Goal: Task Accomplishment & Management: Complete application form

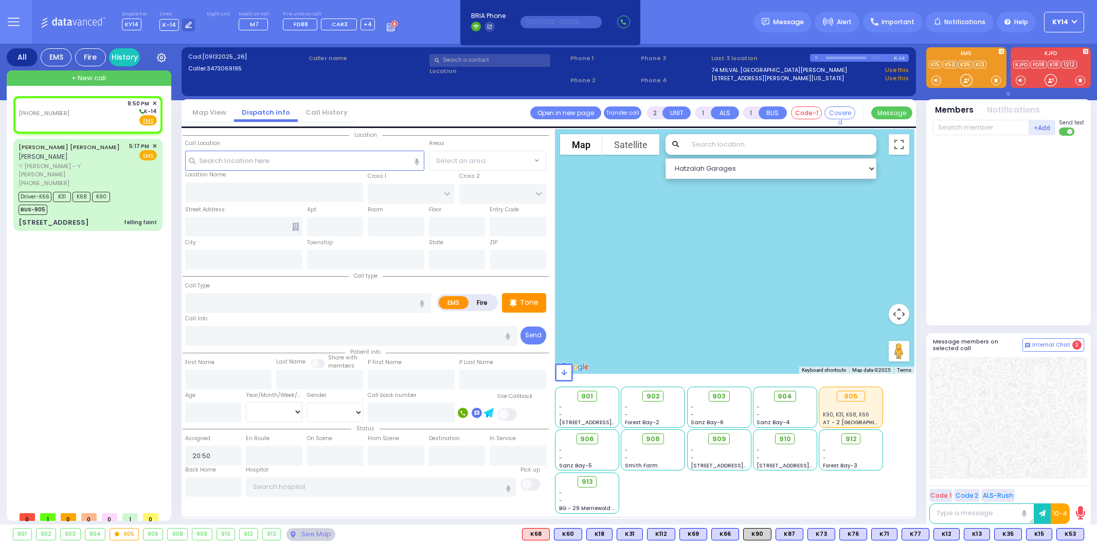
select select
drag, startPoint x: 84, startPoint y: 111, endPoint x: 122, endPoint y: 130, distance: 42.5
click at [85, 112] on div "[PHONE_NUMBER] 8:50 PM ✕ K-14 EMS" at bounding box center [88, 112] width 138 height 27
select select
radio input "true"
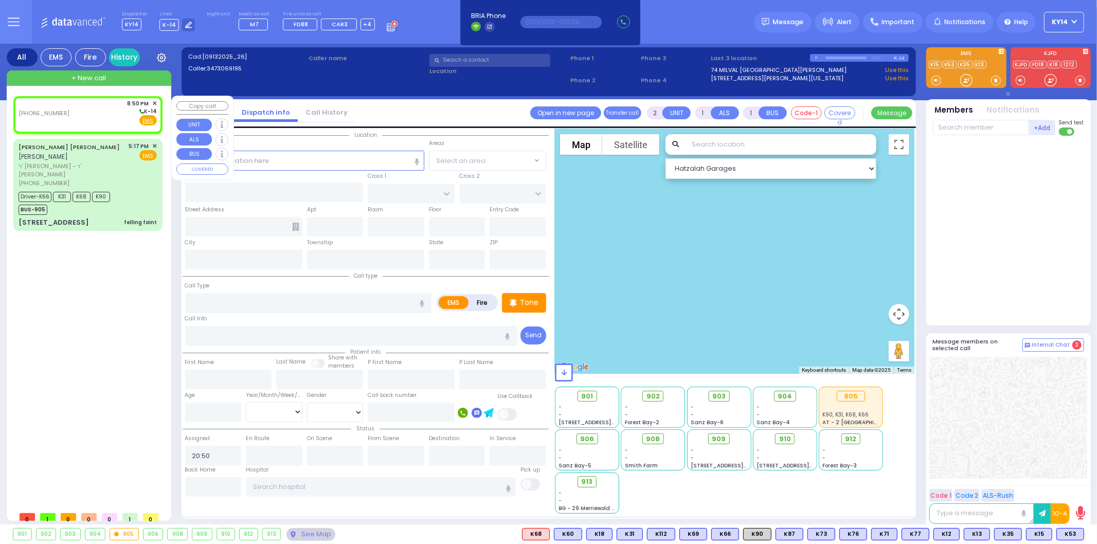
select select
select select "Hatzalah Garages"
click at [337, 170] on input "text" at bounding box center [304, 161] width 239 height 20
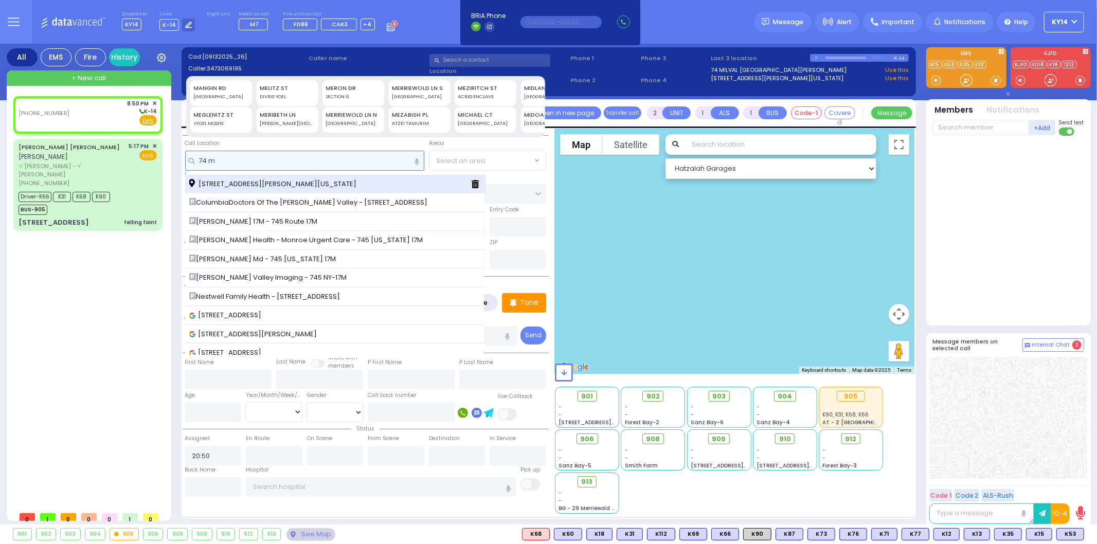
type input "74 m"
click at [274, 181] on span "[STREET_ADDRESS][PERSON_NAME][US_STATE]" at bounding box center [274, 184] width 171 height 10
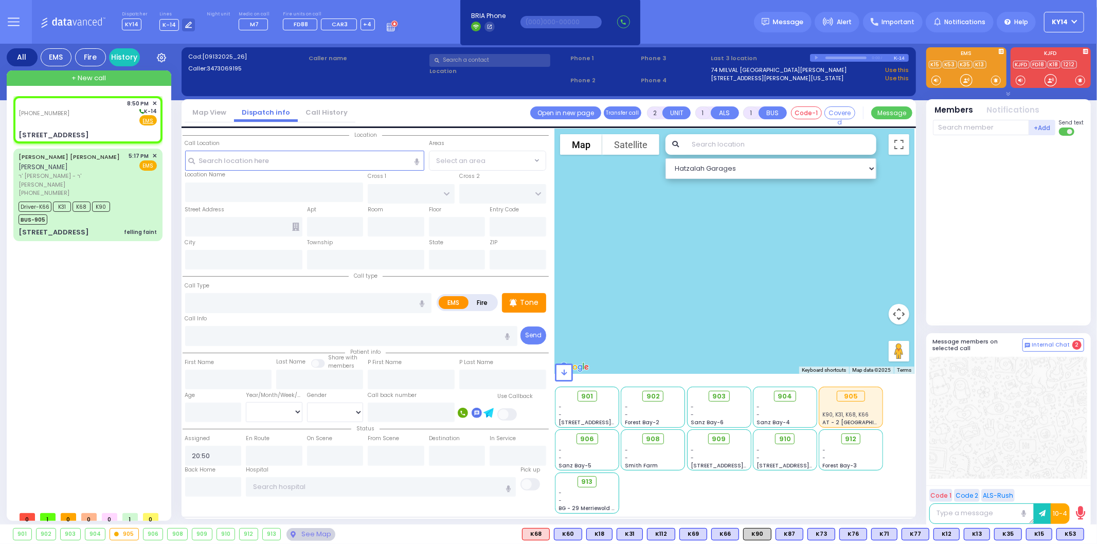
select select
radio input "true"
select select
select select "Hatzalah Garages"
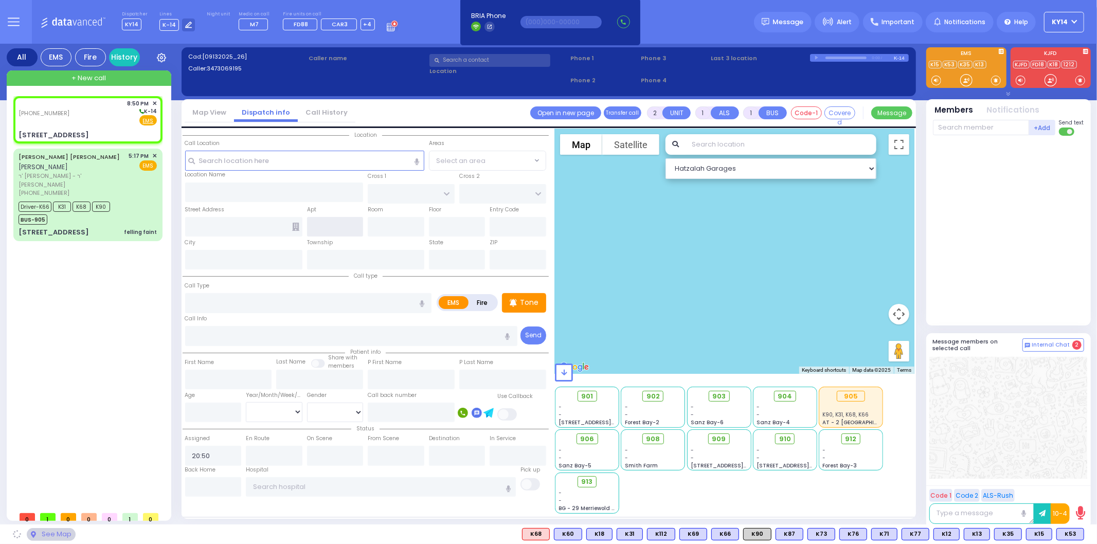
type input "SERPI RD"
type input "[STREET_ADDRESS]"
type input "Woodbury"
type input "[US_STATE]"
type input "10930"
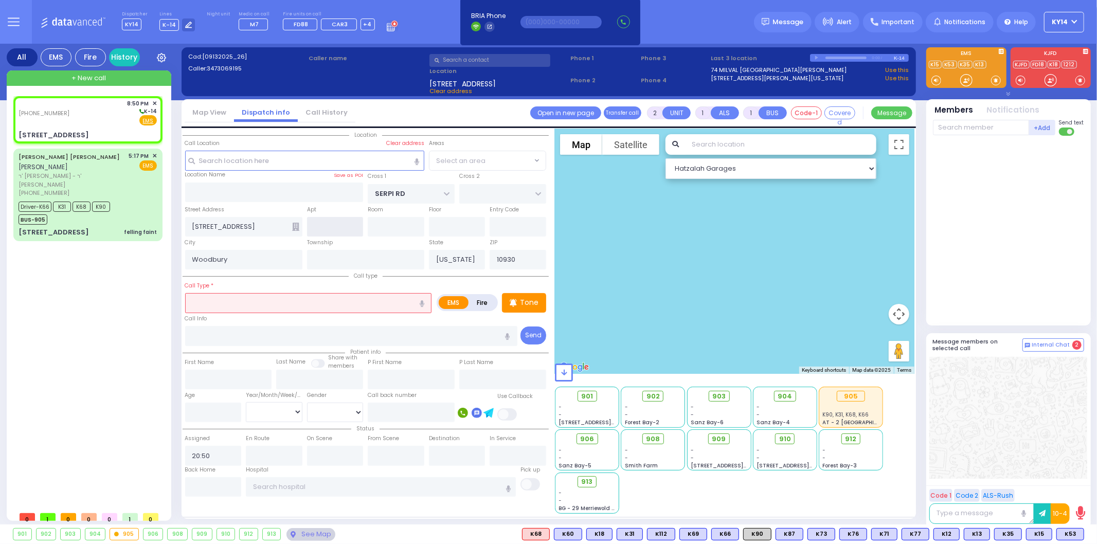
select select "WOODBURY"
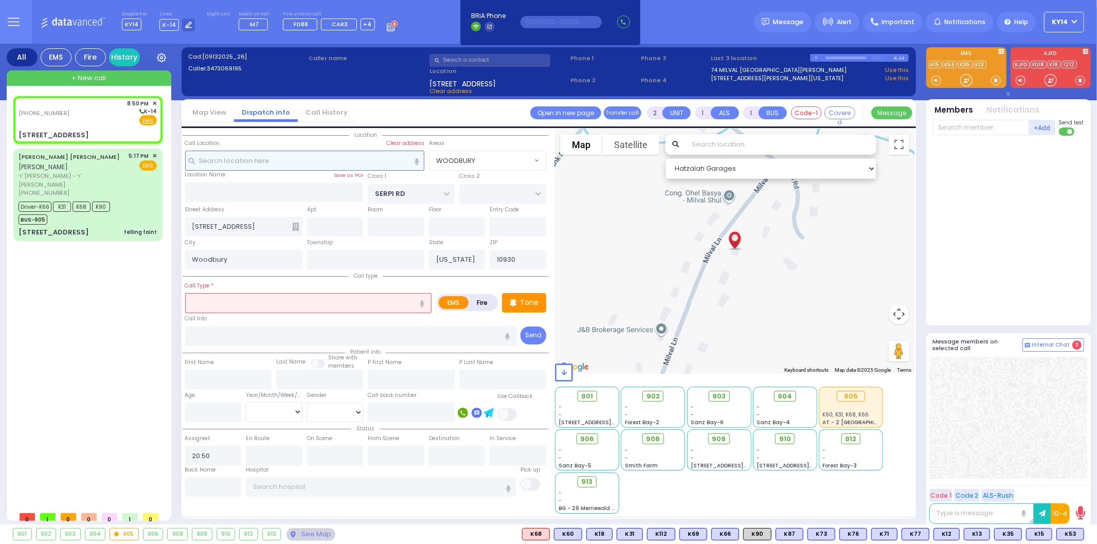
click at [243, 161] on input "text" at bounding box center [304, 161] width 239 height 20
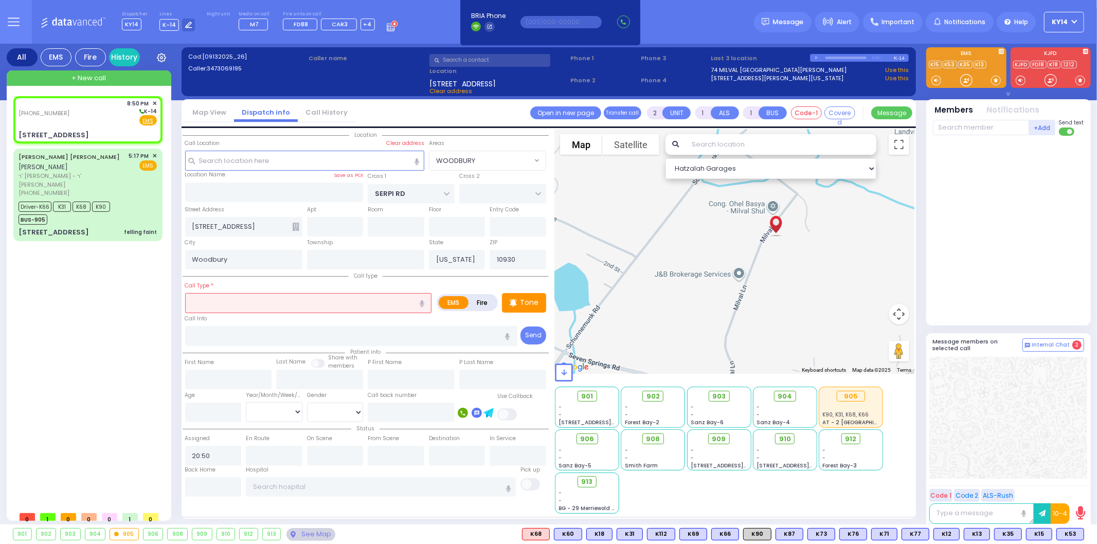
drag, startPoint x: 768, startPoint y: 246, endPoint x: 803, endPoint y: 248, distance: 35.6
click at [796, 225] on div at bounding box center [734, 251] width 359 height 245
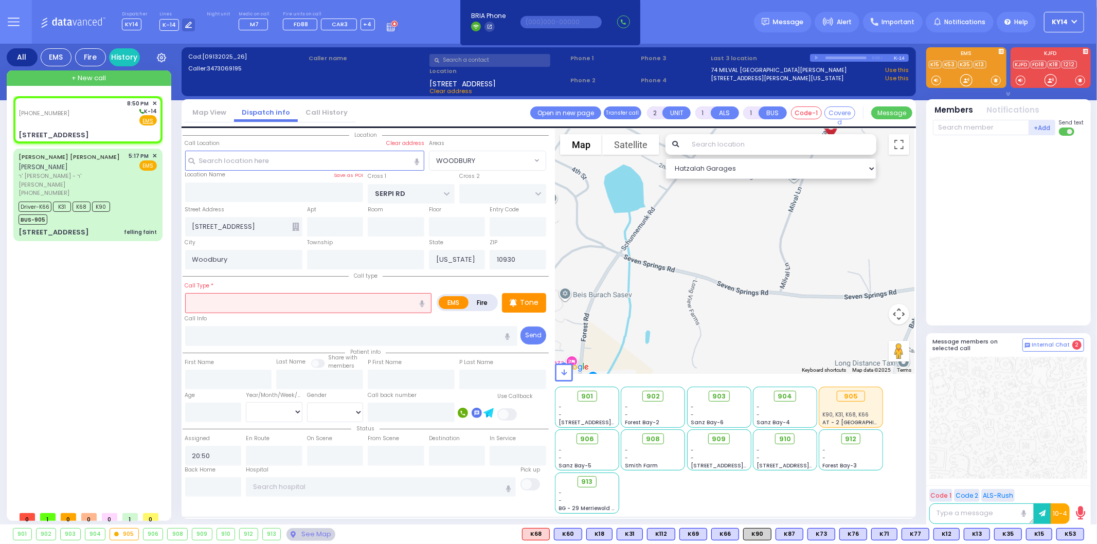
drag, startPoint x: 773, startPoint y: 318, endPoint x: 829, endPoint y: 217, distance: 115.1
click at [829, 217] on div at bounding box center [734, 251] width 359 height 245
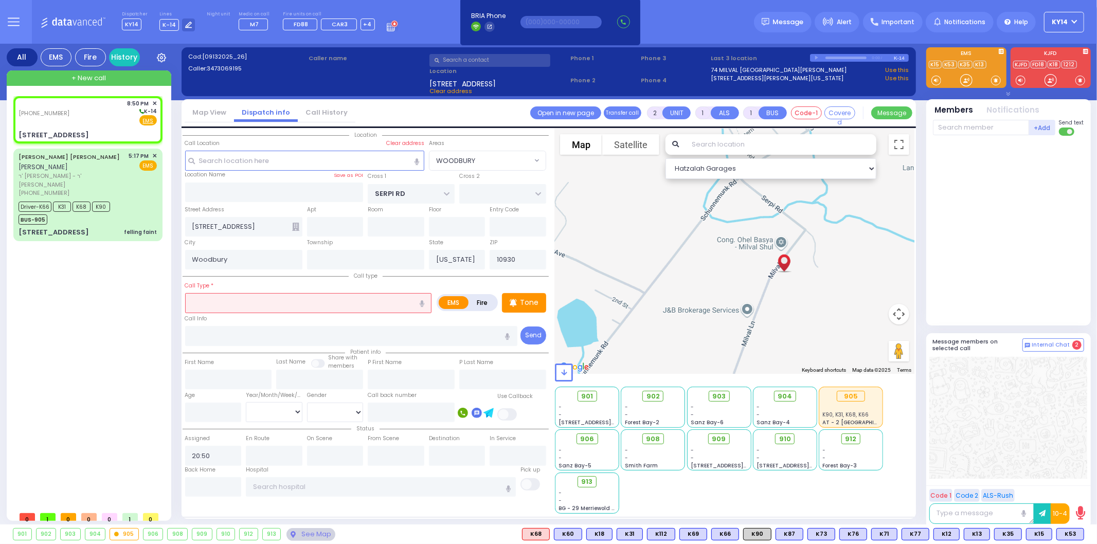
drag, startPoint x: 819, startPoint y: 276, endPoint x: 780, endPoint y: 368, distance: 100.2
click at [780, 367] on div "Hatzalah Garages ← Move left → Move right ↑ Move up ↓ + -" at bounding box center [734, 321] width 359 height 385
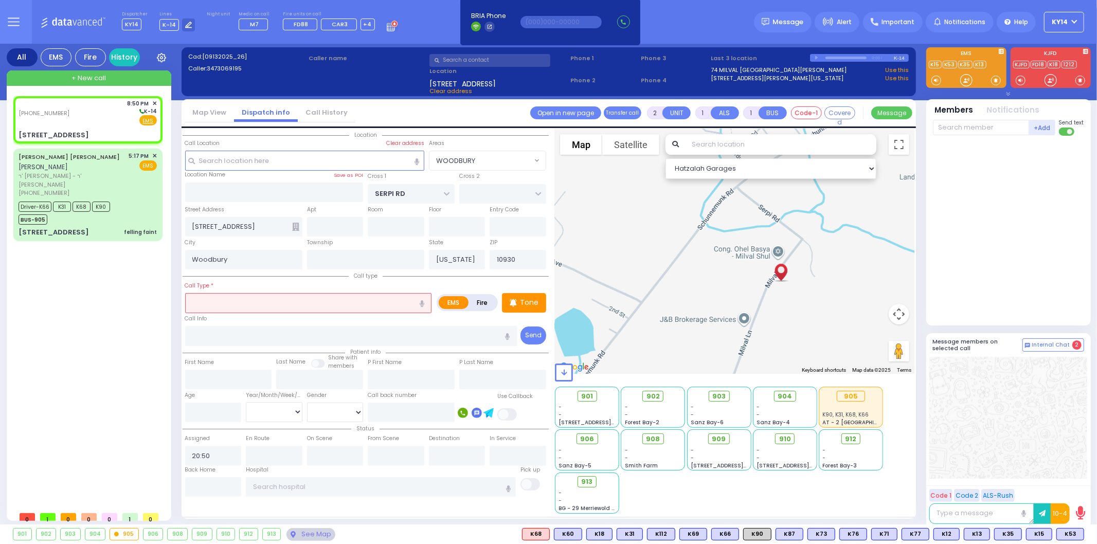
click at [276, 294] on input "text" at bounding box center [308, 303] width 247 height 20
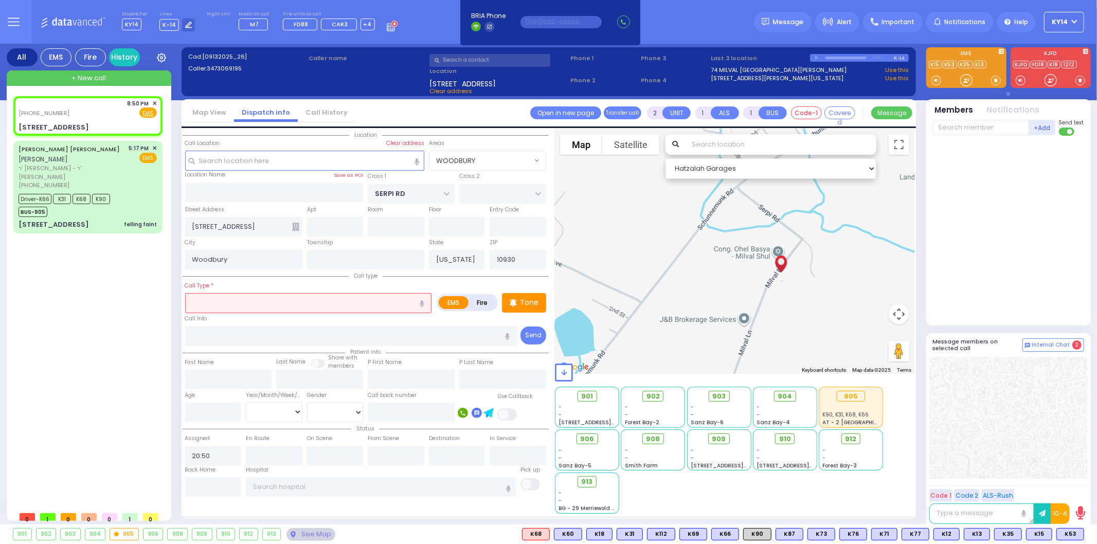
select select
radio input "true"
select select
select select "Hatzalah Garages"
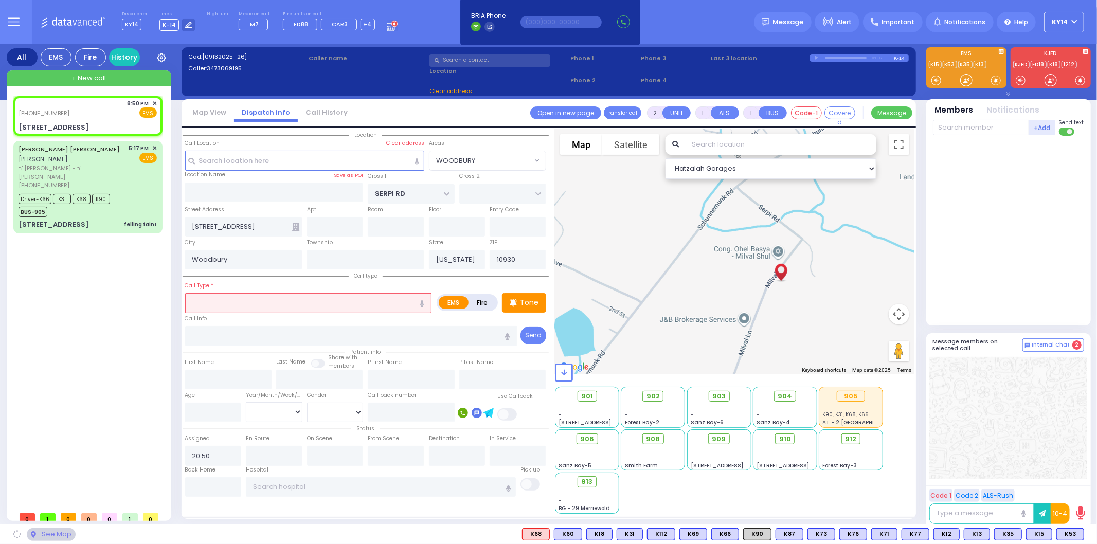
click at [482, 300] on label "Fire" at bounding box center [482, 302] width 29 height 13
radio input "true"
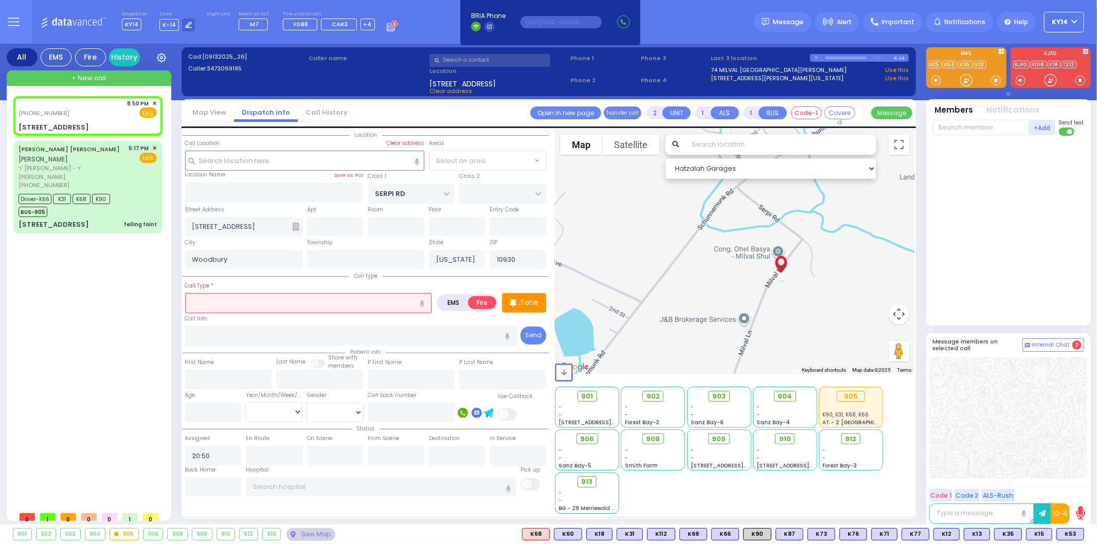
select select "WOODBURY"
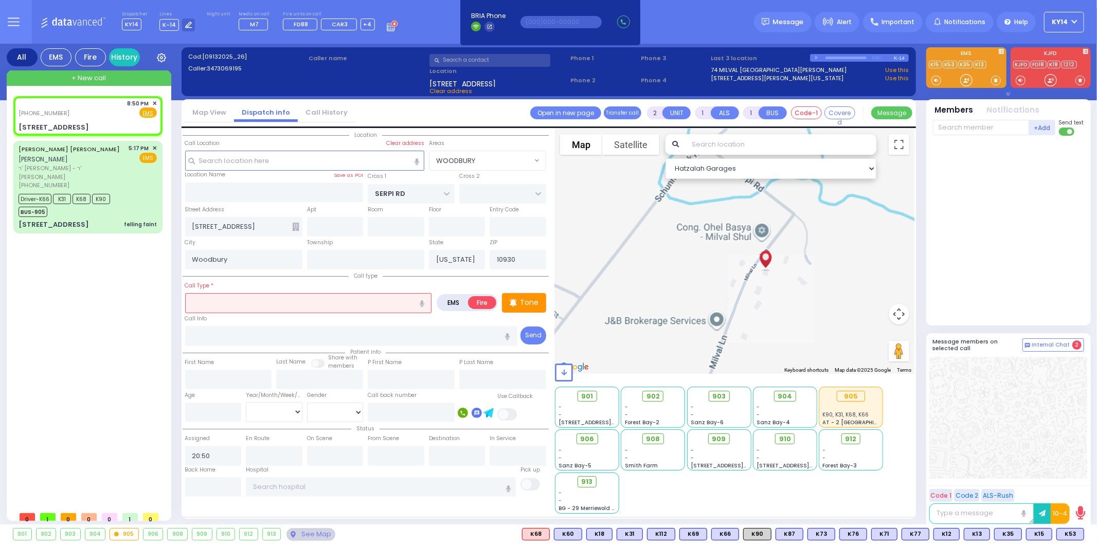
click at [244, 304] on input "text" at bounding box center [308, 303] width 247 height 20
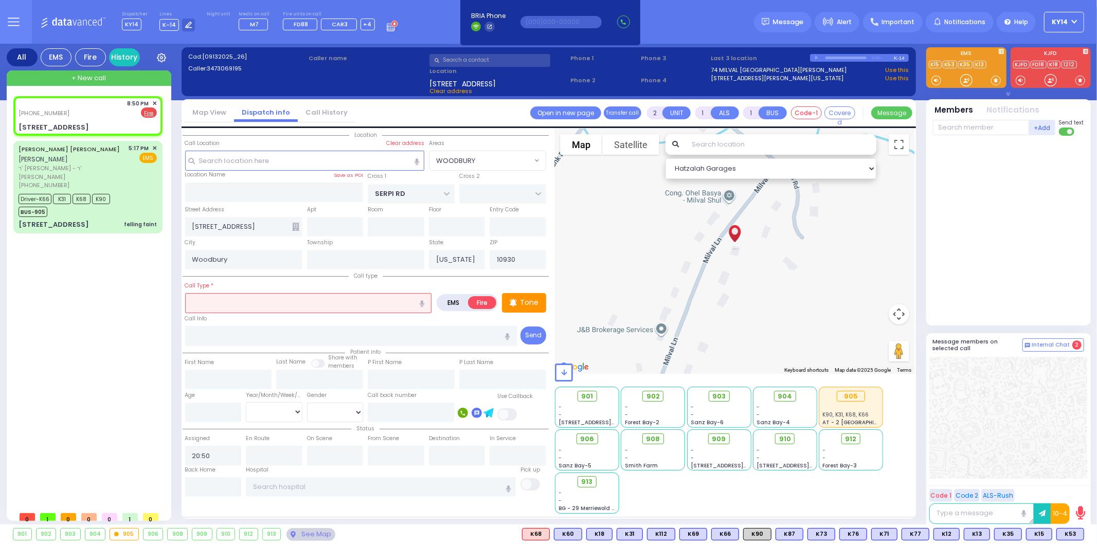
select select
radio input "true"
select select
select select "Hatzalah Garages"
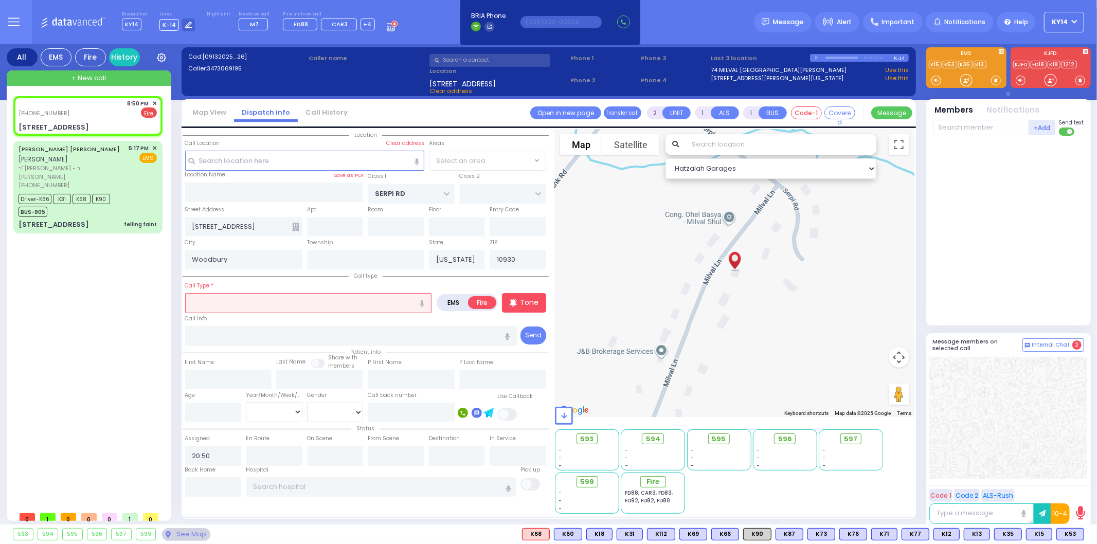
select select "WOODBURY"
select select
radio input "true"
select select
select select "Hatzalah Garages"
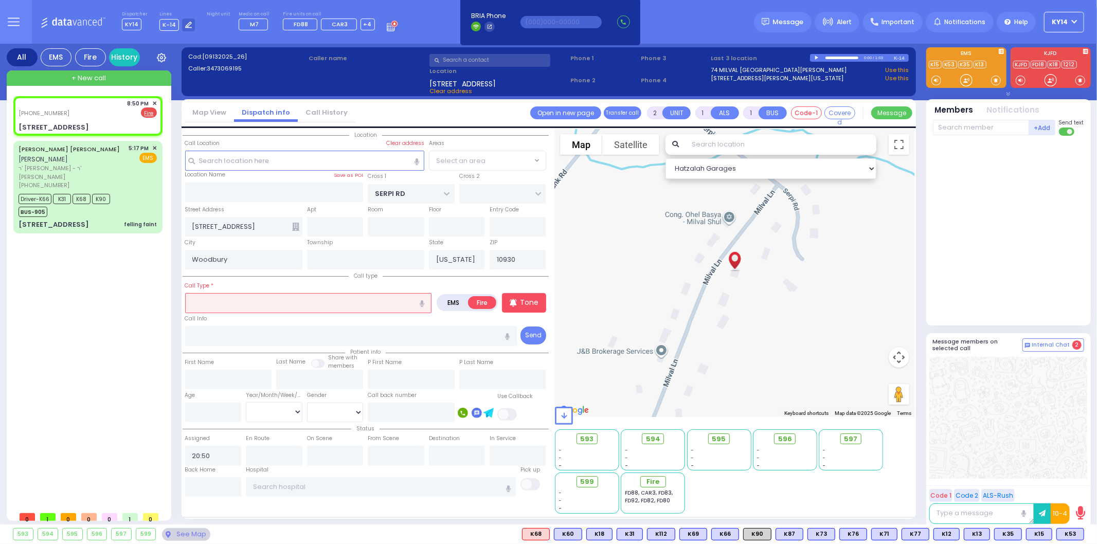
select select "WOODBURY"
click at [422, 300] on icon "button" at bounding box center [422, 303] width 5 height 7
type input "smoke come out from Ella Outlet"
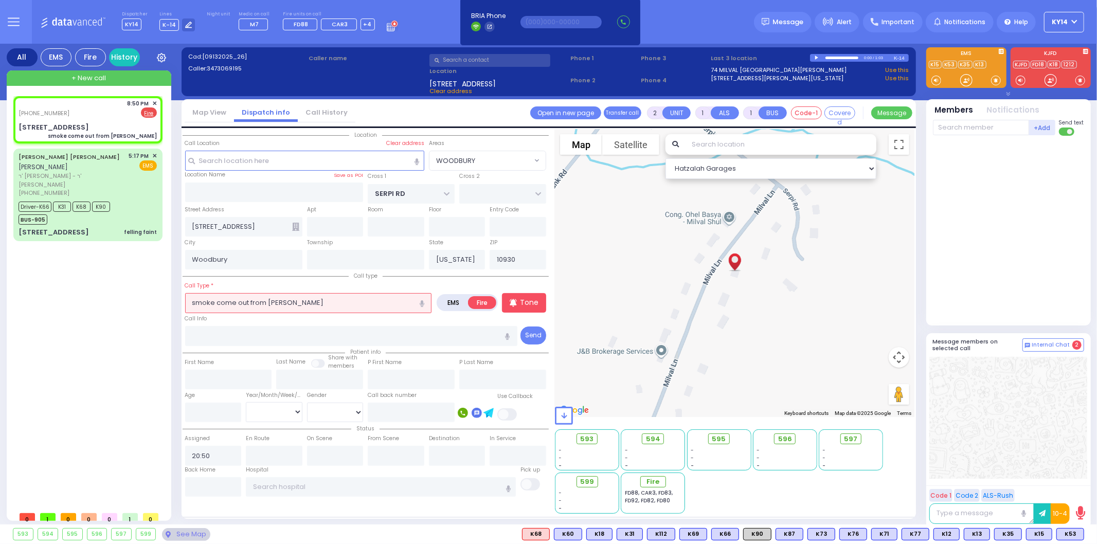
select select
radio input "true"
select select
select select "Hatzalah Garages"
select select "WOODBURY"
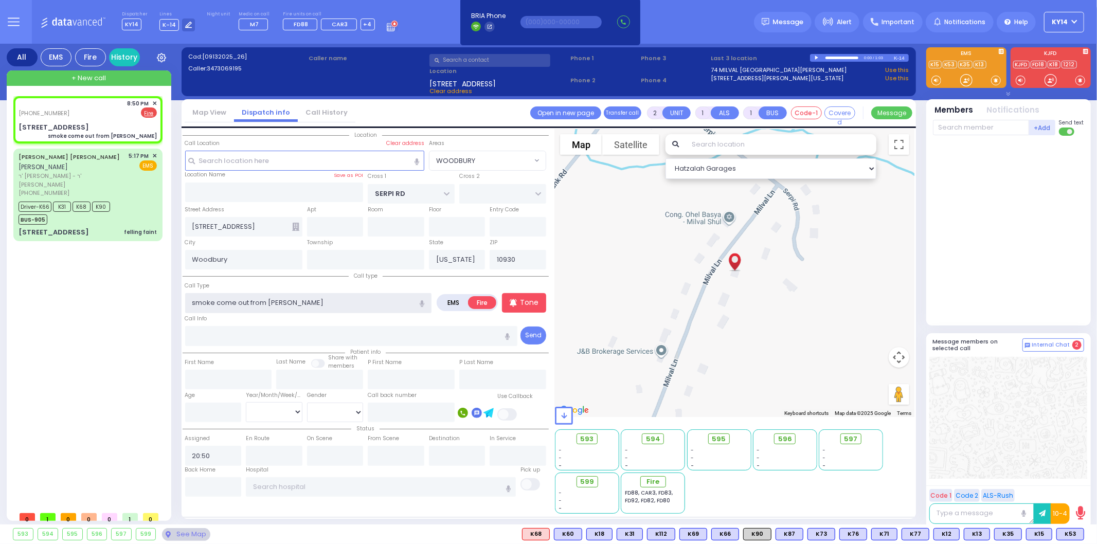
drag, startPoint x: 274, startPoint y: 297, endPoint x: 268, endPoint y: 299, distance: 5.9
click at [268, 299] on input "smoke come out from Ella Outlet" at bounding box center [308, 303] width 247 height 20
type input "smoke come out from la Outlet"
select select
radio input "true"
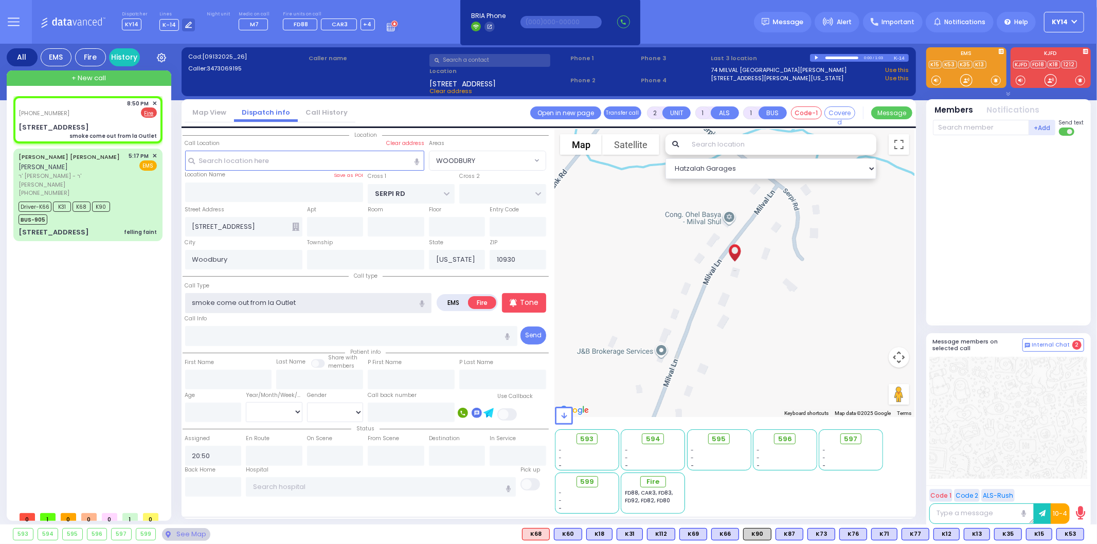
select select
select select "Hatzalah Garages"
click at [270, 299] on input "smoke come out from la Outlet" at bounding box center [308, 303] width 247 height 20
select select "WOODBURY"
type input "smoke come out from a Outlet"
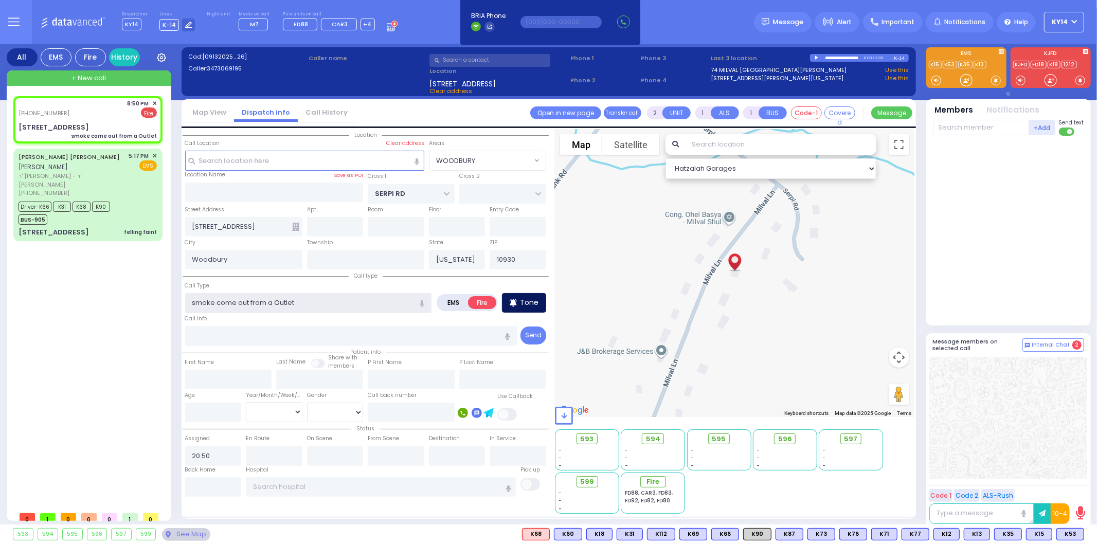
select select
radio input "true"
select select
select select "Hatzalah Garages"
type input "smoke come out from a Outlet"
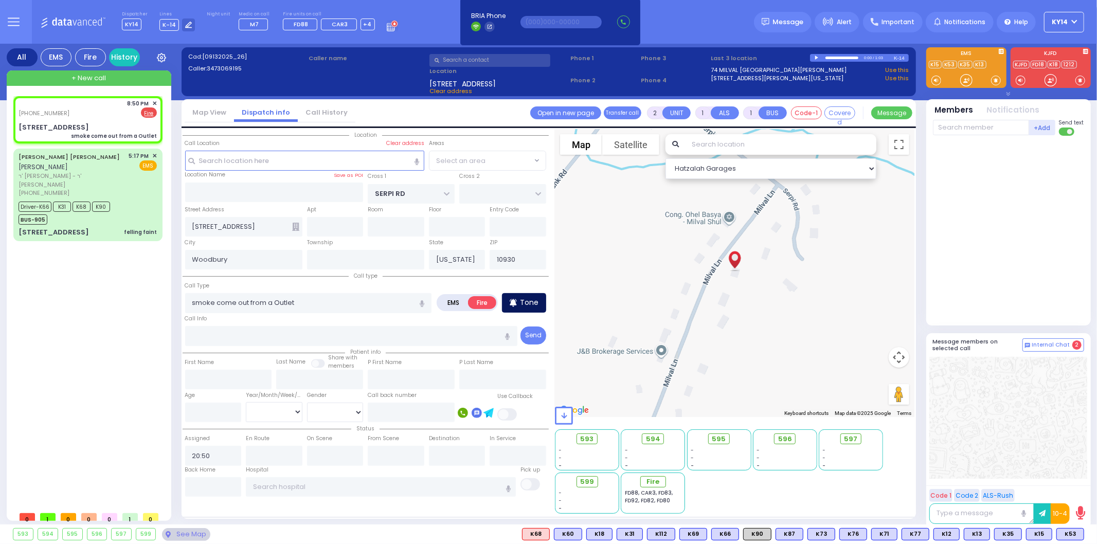
click at [529, 303] on p "Tone" at bounding box center [529, 302] width 19 height 11
select select "WOODBURY"
select select
radio input "true"
select select
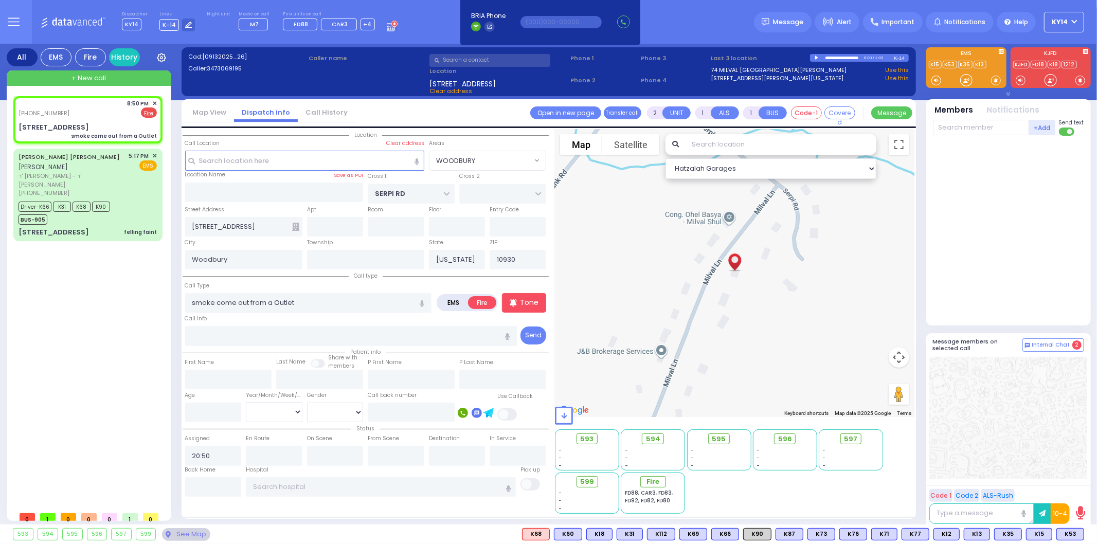
select select "Hatzalah Garages"
select select "WOODBURY"
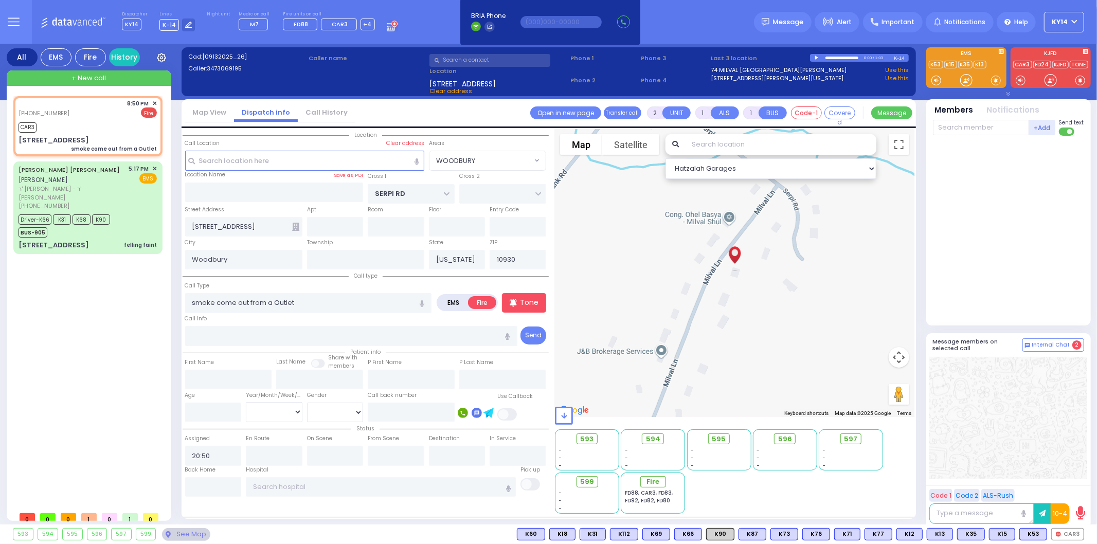
select select
radio input "true"
select select
type input "20:53"
select select "Hatzalah Garages"
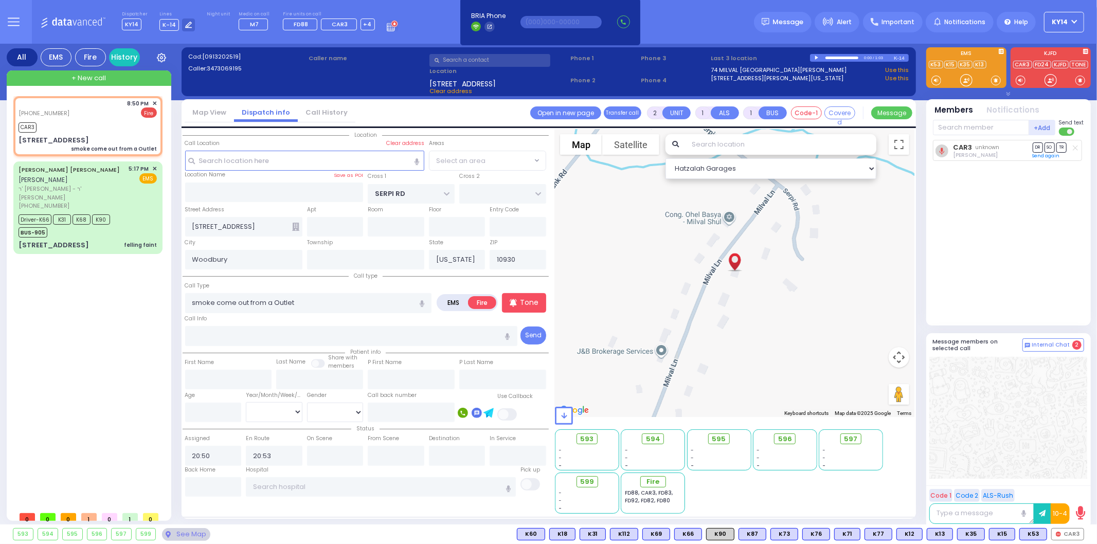
select select "WOODBURY"
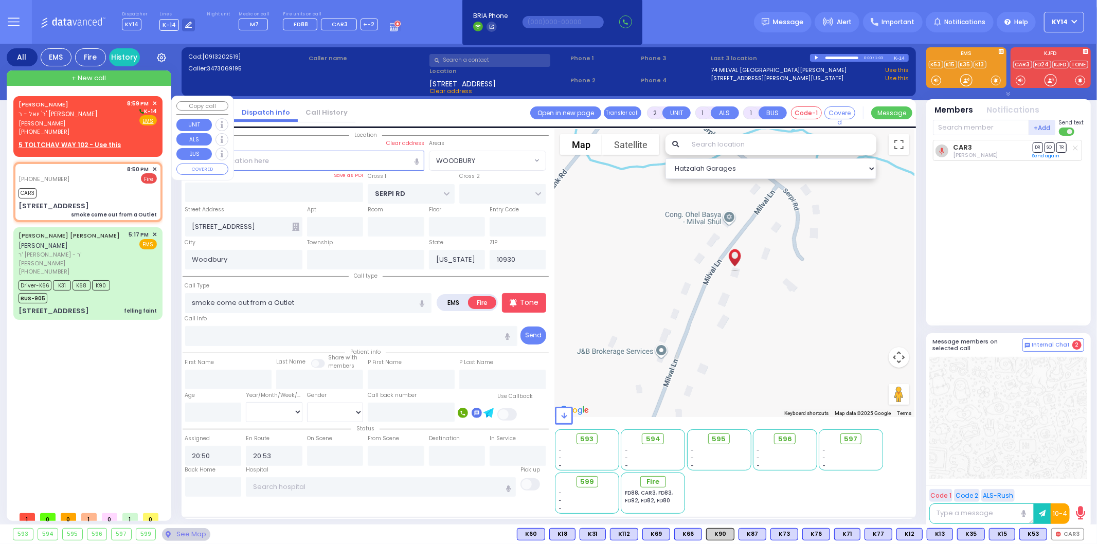
click at [96, 119] on span "[PERSON_NAME]" at bounding box center [71, 123] width 105 height 9
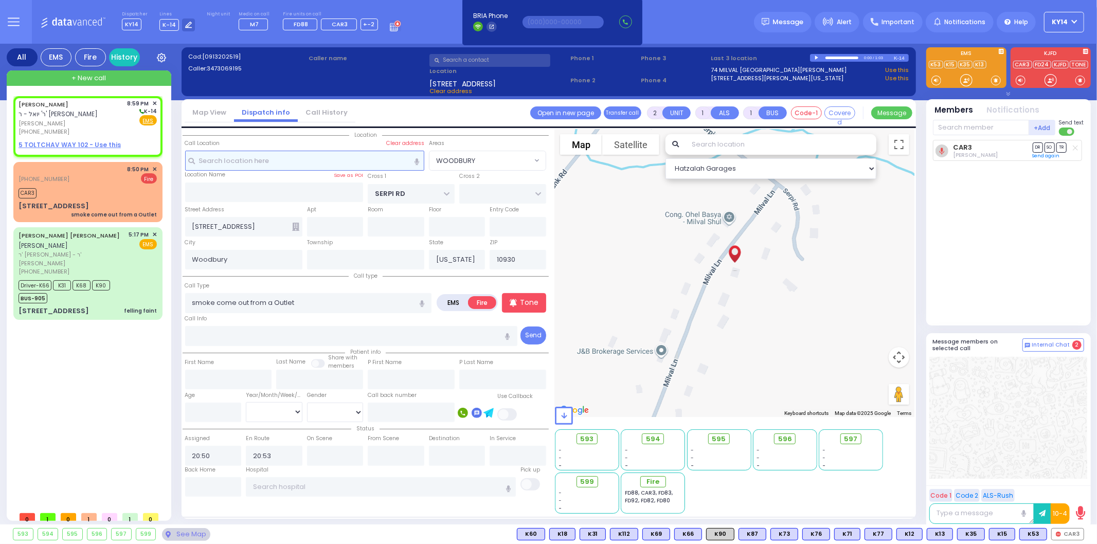
select select
radio input "true"
type input "[PERSON_NAME]"
select select
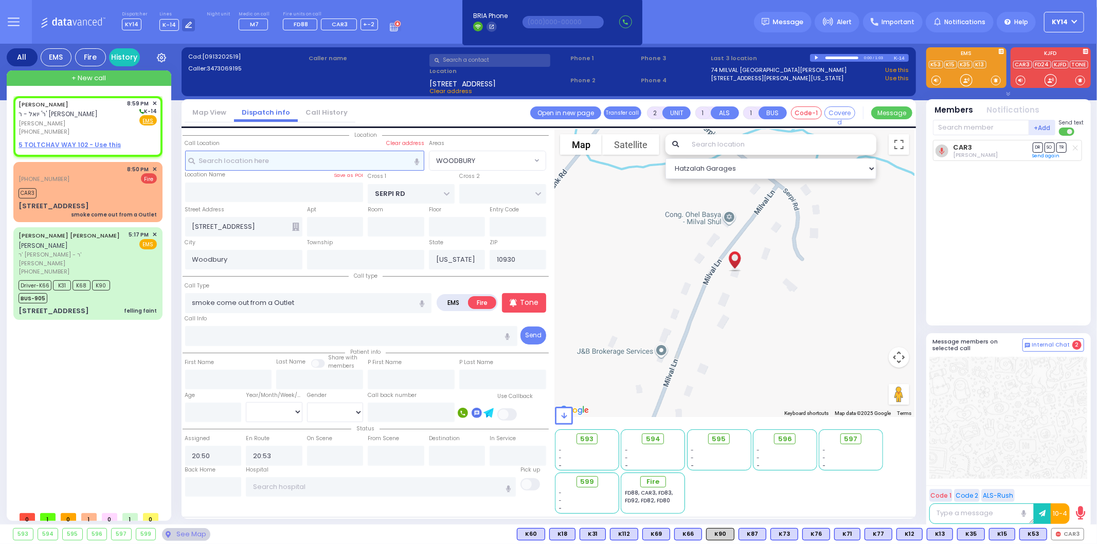
type input "20:59"
select select "Hatzalah Garages"
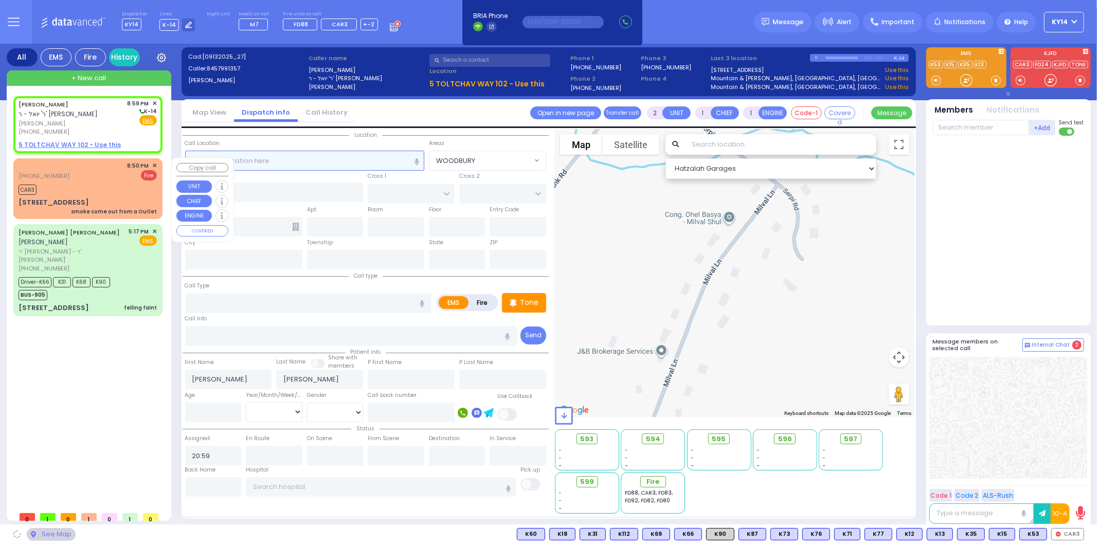
select select
radio input "true"
select select
select select "Hatzalah Garages"
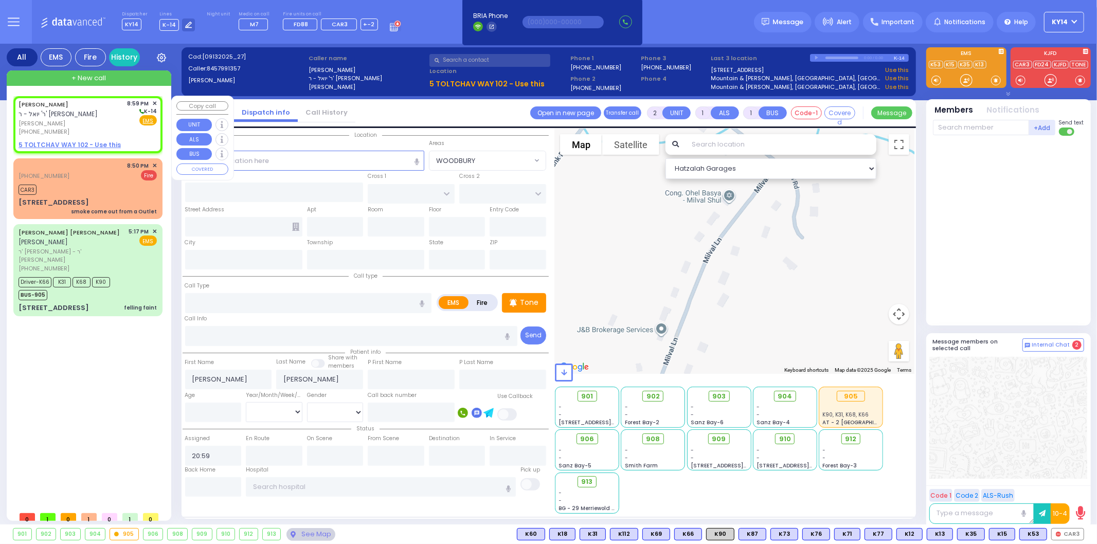
drag, startPoint x: 71, startPoint y: 145, endPoint x: 76, endPoint y: 146, distance: 5.2
click at [74, 145] on u "5 TOLTCHAV WAY 102 - Use this" at bounding box center [70, 144] width 102 height 9
select select
radio input "true"
select select
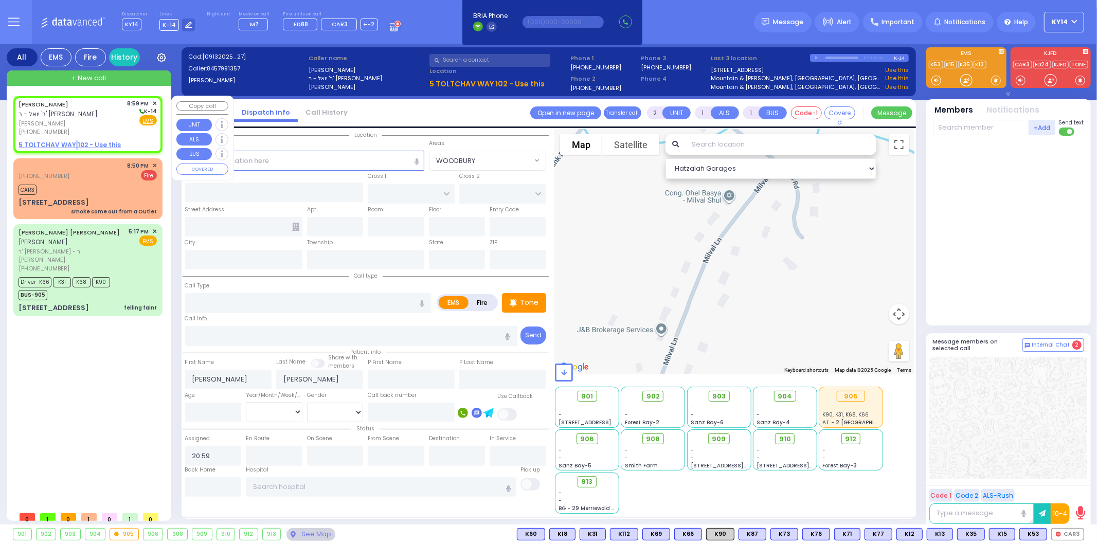
select select "Hatzalah Garages"
select select
radio input "true"
select select
type input "[GEOGRAPHIC_DATA]"
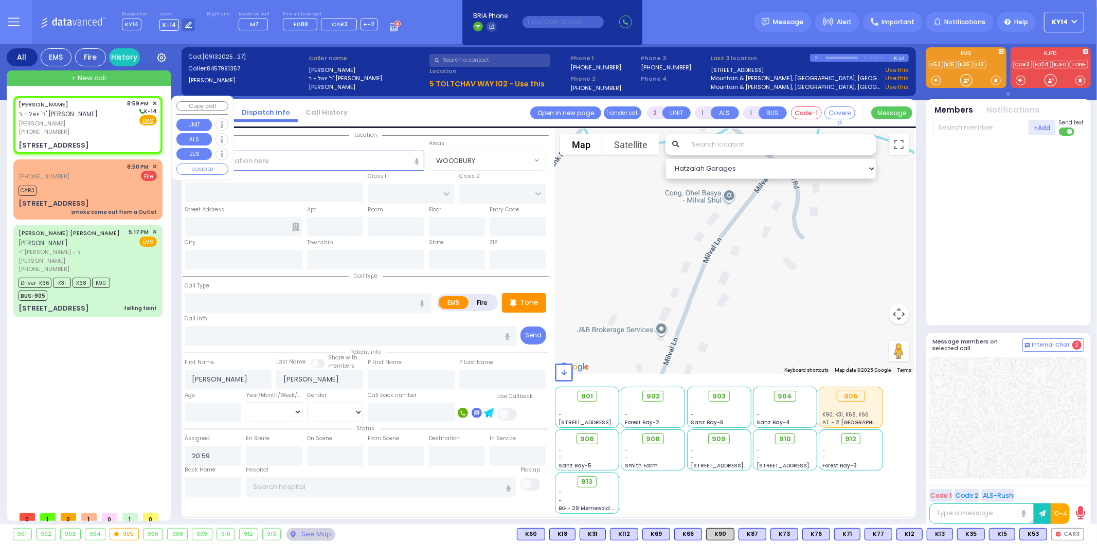
type input "TOLTCHAV WAY"
type input "5 TOLTCHAV WAY"
type input "102"
type input "Monroe"
type input "[US_STATE]"
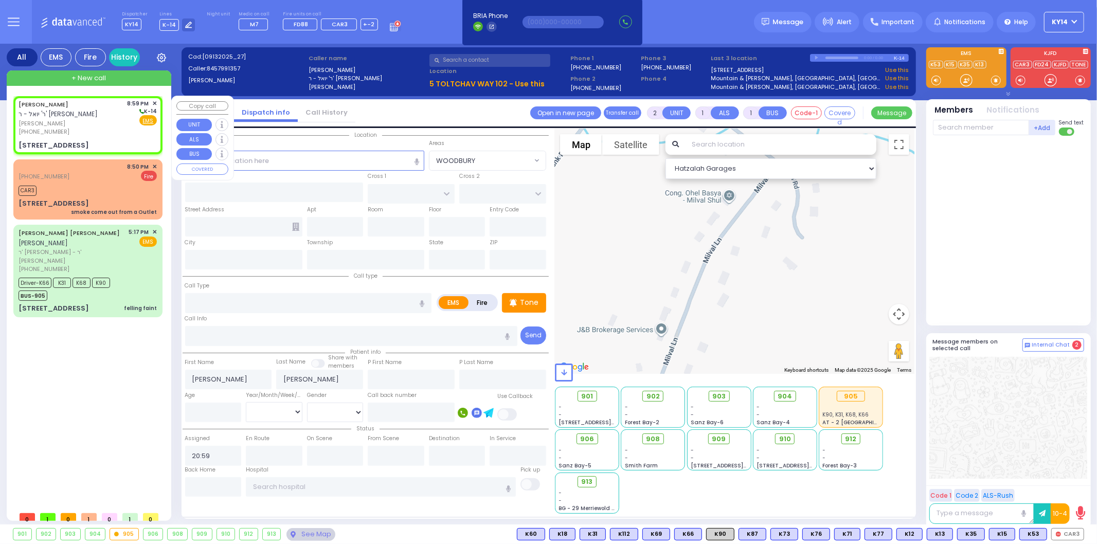
type input "10950"
select select "Hatzalah Garages"
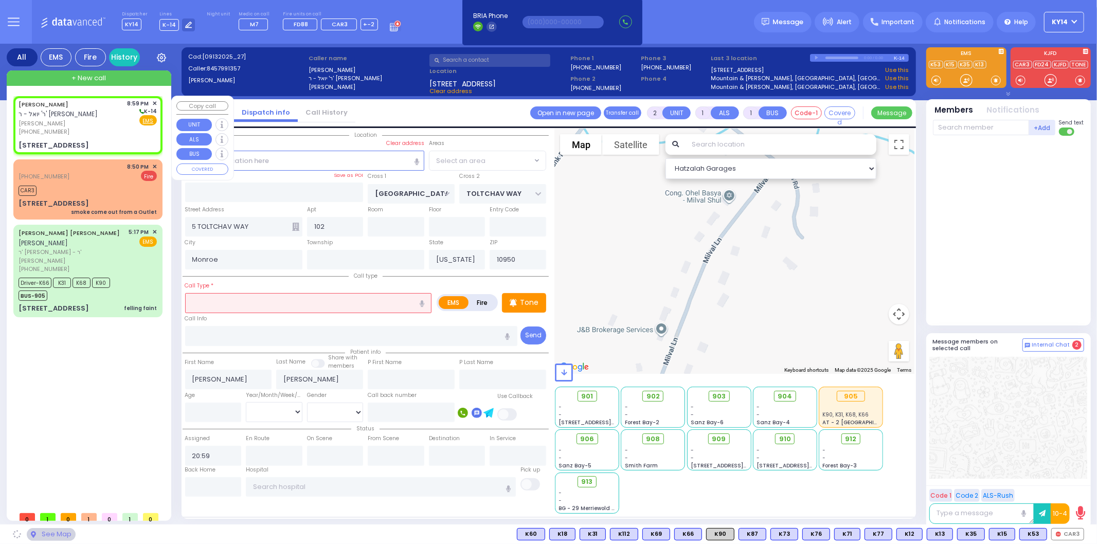
select select "BEIRECH MOSHE"
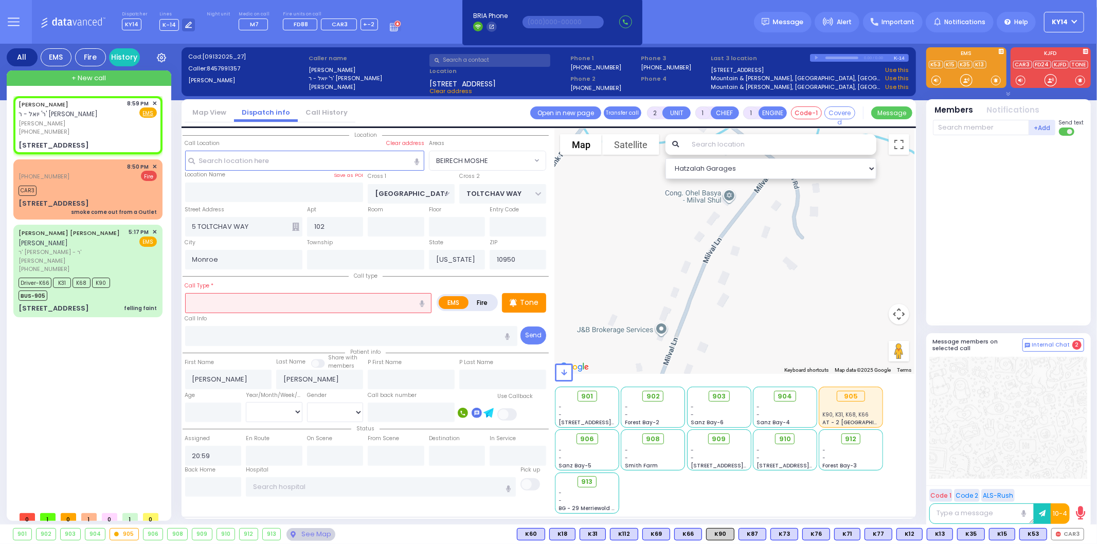
select select
radio input "true"
select select
click at [272, 306] on input "text" at bounding box center [308, 303] width 247 height 20
select select "Hatzalah Garages"
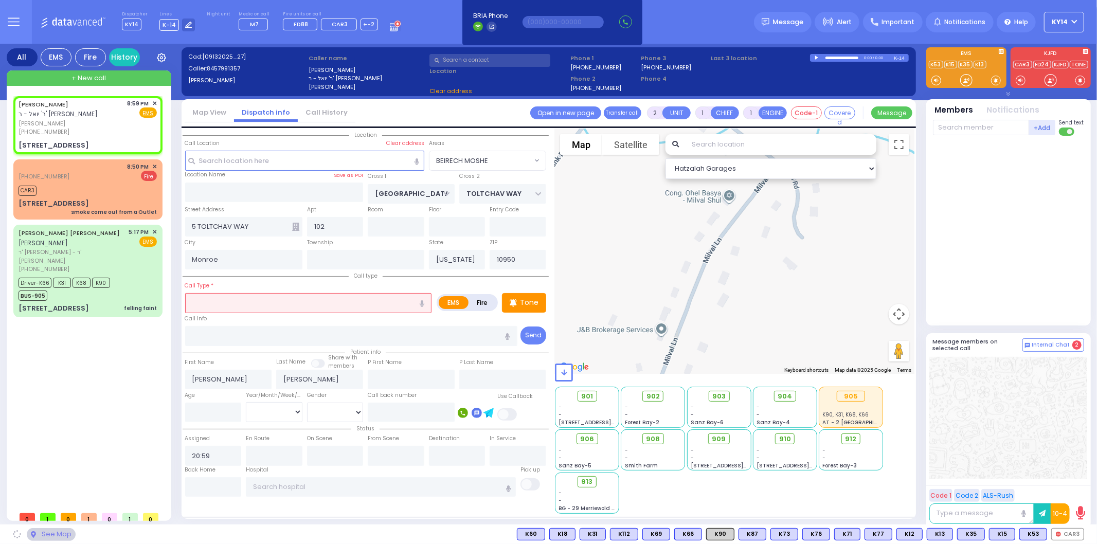
select select "BEIRECH MOSHE"
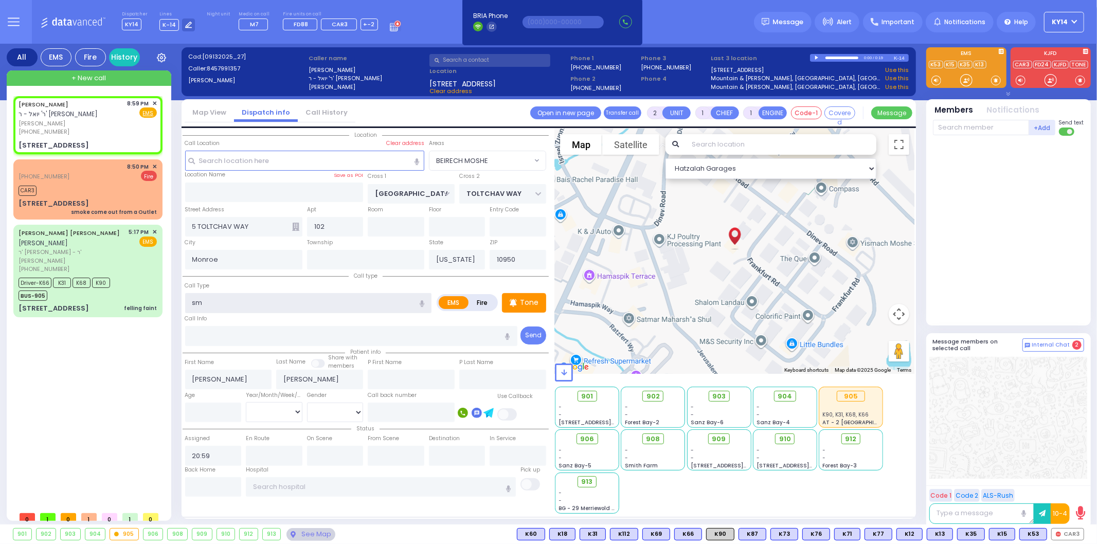
type input "s"
select select
radio input "true"
select select
select select "Hatzalah Garages"
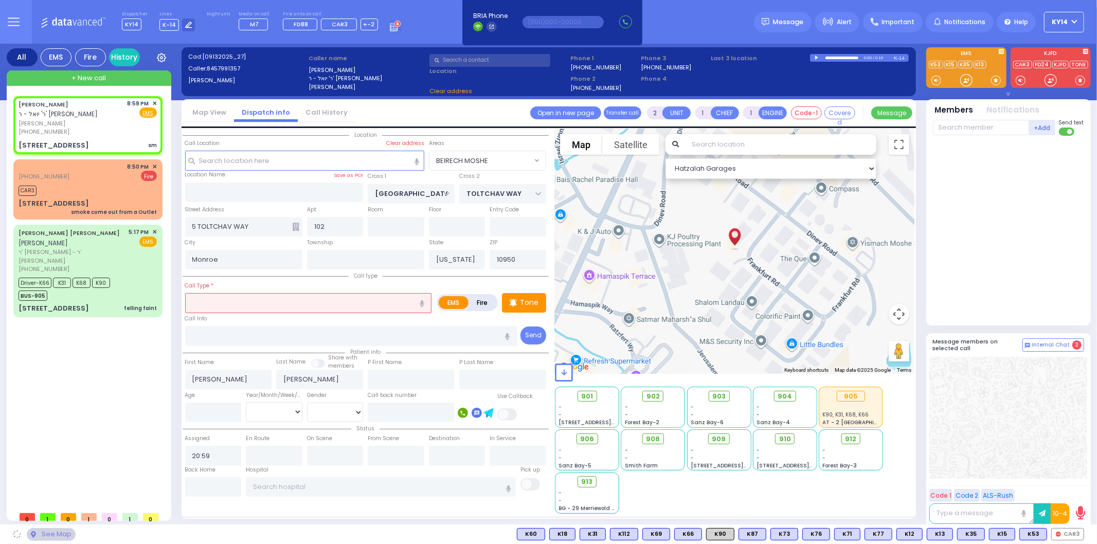
select select "BEIRECH MOSHE"
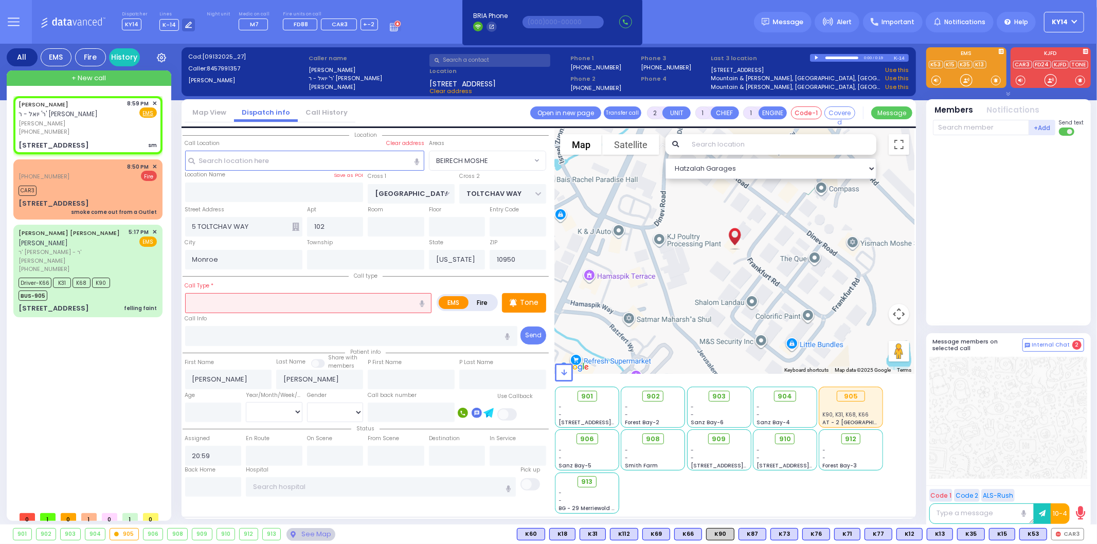
drag, startPoint x: 480, startPoint y: 302, endPoint x: 479, endPoint y: 308, distance: 5.4
click at [480, 304] on label "Fire" at bounding box center [482, 302] width 29 height 13
radio input "true"
select select
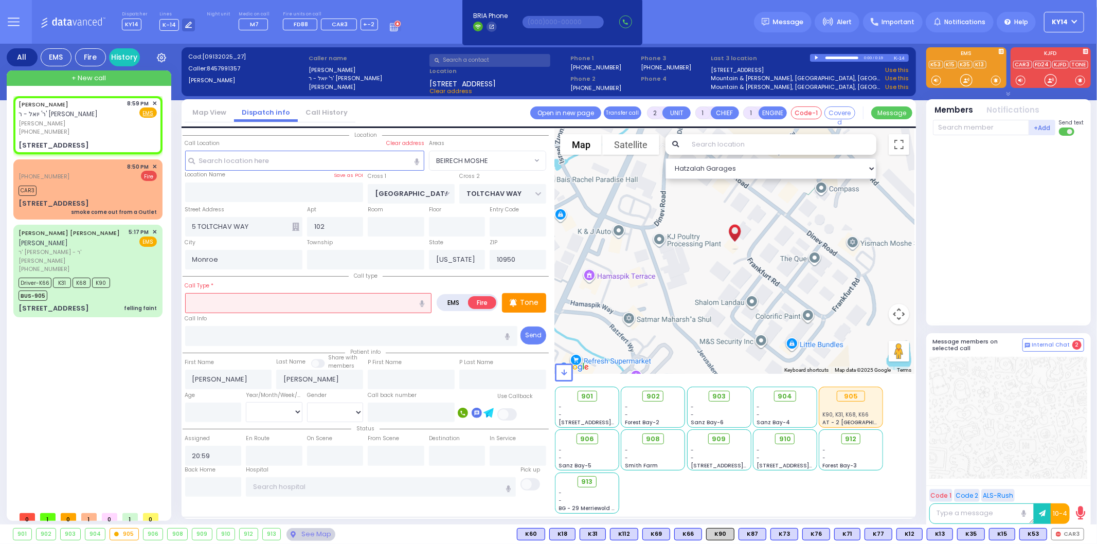
radio input "true"
select select
select select "Hatzalah Garages"
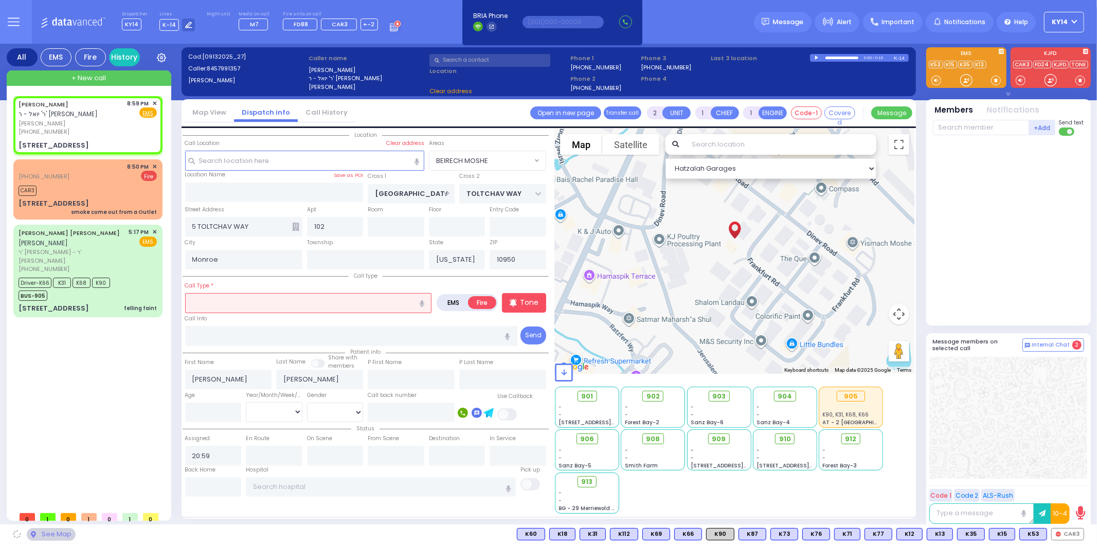
click at [244, 303] on input "text" at bounding box center [308, 303] width 247 height 20
select select "BEIRECH MOSHE"
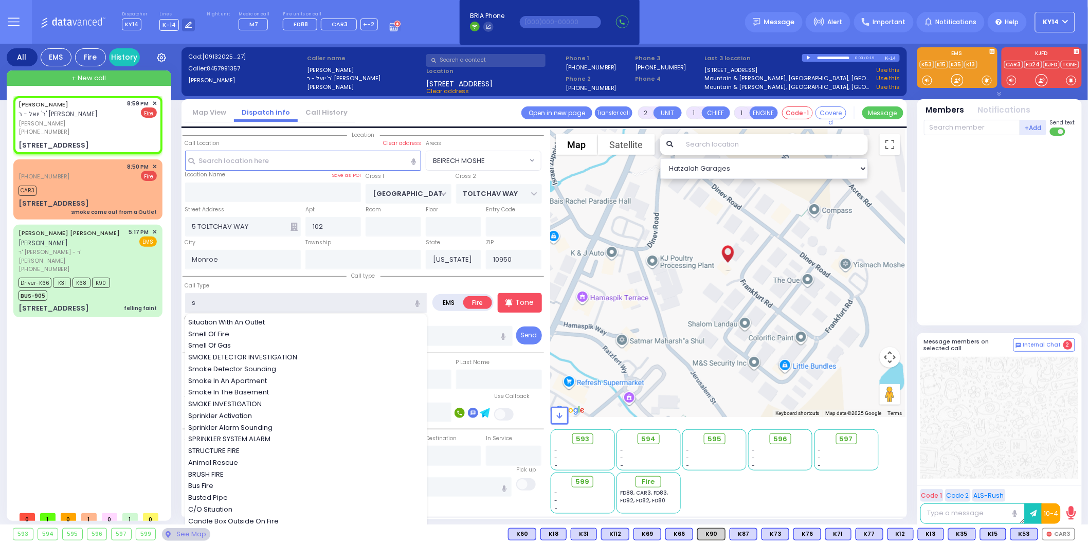
type input "sm"
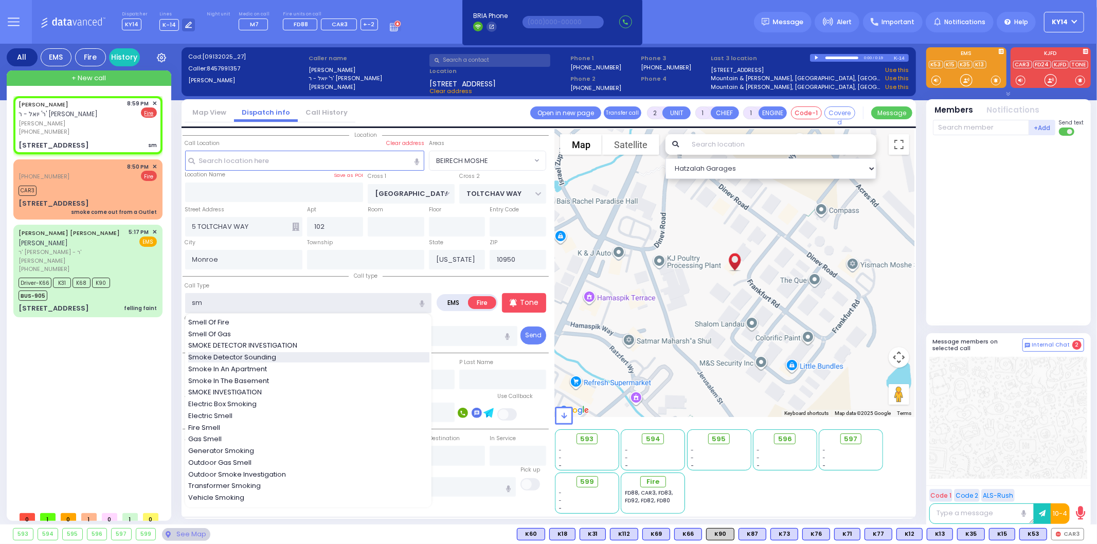
select select
radio input "true"
select select
select select "Hatzalah Garages"
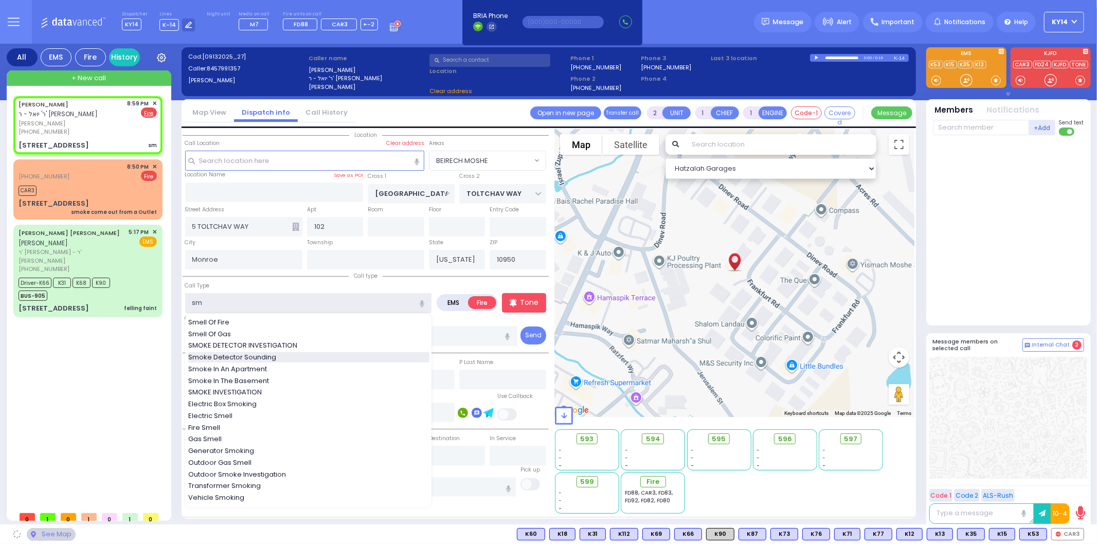
type input "sm"
select select "BEIRECH MOSHE"
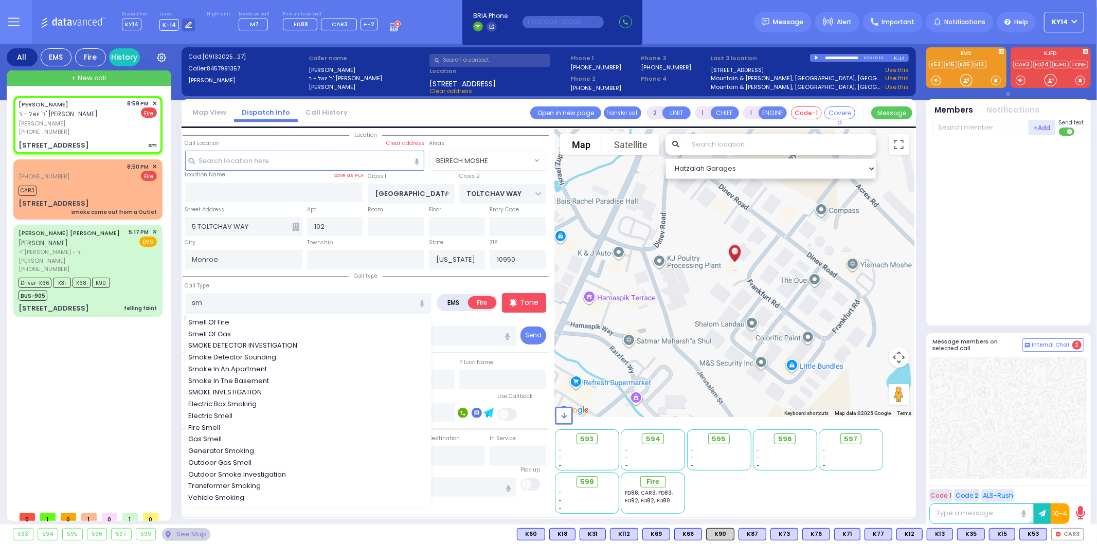
click at [247, 357] on span "Smoke Detector Sounding" at bounding box center [234, 357] width 92 height 10
type input "Smoke Detector Sounding"
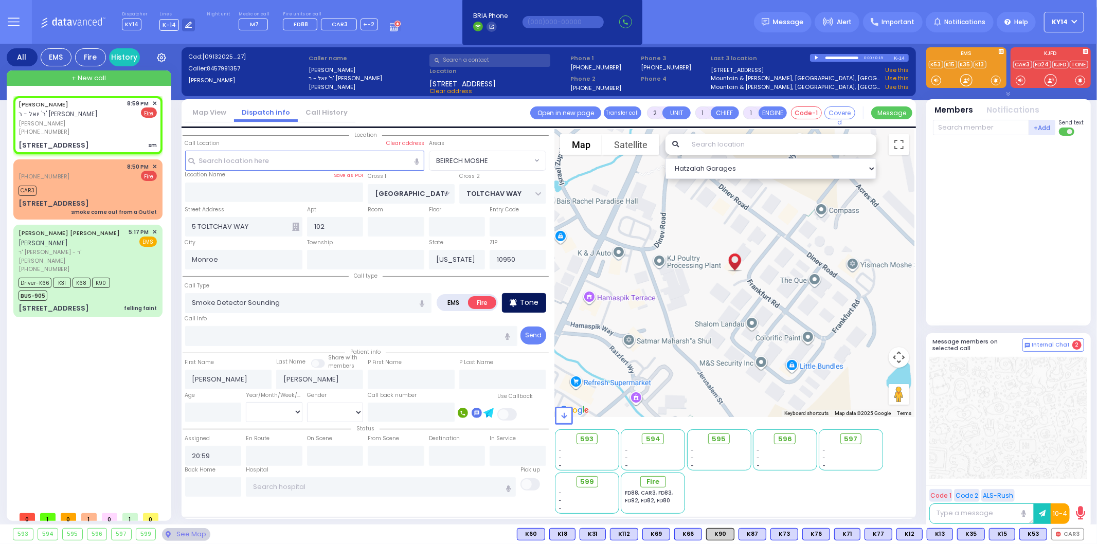
click at [532, 300] on p "Tone" at bounding box center [529, 302] width 19 height 11
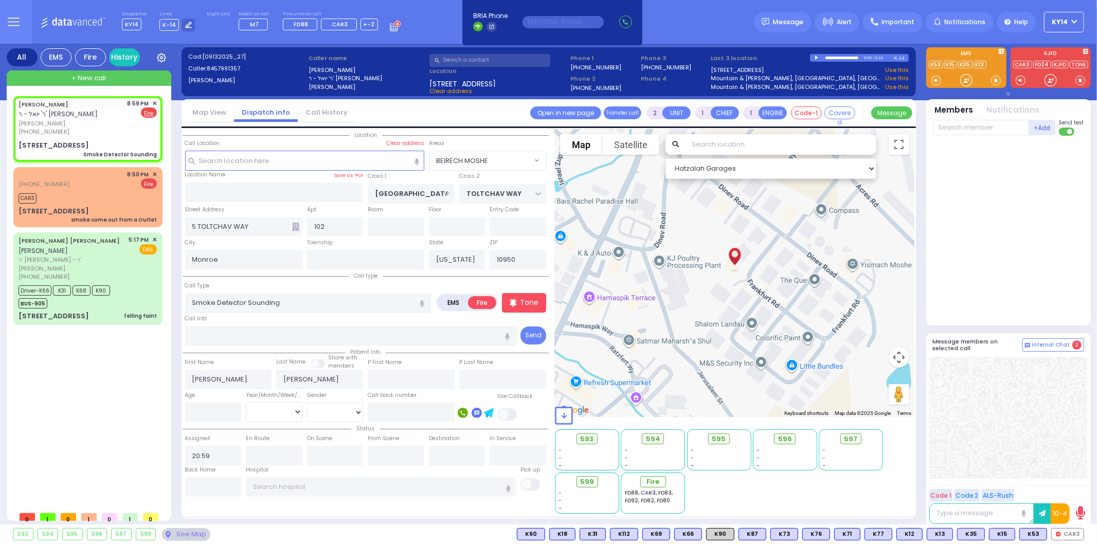
select select
radio input "true"
select select
select select "Hatzalah Garages"
select select "BEIRECH MOSHE"
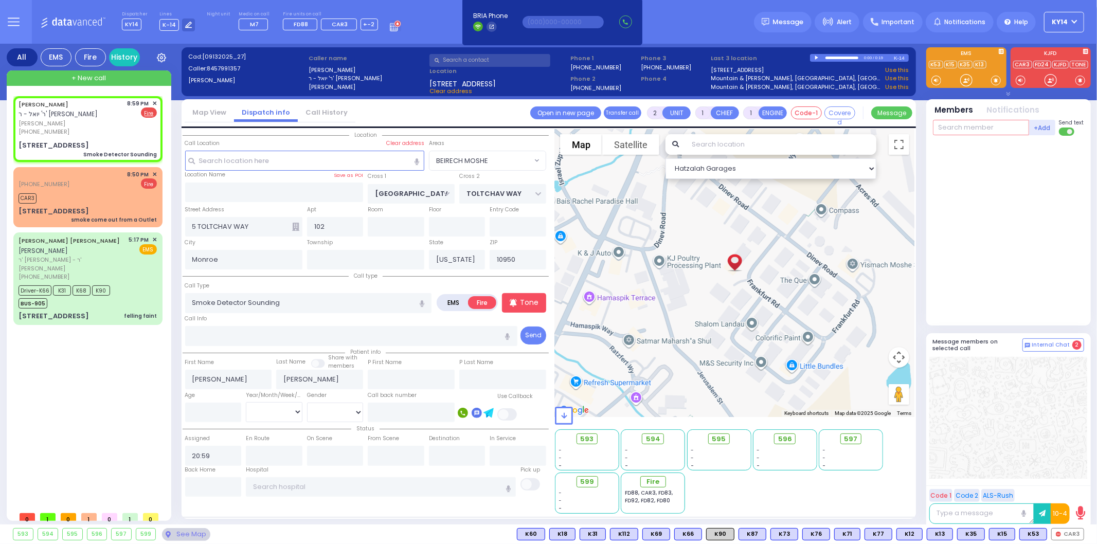
click at [978, 128] on input "text" at bounding box center [981, 127] width 96 height 15
type input "79"
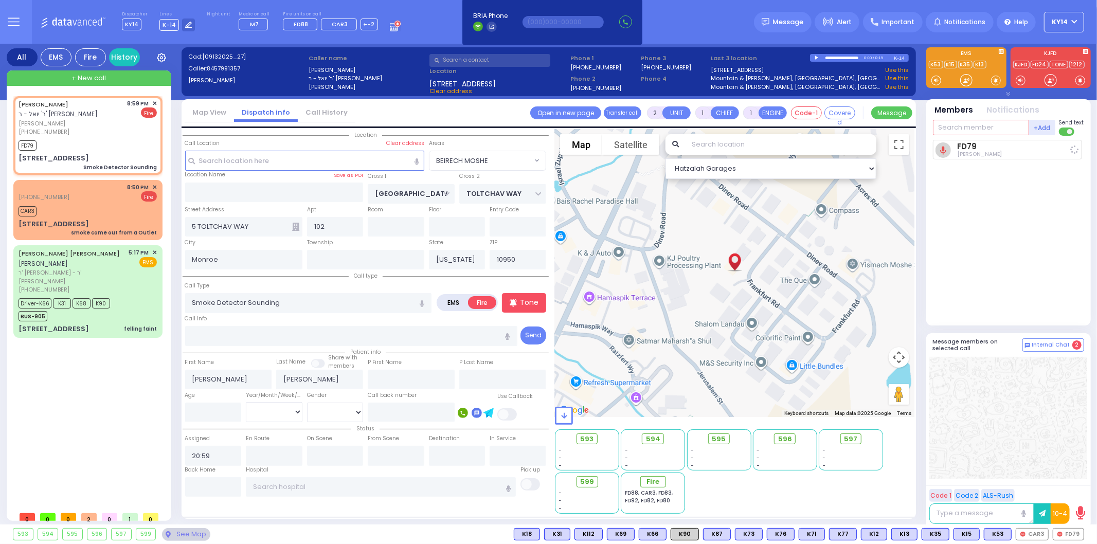
select select
radio input "true"
select select
type input "21:00"
select select "Hatzalah Garages"
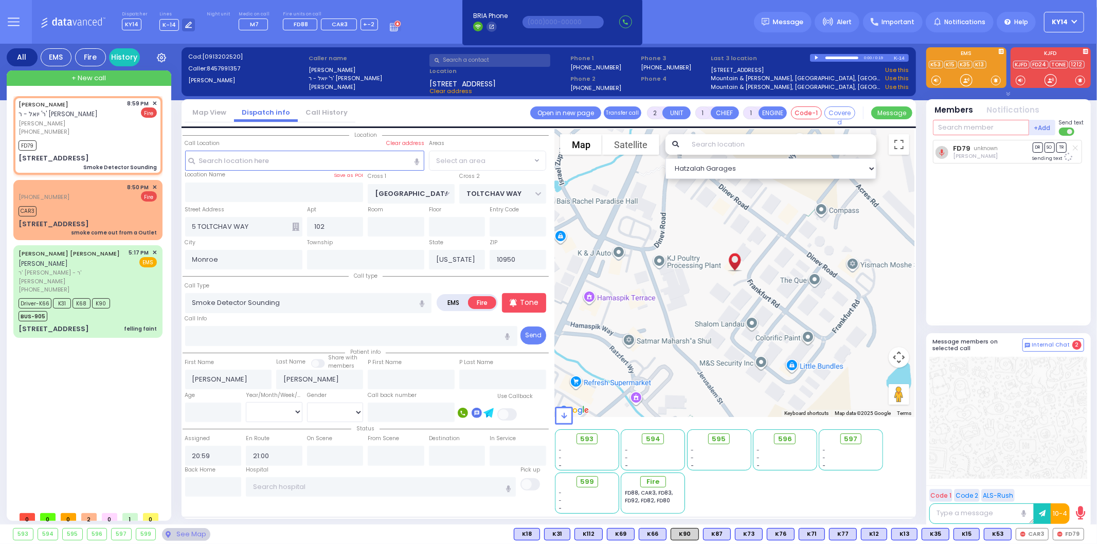
select select "BEIRECH MOSHE"
click at [1070, 532] on span "FD16" at bounding box center [1069, 534] width 29 height 11
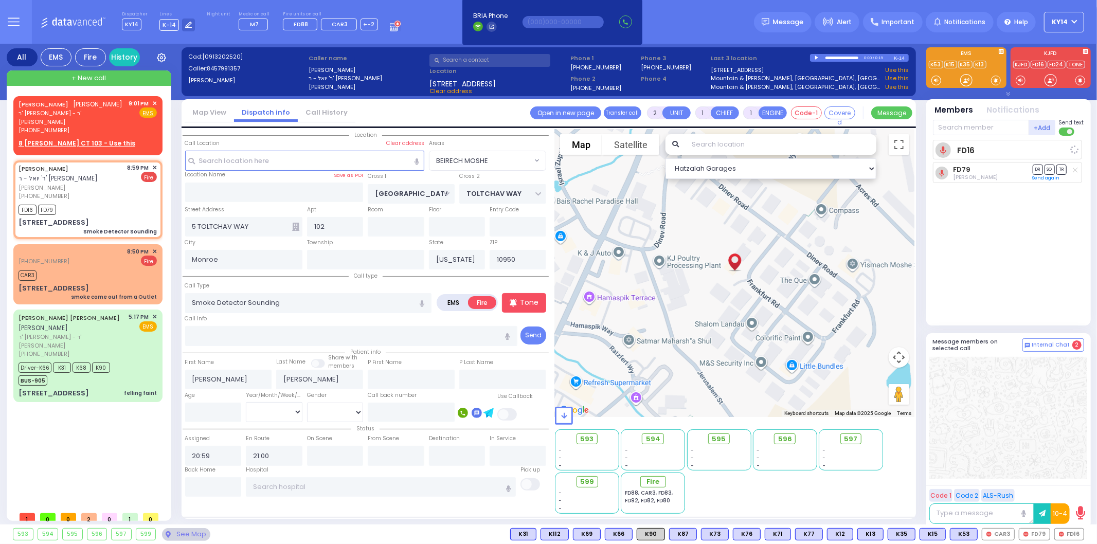
select select
radio input "true"
select select
select select "Hatzalah Garages"
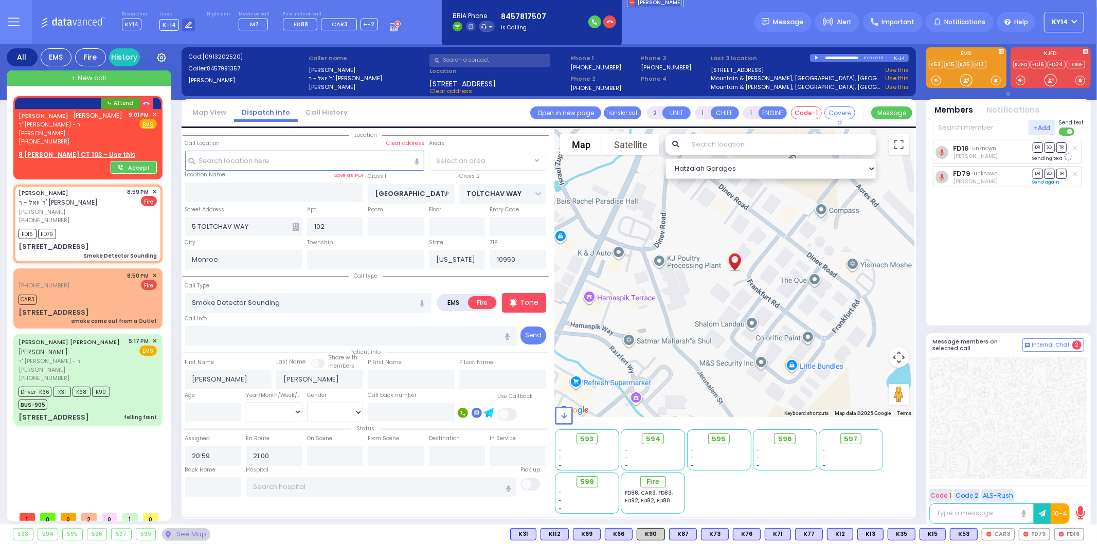
select select "BEIRECH MOSHE"
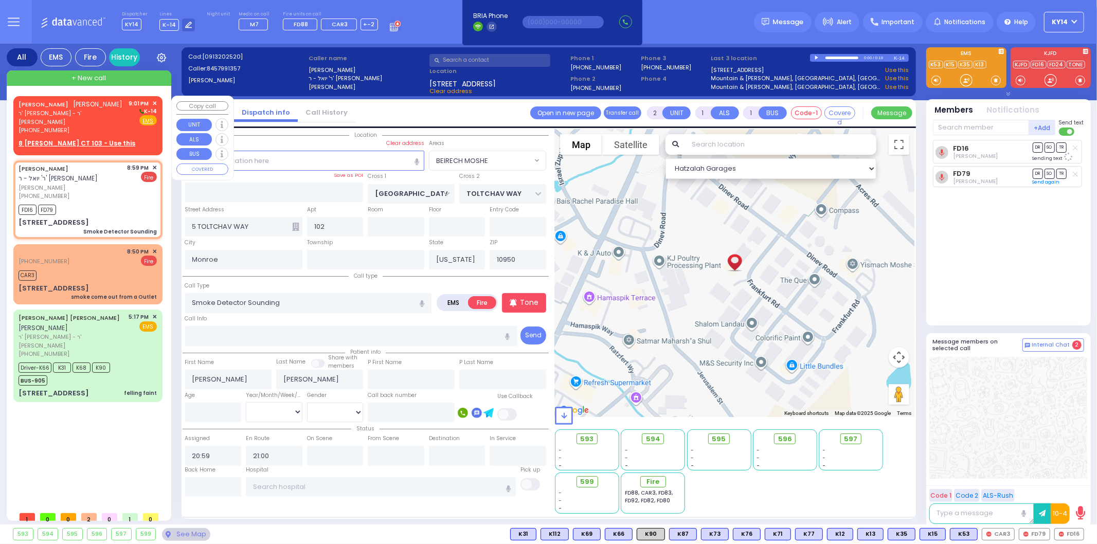
click at [69, 126] on div "[PHONE_NUMBER]" at bounding box center [72, 130] width 107 height 9
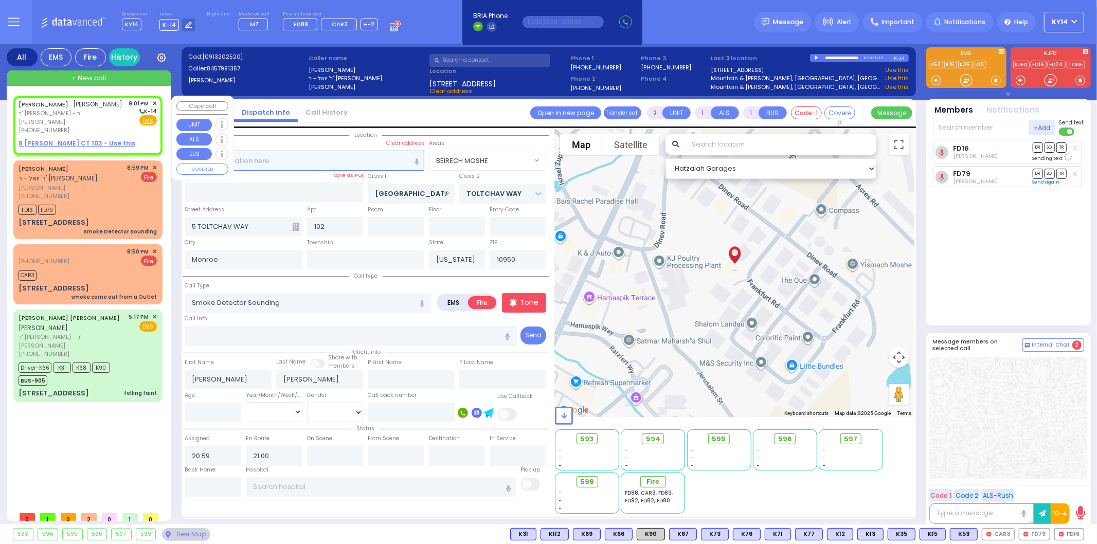
select select
radio input "true"
type input "[PERSON_NAME]"
select select
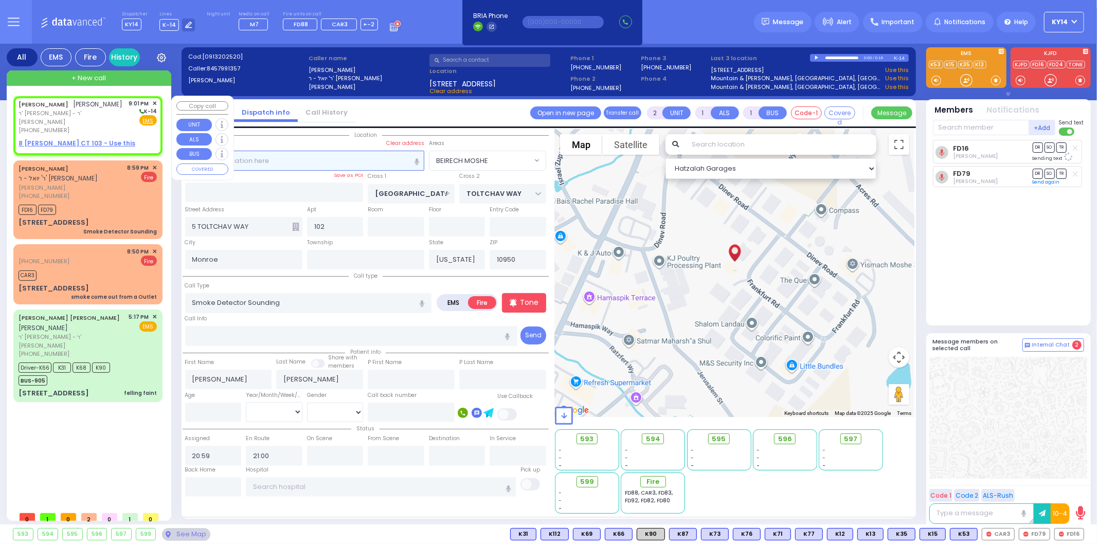
type input "21:01"
select select "Hatzalah Garages"
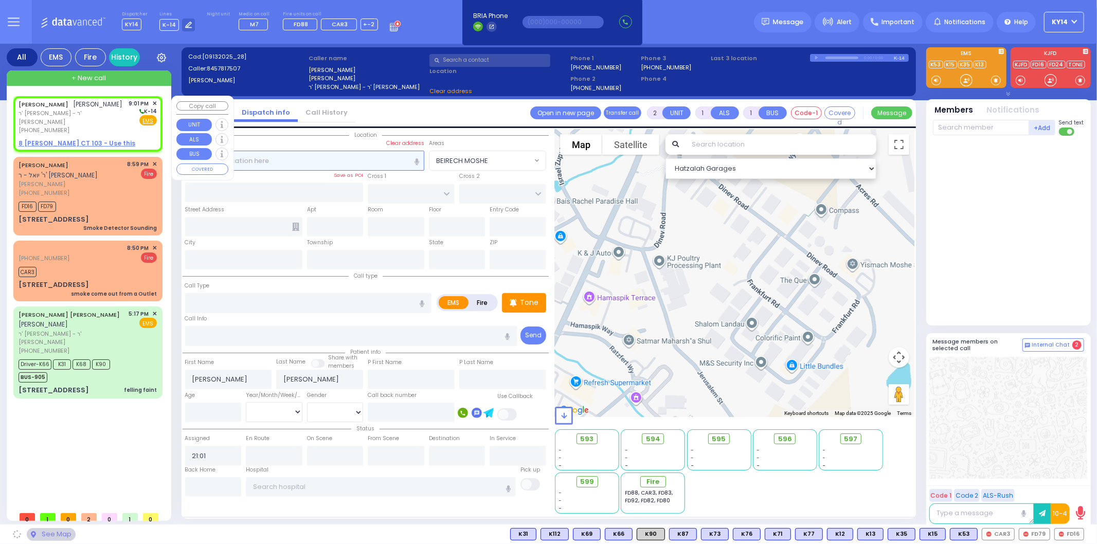
select select
radio input "true"
select select
select select "Hatzalah Garages"
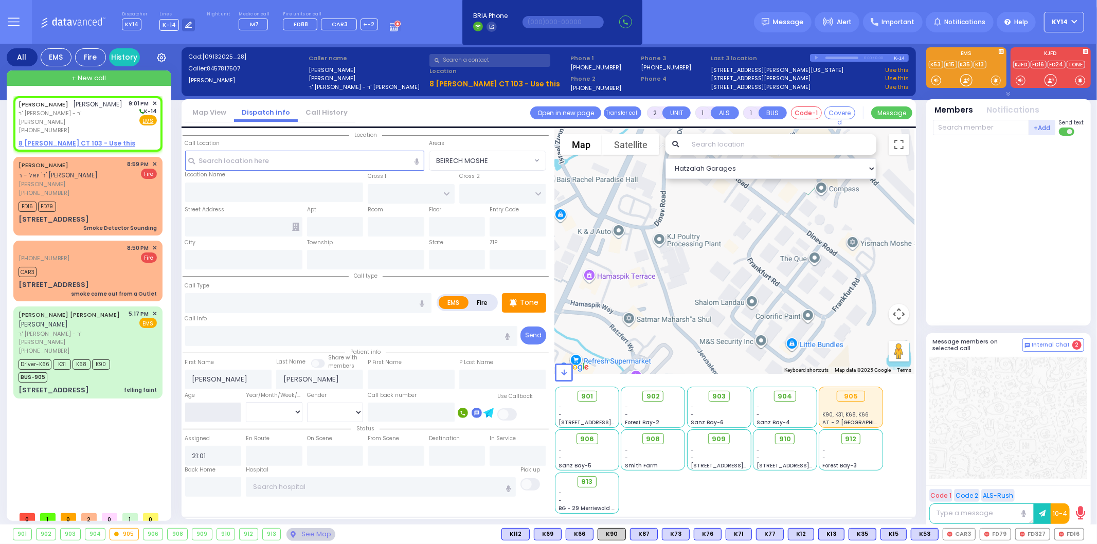
click at [219, 410] on input "number" at bounding box center [213, 413] width 57 height 20
click at [218, 154] on input "text" at bounding box center [304, 161] width 239 height 20
select select
radio input "true"
select select
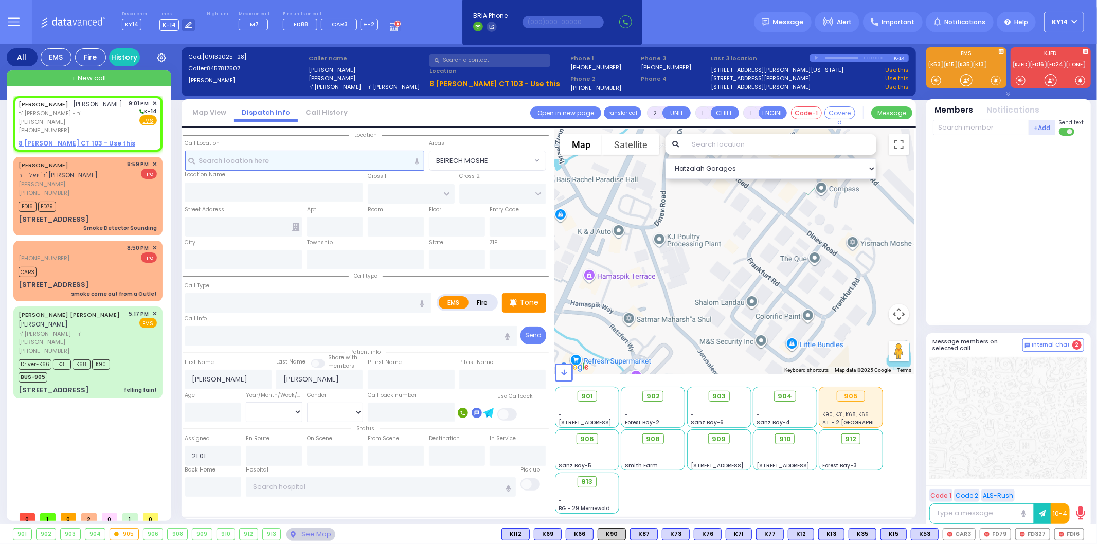
select select "Hatzalah Garages"
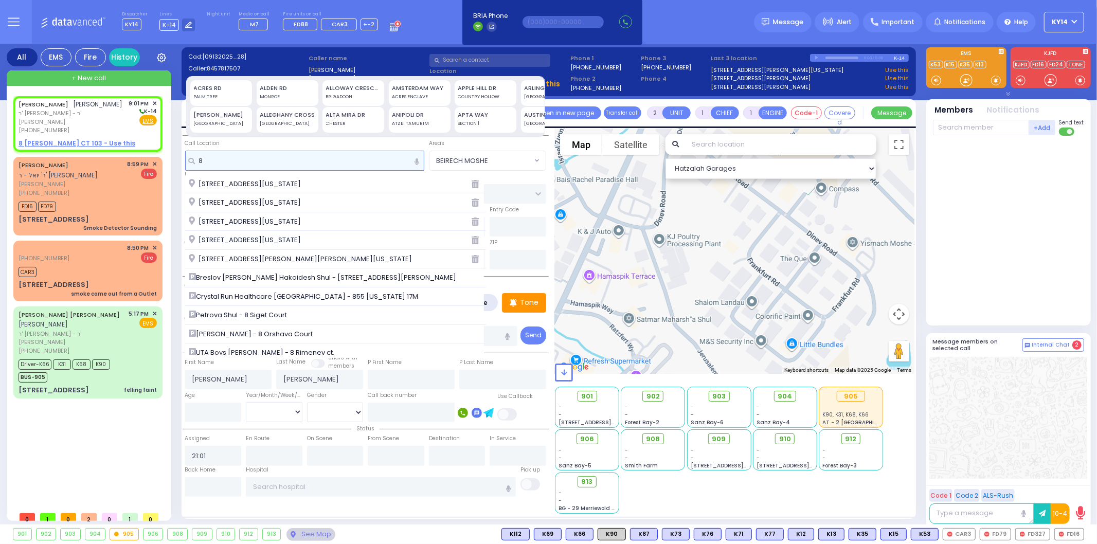
type input "8"
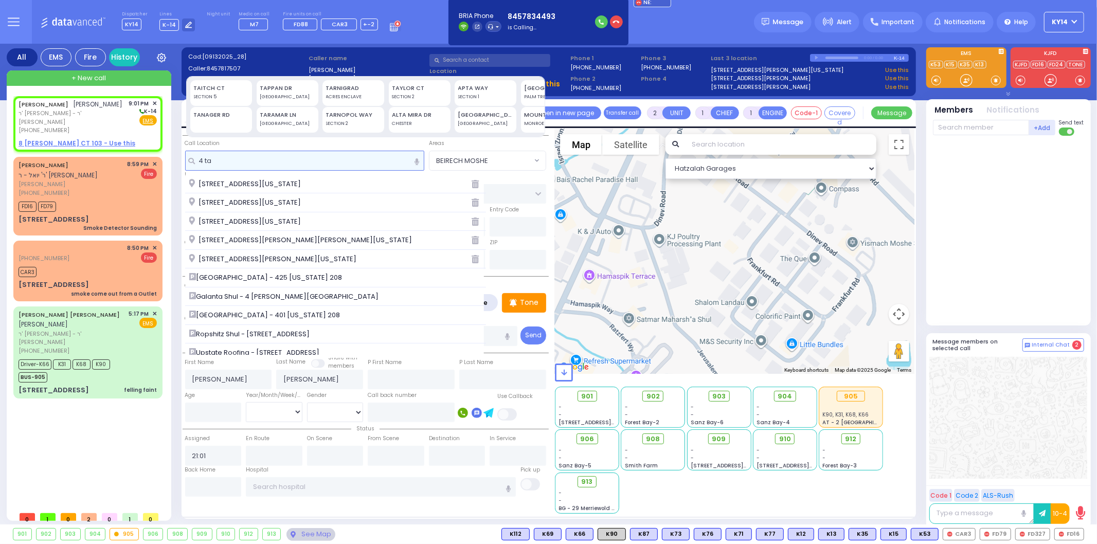
type input "4 t"
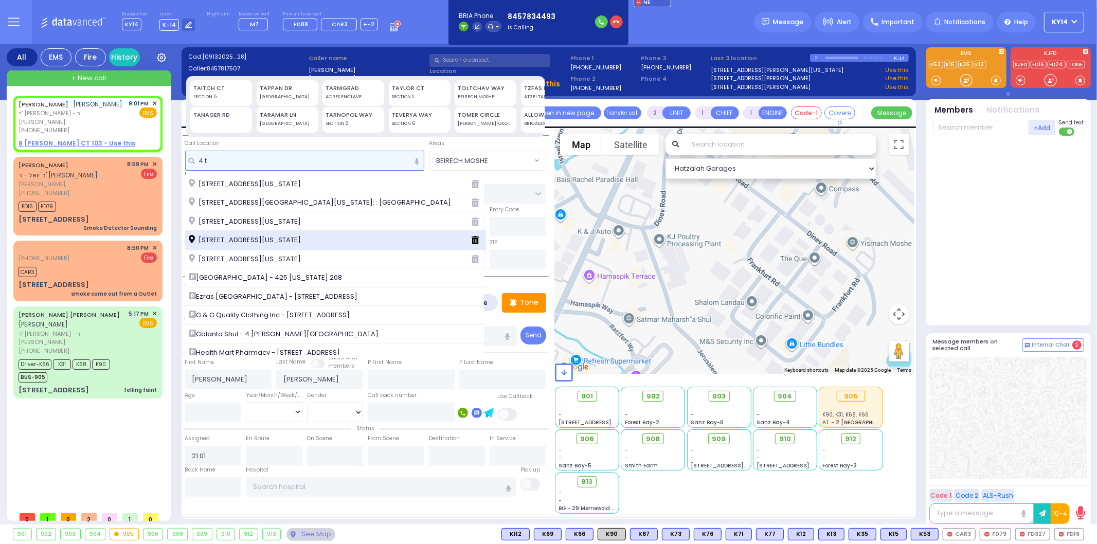
select select
radio input "true"
select select
select select "Hatzalah Garages"
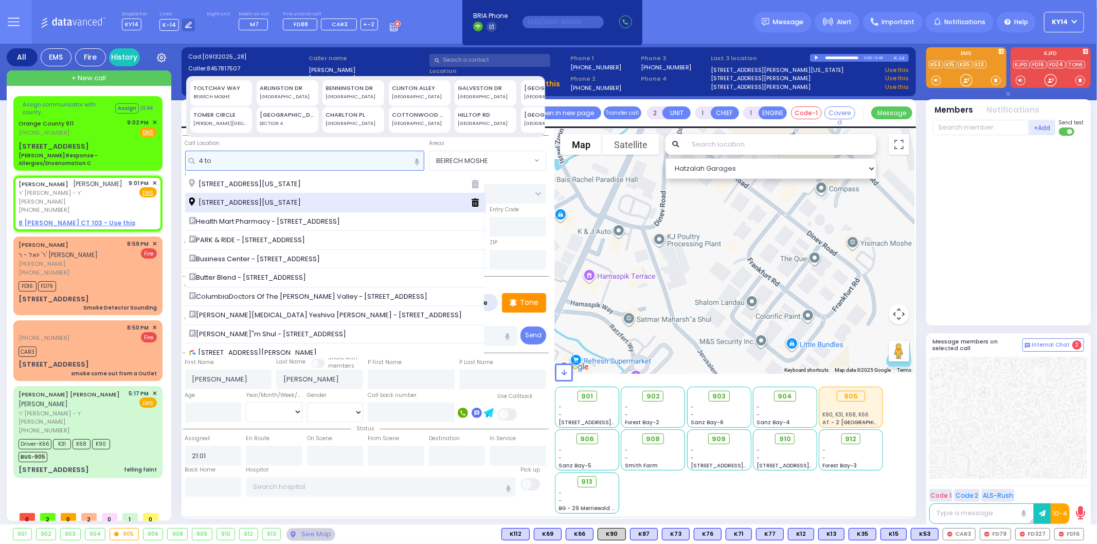
type input "4 to"
click at [234, 203] on span "[STREET_ADDRESS][US_STATE]" at bounding box center [246, 202] width 115 height 10
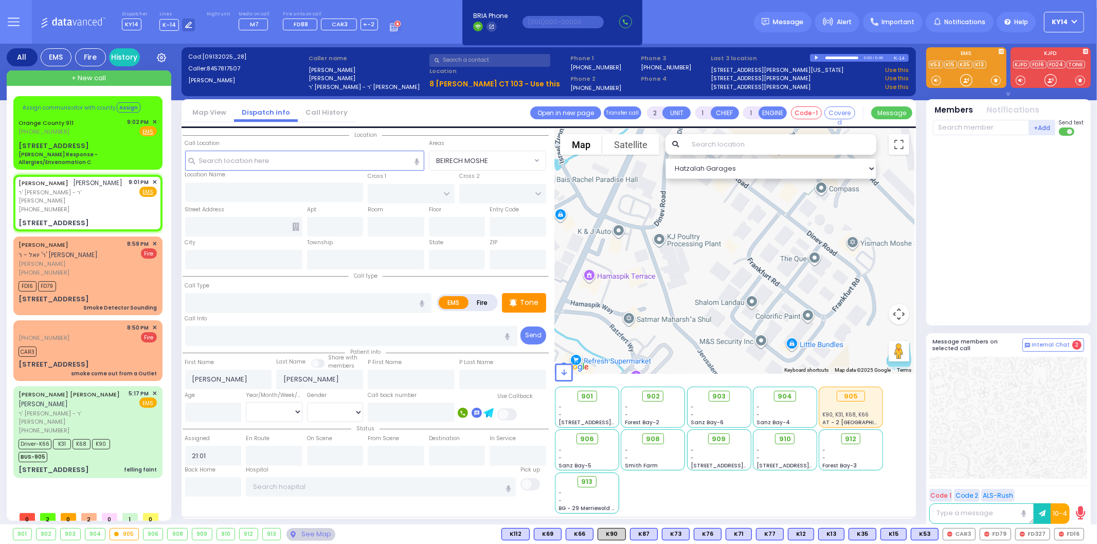
select select
radio input "true"
select select
select select "Hatzalah Garages"
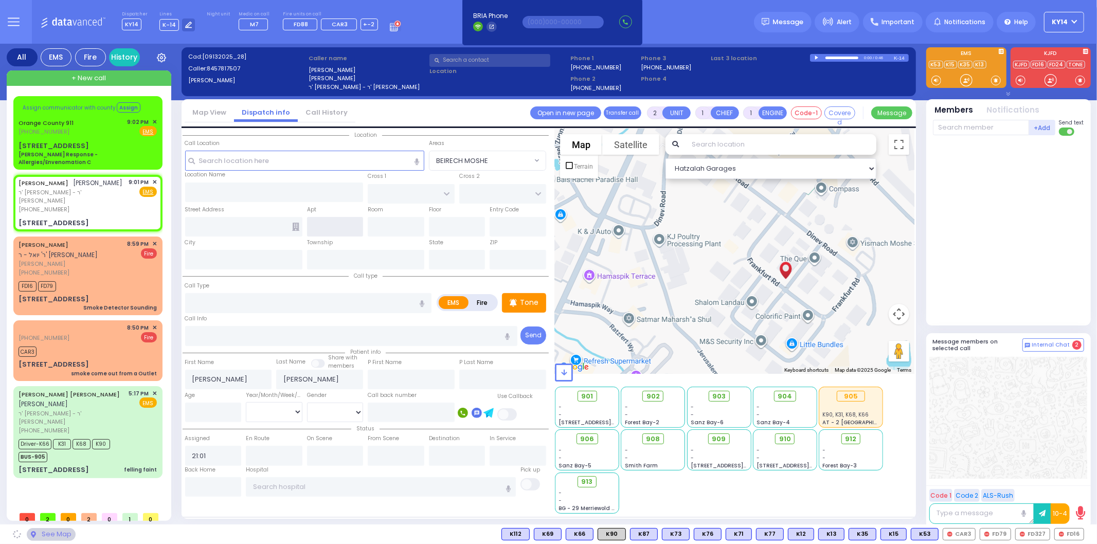
type input "TOLTCHAV WAY"
type input "[GEOGRAPHIC_DATA]"
type input "[STREET_ADDRESS]"
type input "Monroe"
type input "[US_STATE]"
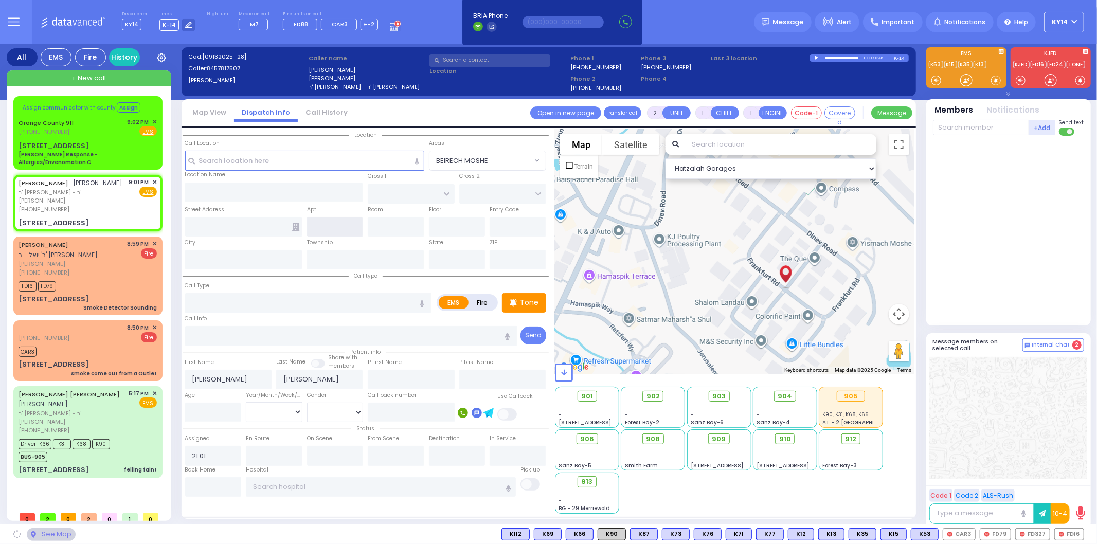
type input "10950"
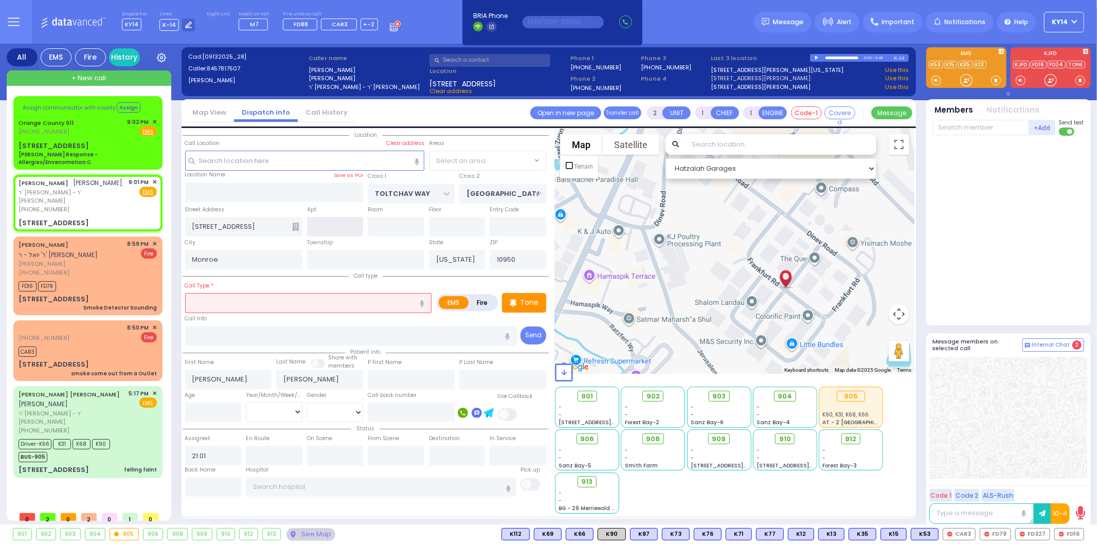
select select "BEIRECH MOSHE"
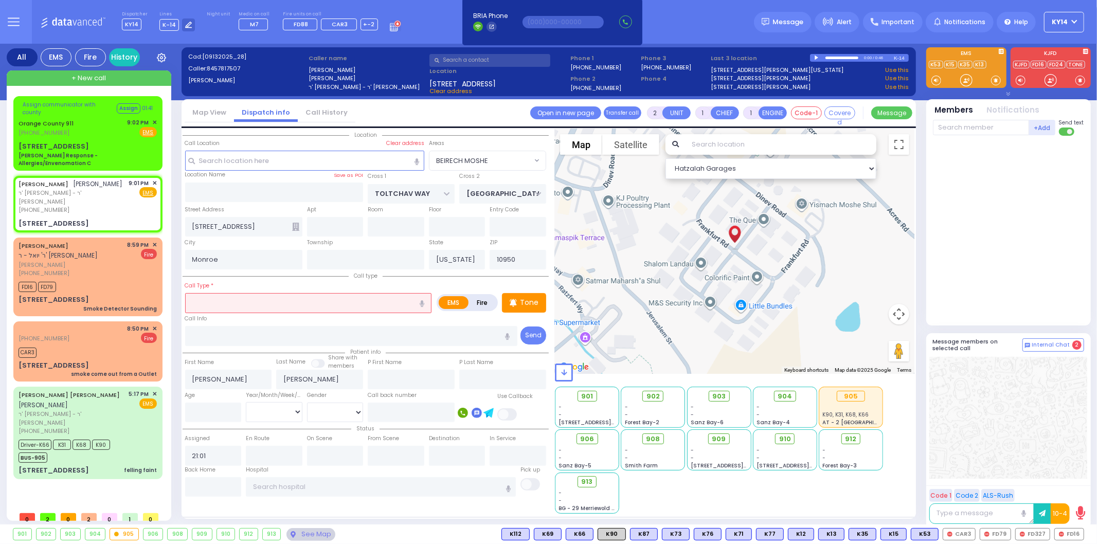
click at [815, 58] on div at bounding box center [818, 58] width 6 height 5
click at [831, 58] on div at bounding box center [841, 58] width 33 height 3
click at [839, 58] on div at bounding box center [841, 58] width 33 height 3
click at [816, 54] on div "0:27 / 0:46" at bounding box center [852, 58] width 84 height 8
click at [816, 57] on div at bounding box center [818, 58] width 6 height 4
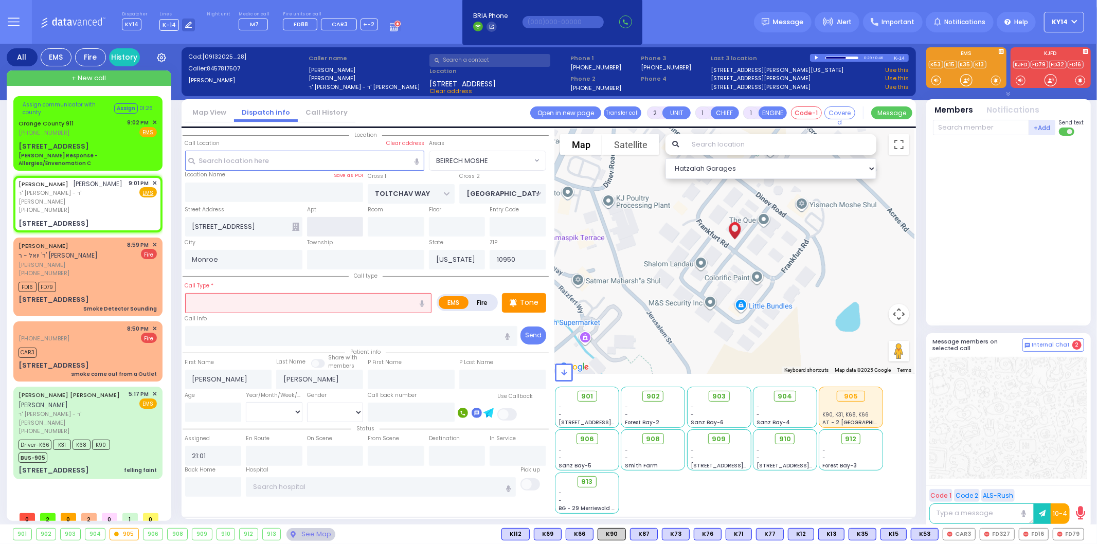
click at [339, 219] on input "text" at bounding box center [335, 227] width 57 height 20
type input "302"
click at [531, 294] on div "Tone" at bounding box center [524, 303] width 44 height 20
select select
radio input "true"
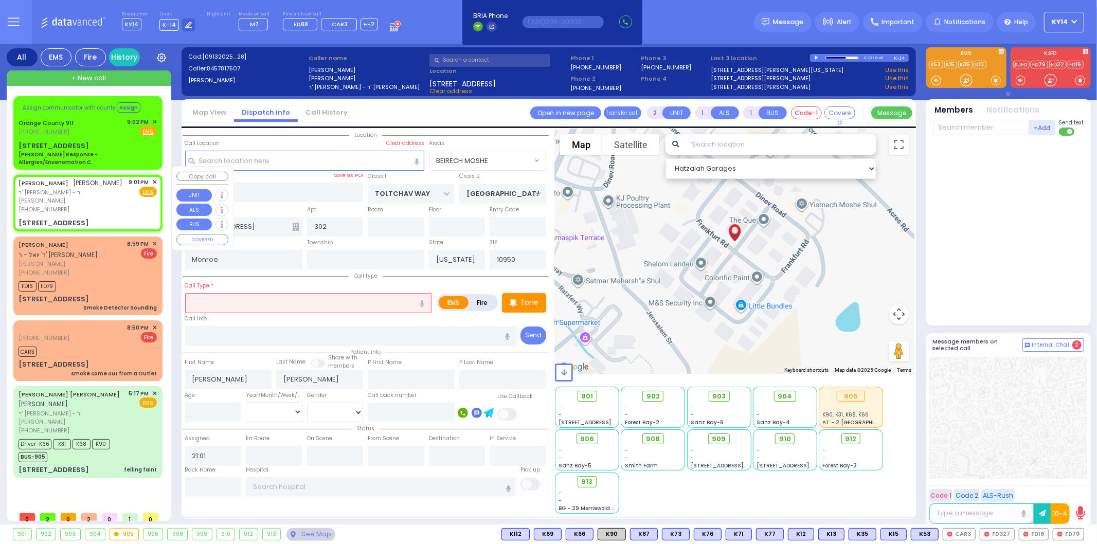
select select
select select "Hatzalah Garages"
select select "BEIRECH MOSHE"
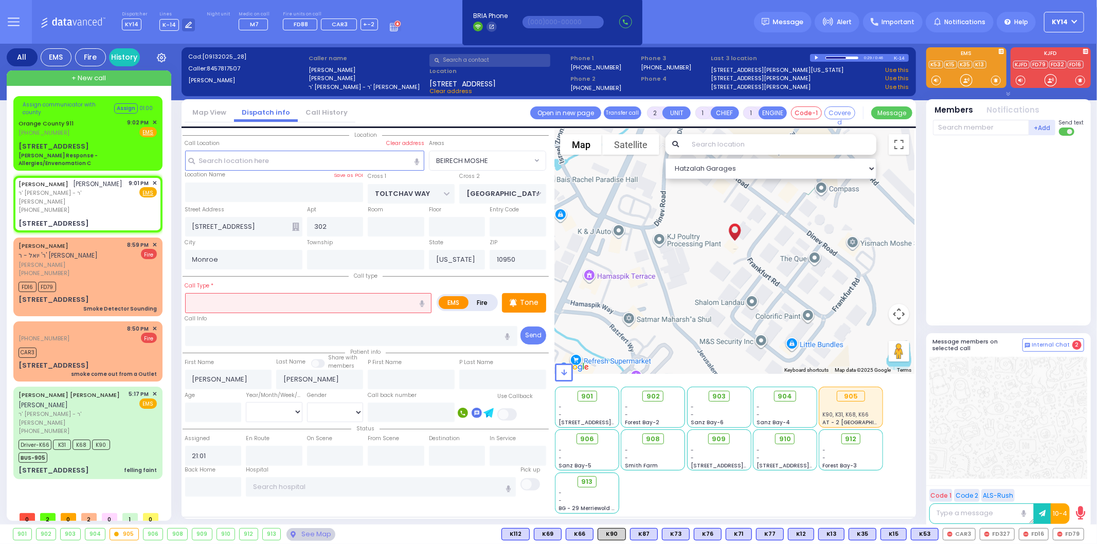
click at [254, 297] on input "text" at bounding box center [308, 303] width 247 height 20
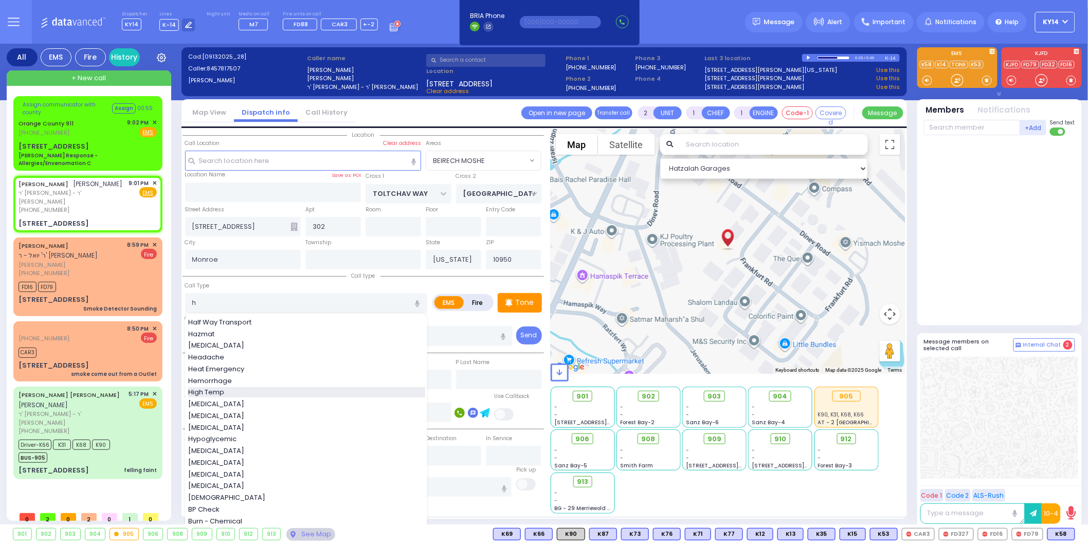
click at [214, 393] on span "High Temp" at bounding box center [208, 392] width 40 height 10
type input "High Temp"
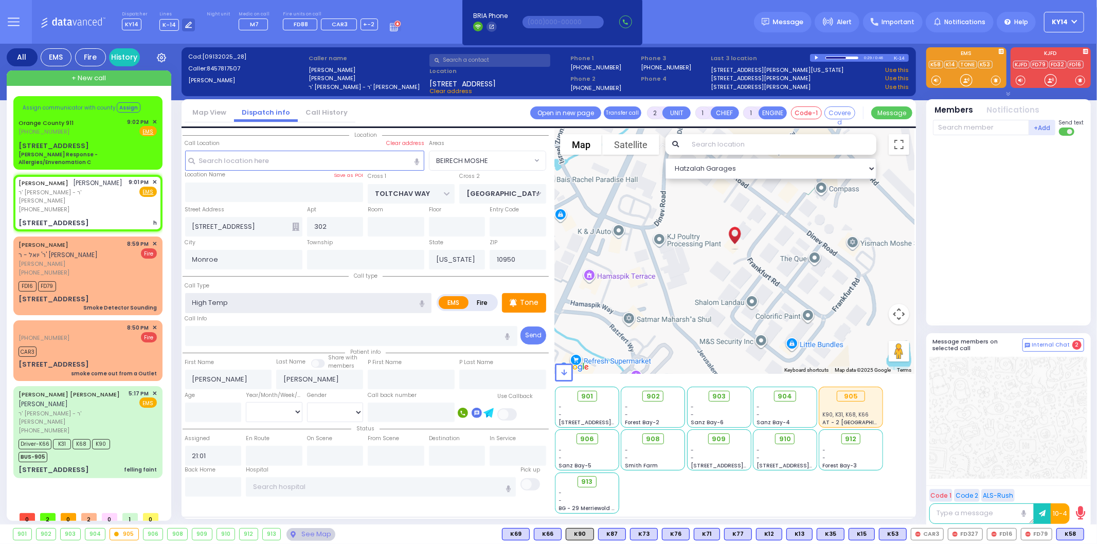
type input "1"
type input "0"
type input "2"
type input "1"
select select
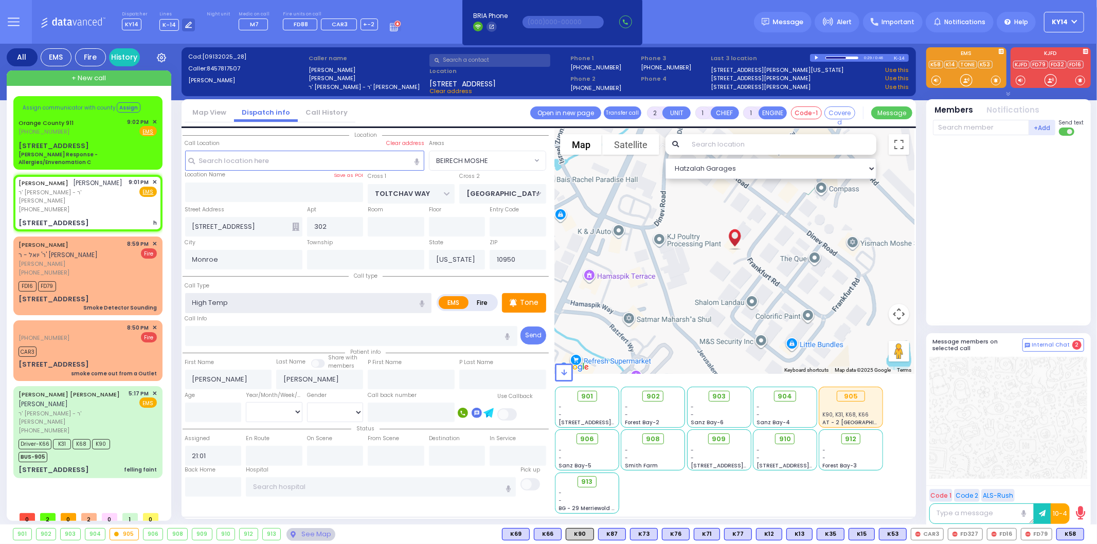
radio input "true"
select select
select select "Hatzalah Garages"
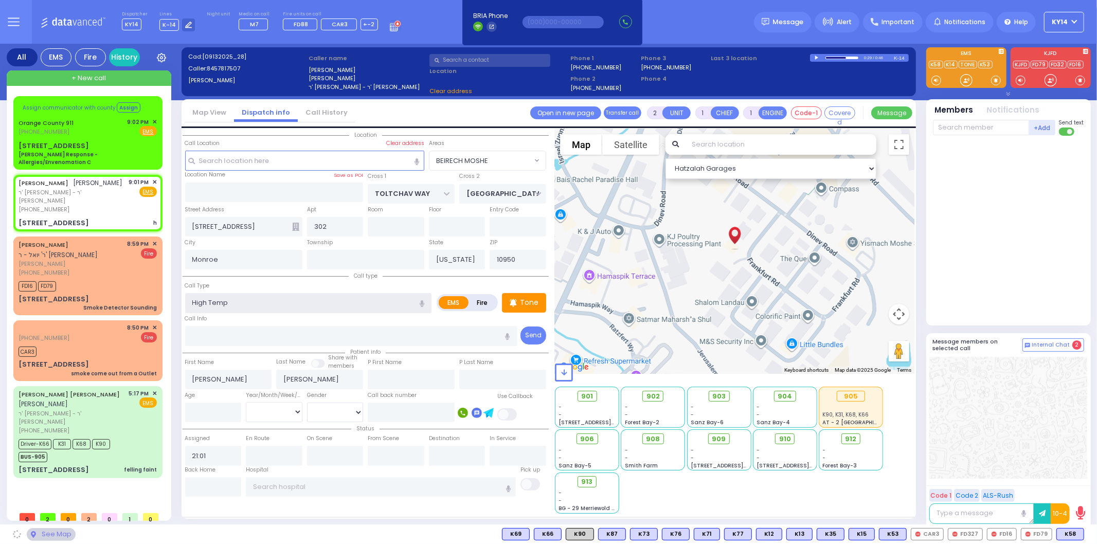
select select "BEIRECH MOSHE"
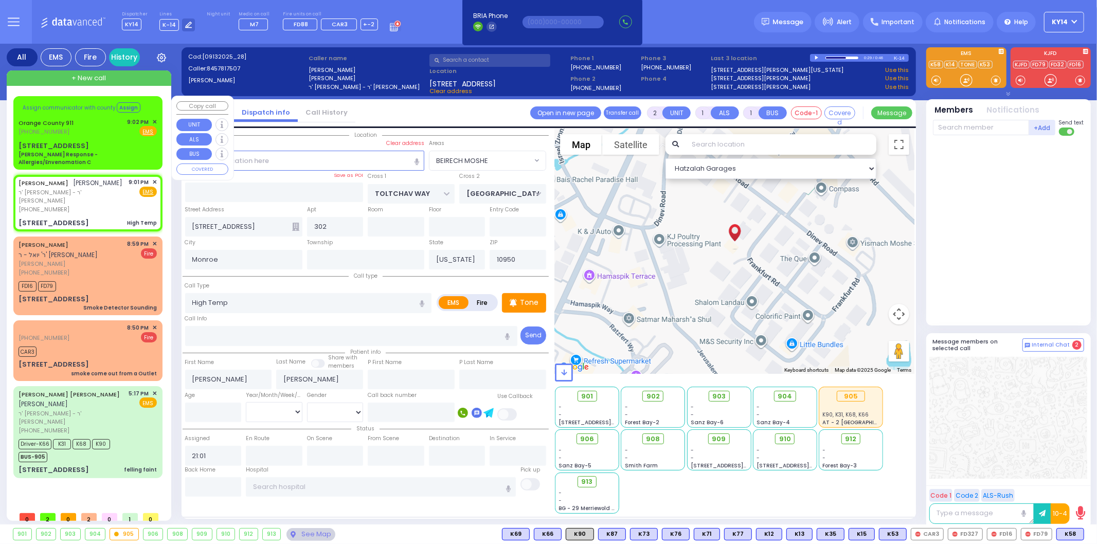
click at [111, 123] on div "Orange County 911 (845) 469-0911 9:02 PM ✕ Fire EMS" at bounding box center [88, 127] width 138 height 19
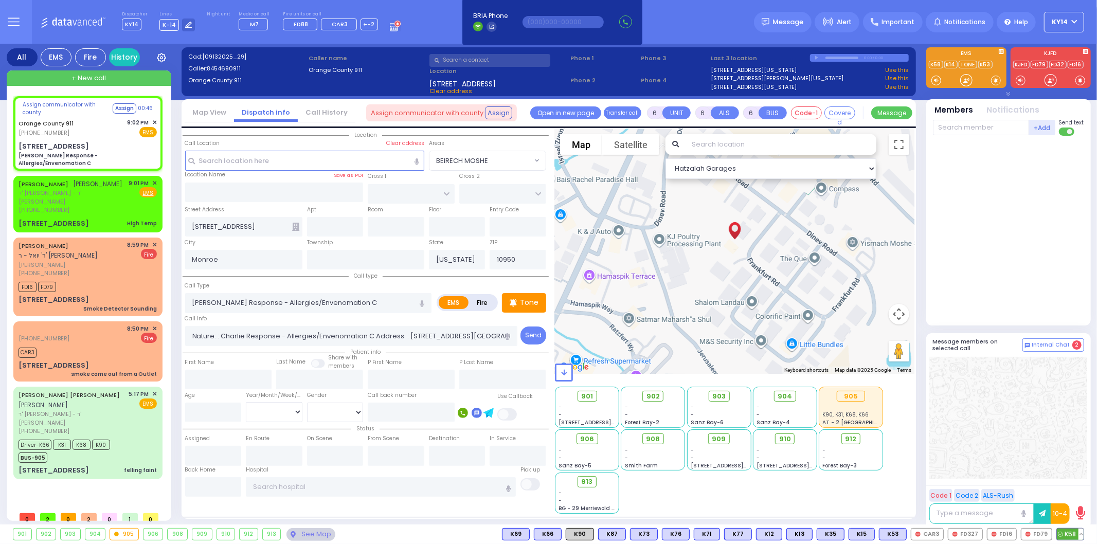
click at [1063, 531] on span "K58" at bounding box center [1070, 534] width 27 height 11
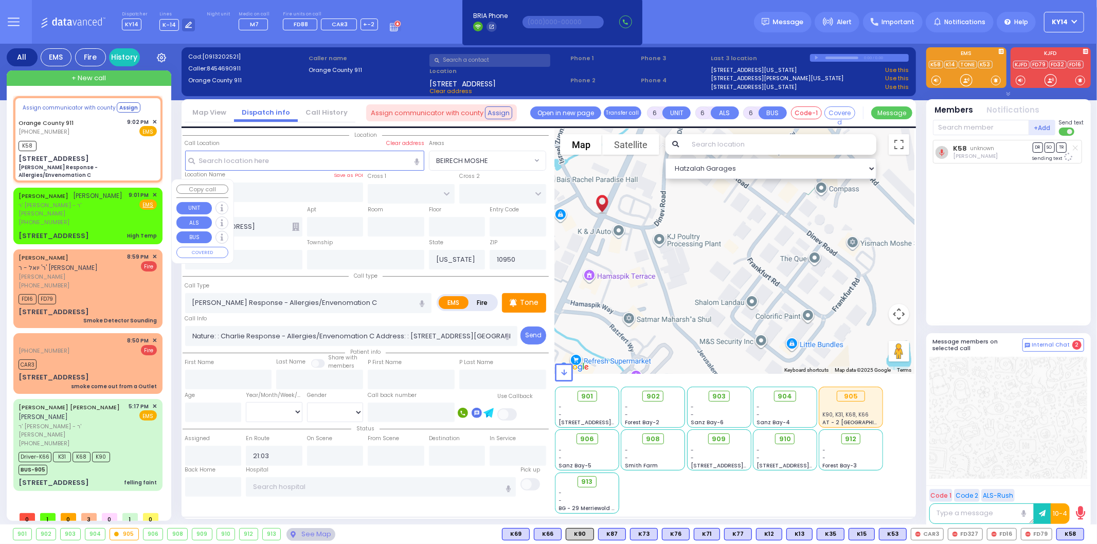
click at [62, 218] on div "[PHONE_NUMBER]" at bounding box center [72, 222] width 107 height 9
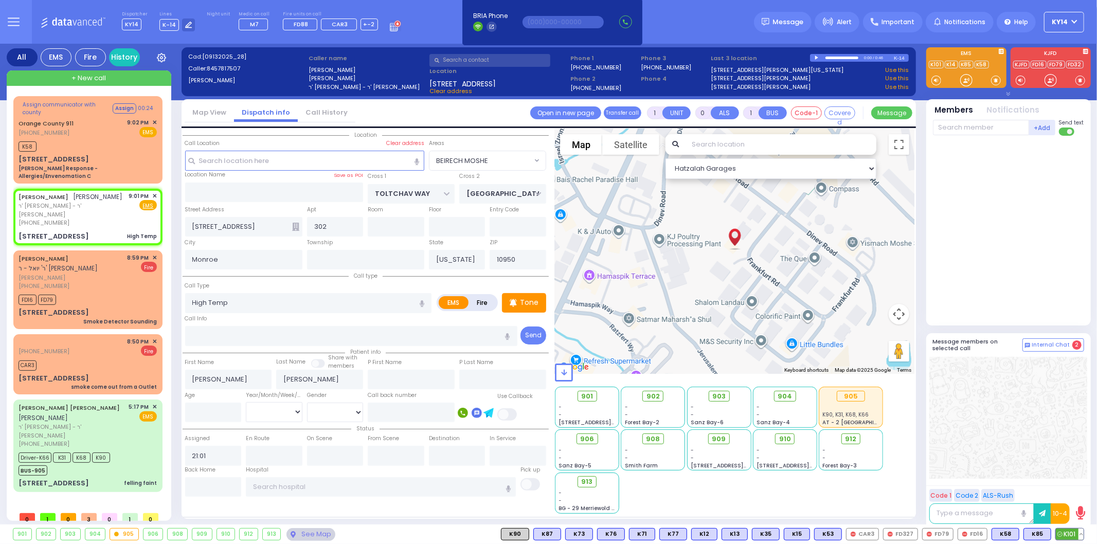
click at [1071, 537] on span "K101" at bounding box center [1070, 534] width 28 height 11
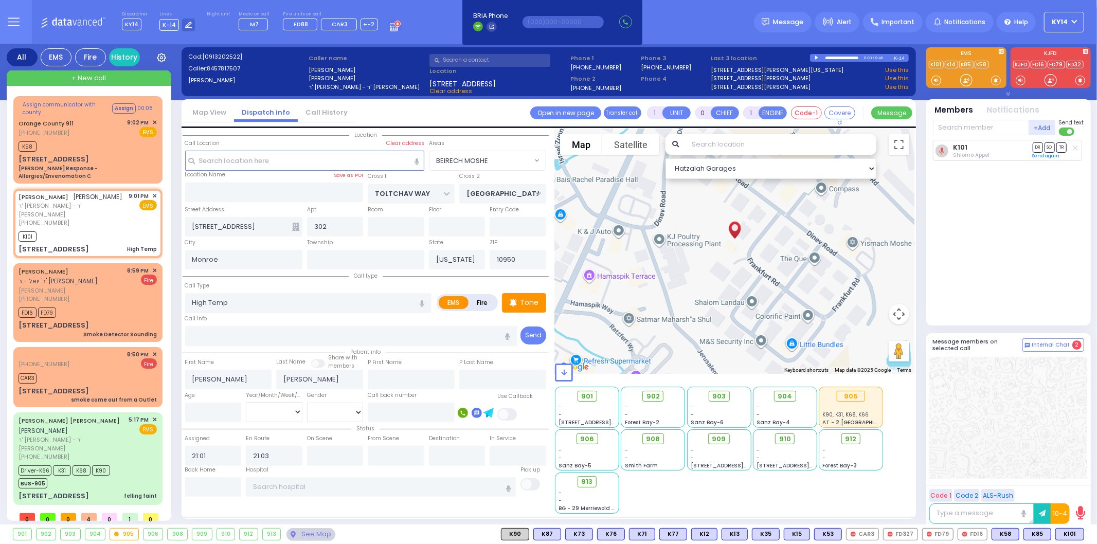
click at [1077, 147] on icon at bounding box center [1075, 148] width 5 height 6
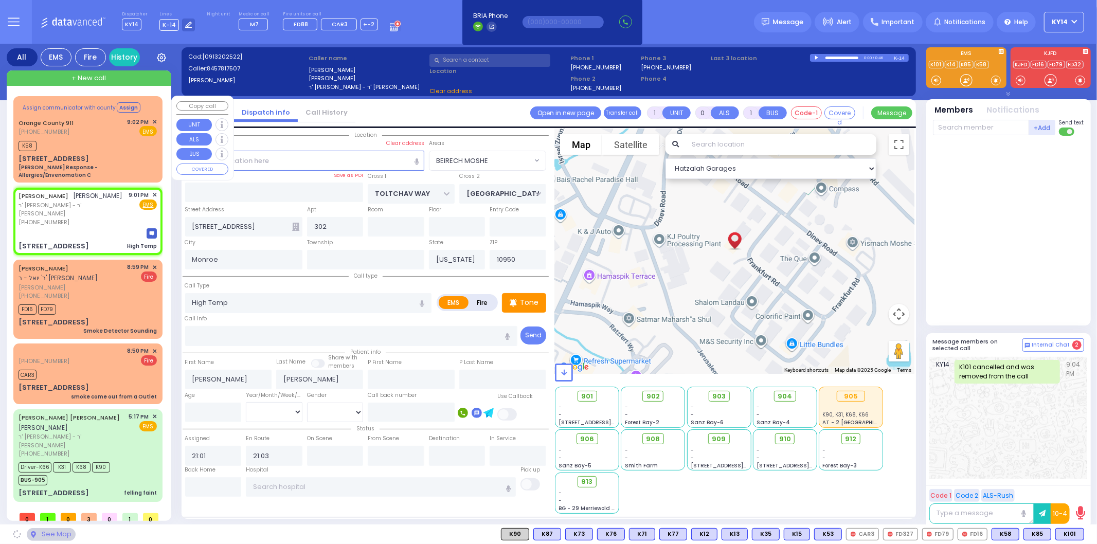
click at [64, 147] on div "K58" at bounding box center [88, 144] width 138 height 13
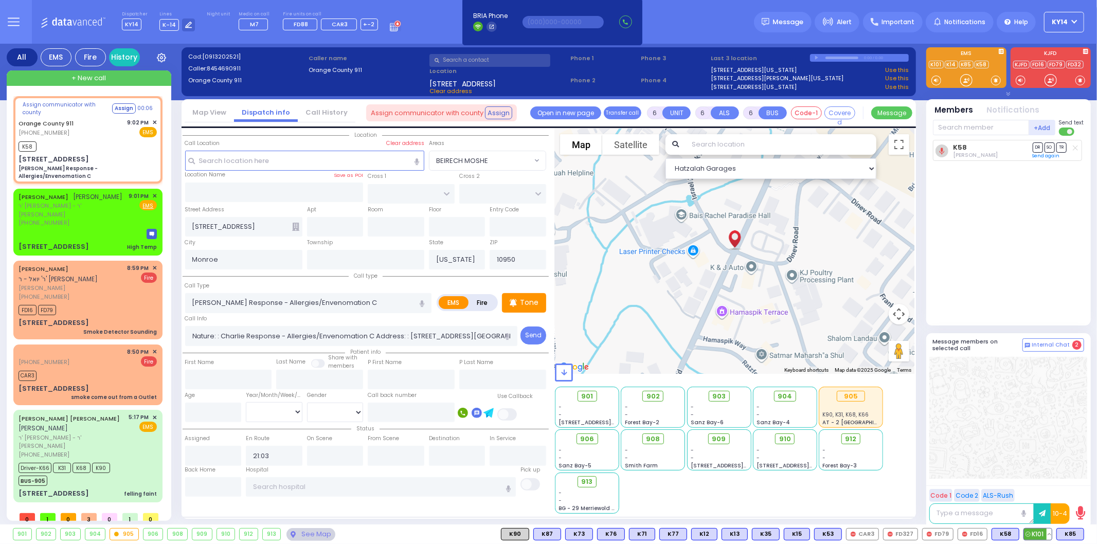
click at [1039, 536] on span "K101" at bounding box center [1038, 534] width 28 height 11
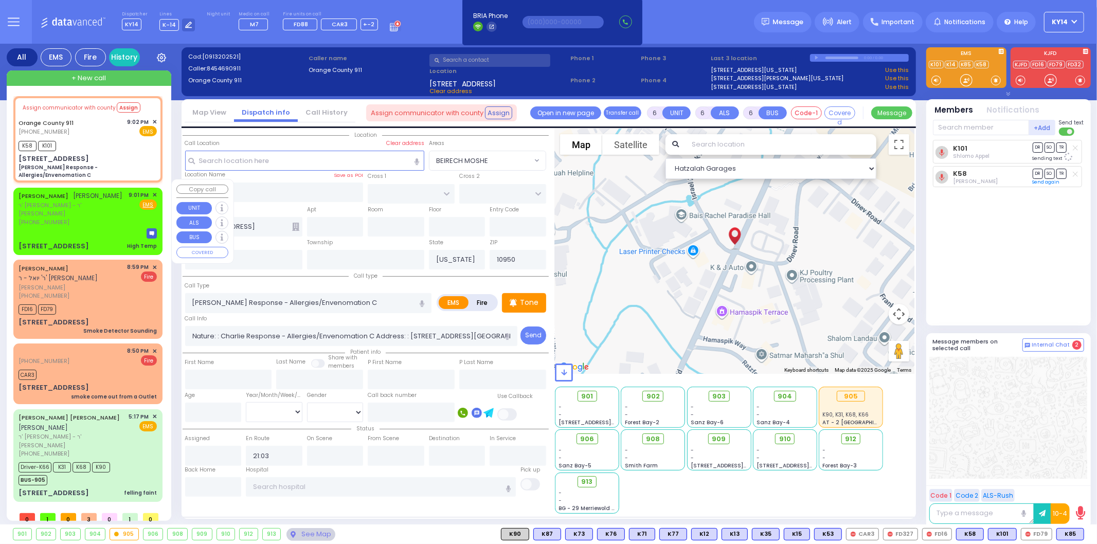
click at [72, 218] on div "[PHONE_NUMBER]" at bounding box center [72, 222] width 107 height 9
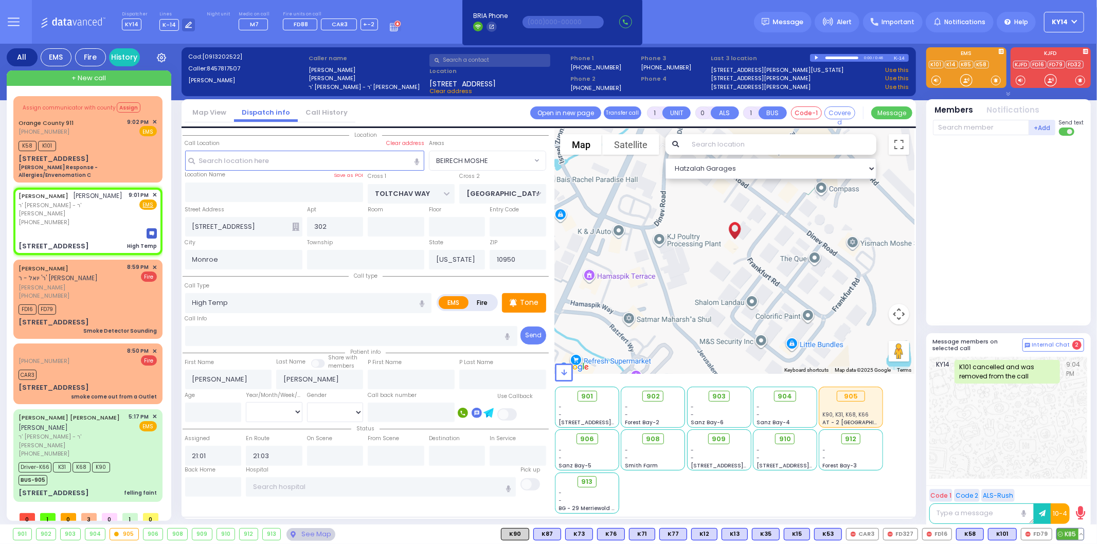
click at [1066, 535] on span "K85" at bounding box center [1070, 534] width 27 height 11
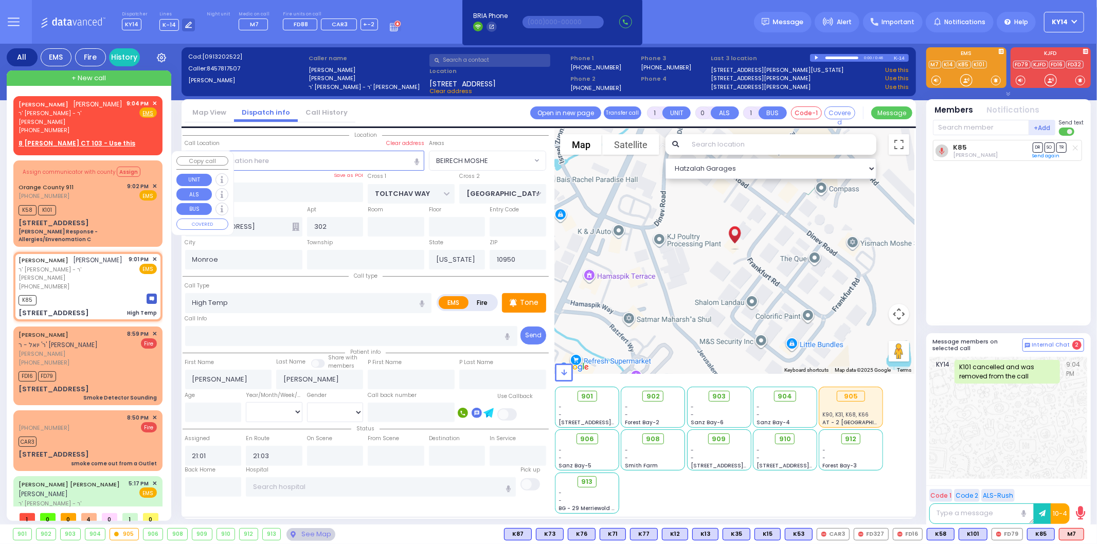
click at [91, 187] on div "Orange County 911 (845) 469-0911 9:02 PM ✕ EMS" at bounding box center [88, 191] width 138 height 19
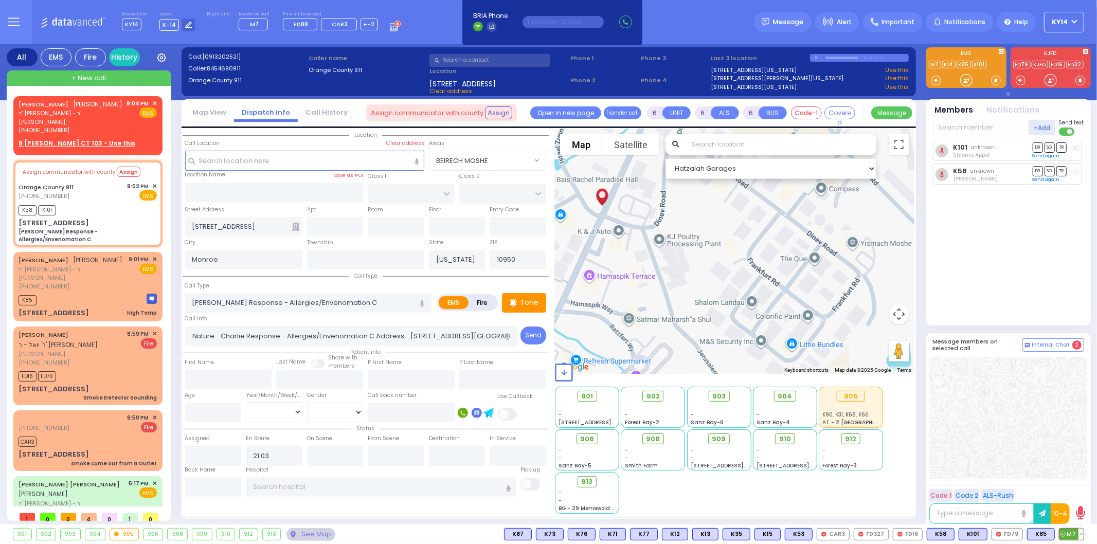
click at [1066, 535] on span "M7" at bounding box center [1071, 534] width 24 height 11
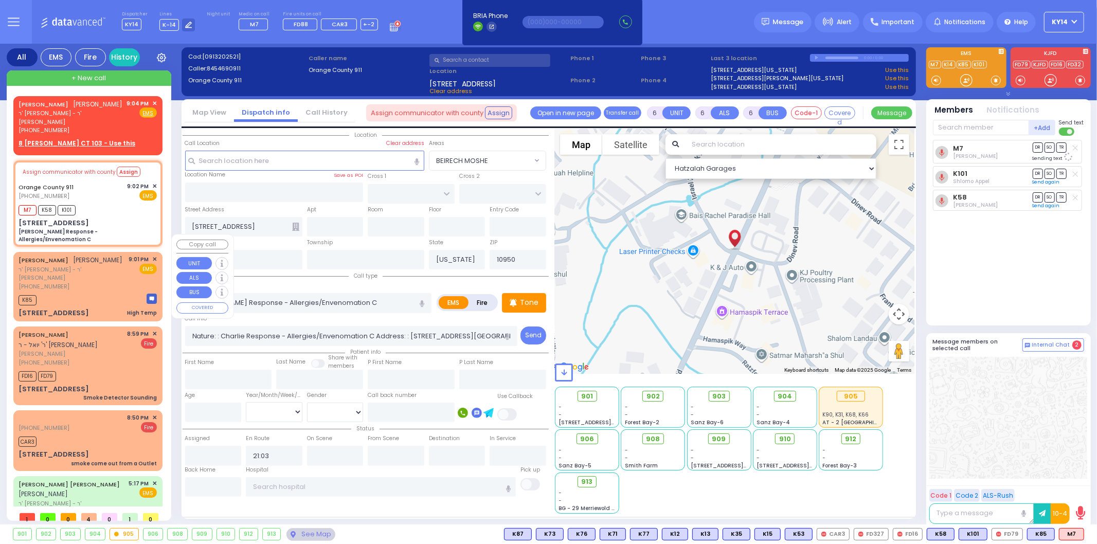
click at [98, 282] on div "[PHONE_NUMBER]" at bounding box center [72, 286] width 107 height 9
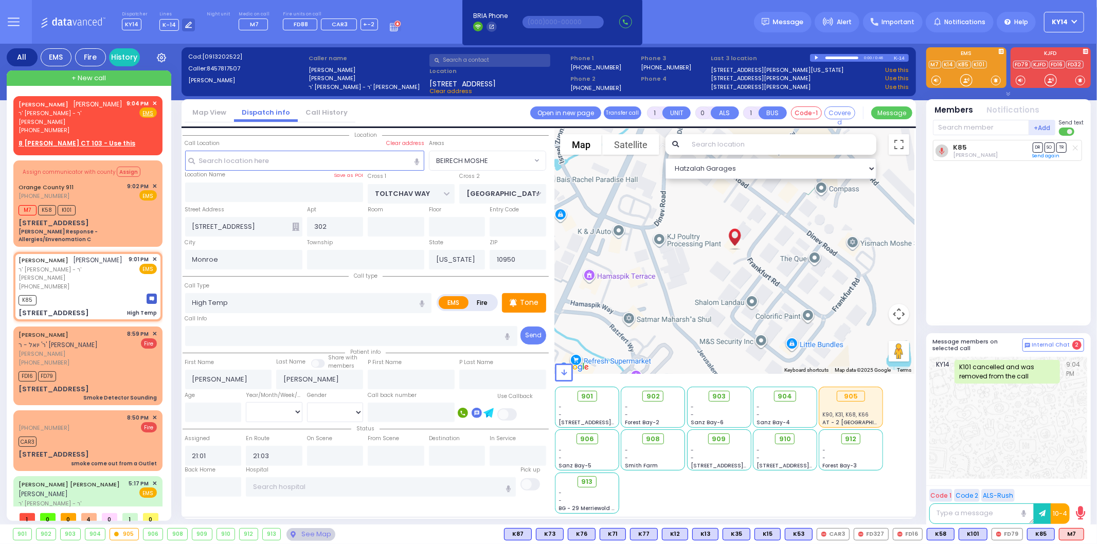
click at [222, 399] on div "Age" at bounding box center [213, 406] width 61 height 33
click at [222, 408] on input "number" at bounding box center [213, 413] width 57 height 20
click at [291, 408] on select "Year Month Week Day" at bounding box center [274, 412] width 57 height 20
click at [246, 402] on select "Year Month Week Day" at bounding box center [274, 412] width 57 height 20
click at [522, 301] on p "Tone" at bounding box center [529, 302] width 19 height 11
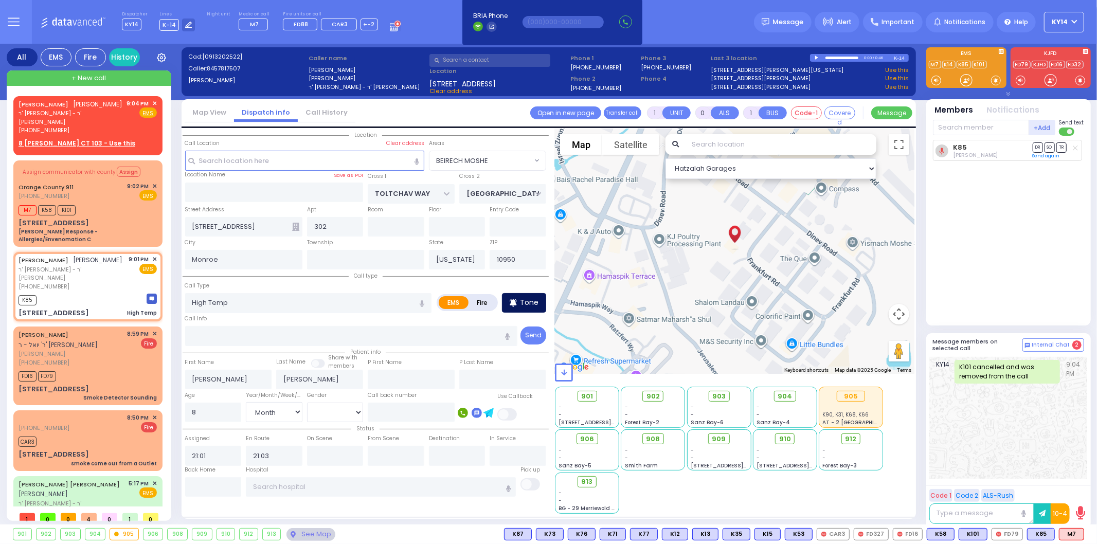
click at [526, 301] on p "Tone" at bounding box center [529, 302] width 19 height 11
click at [139, 190] on div "EMS" at bounding box center [143, 195] width 30 height 10
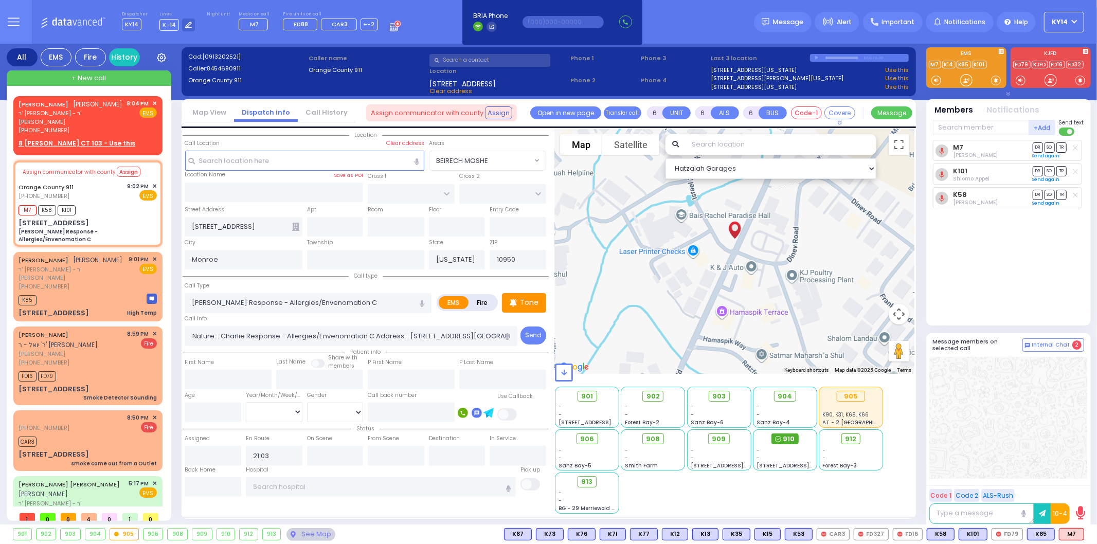
click at [780, 436] on icon at bounding box center [778, 439] width 6 height 6
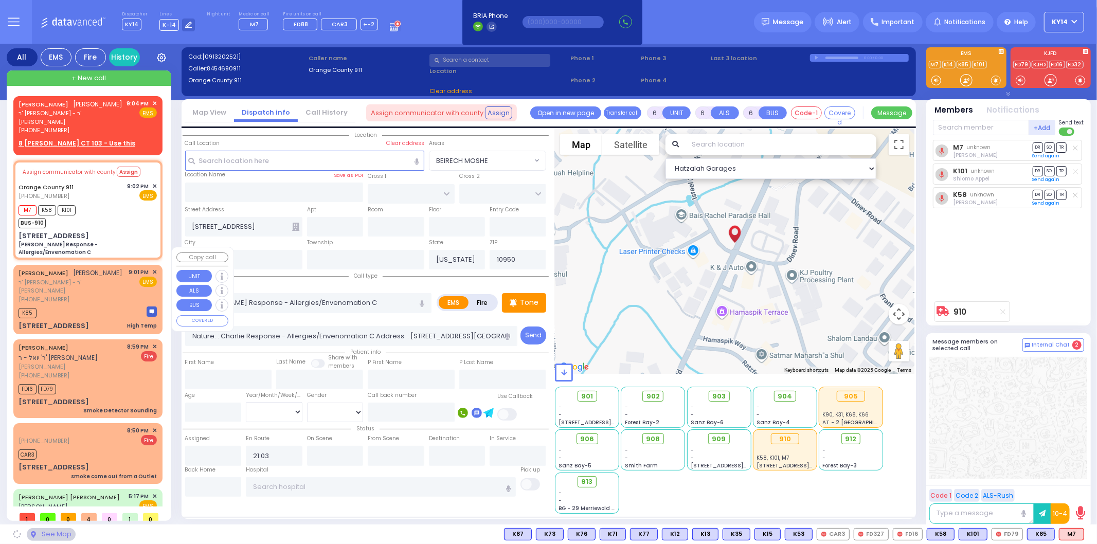
click at [110, 277] on div "NAFTULA CHAIM KLEIN נפתלי חיים קליין ר' אברהם לייב - ר' משה יעקב גרינוואלד (845…" at bounding box center [87, 299] width 145 height 66
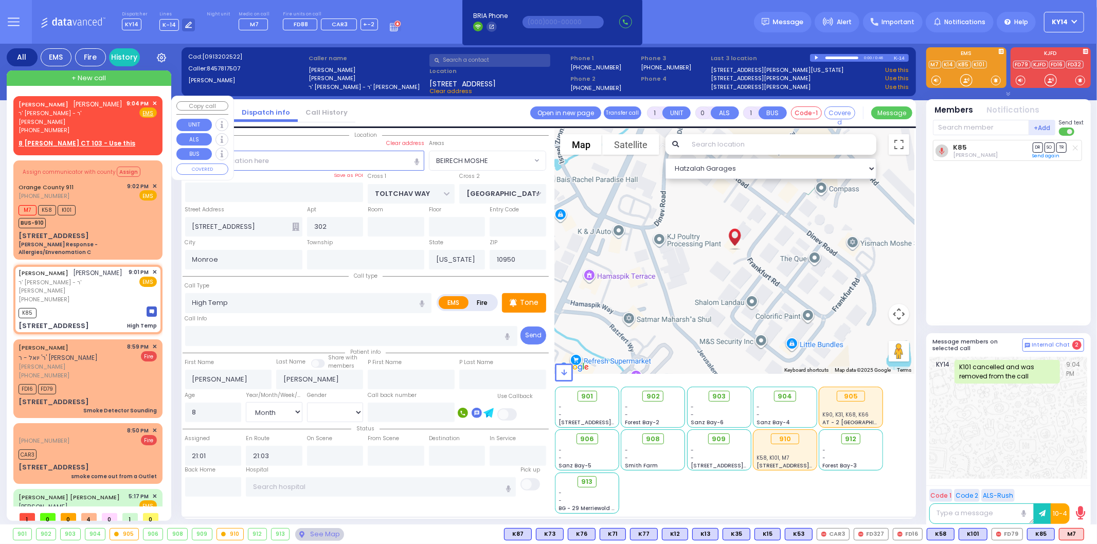
click at [152, 103] on span "✕" at bounding box center [154, 103] width 5 height 9
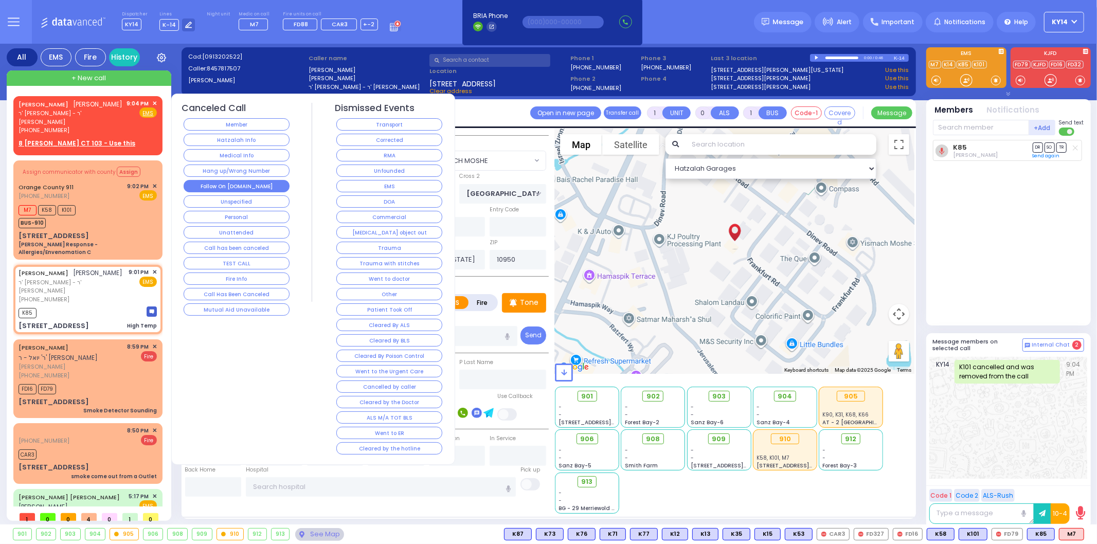
click at [247, 187] on button "Follow On [DOMAIN_NAME]" at bounding box center [237, 186] width 106 height 12
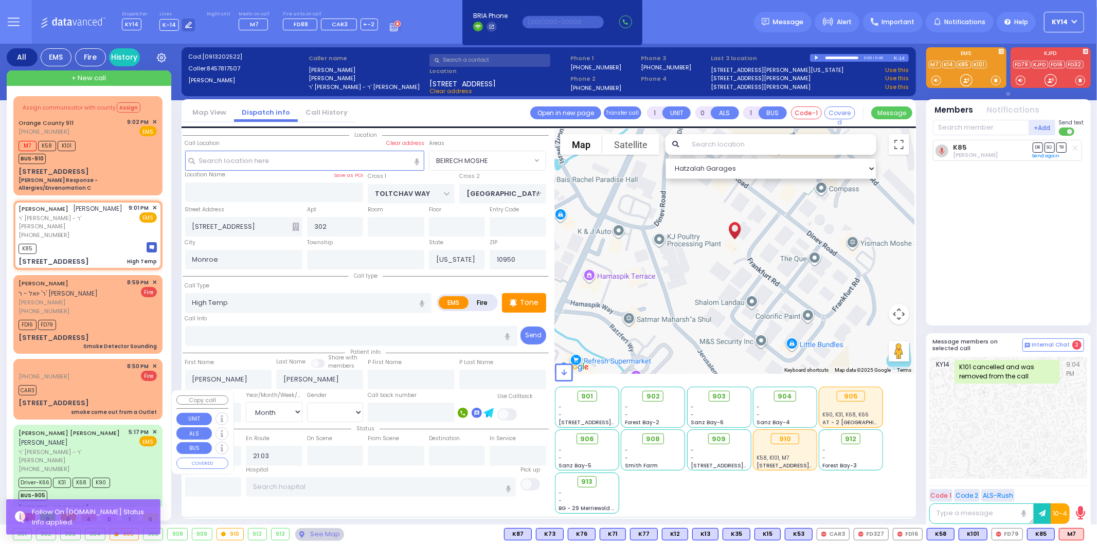
click at [121, 448] on span "ר' חיים משה - ר' יעקב לייב לאוס" at bounding box center [72, 456] width 107 height 17
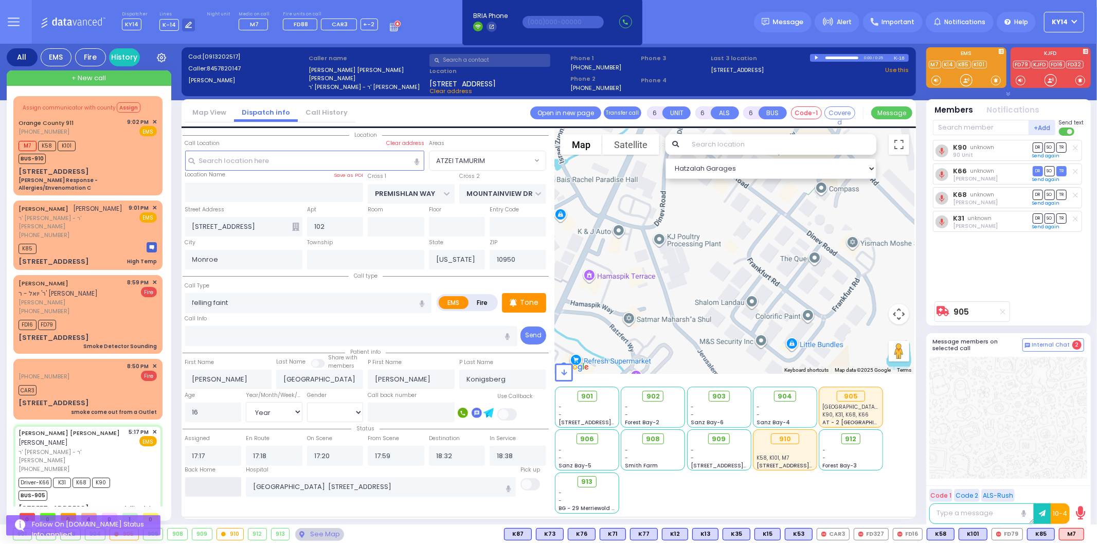
click at [218, 485] on input "text" at bounding box center [213, 487] width 57 height 20
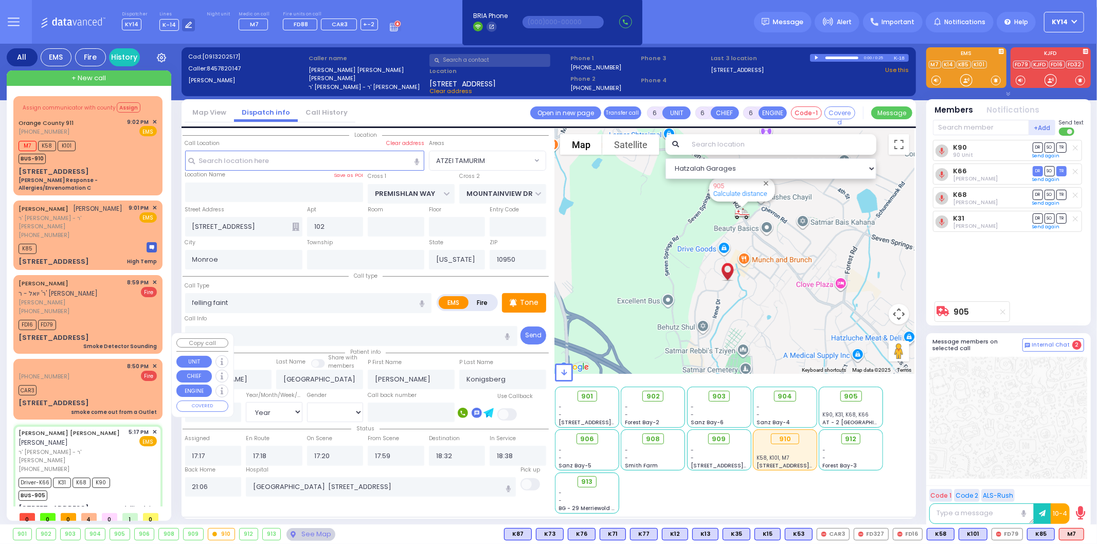
click at [155, 362] on span "✕" at bounding box center [154, 366] width 5 height 9
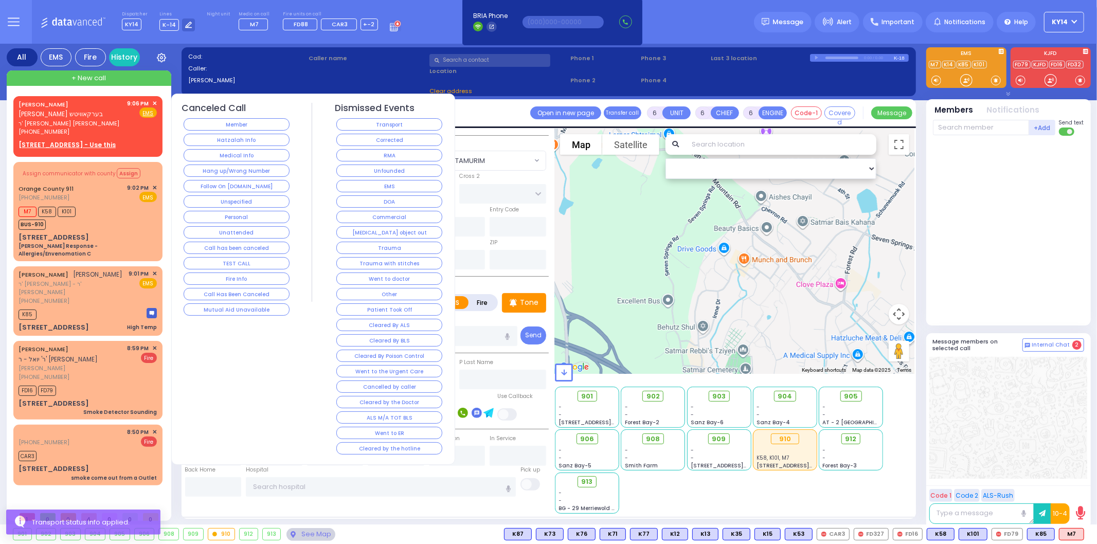
click at [388, 140] on button "Corrected" at bounding box center [389, 140] width 106 height 12
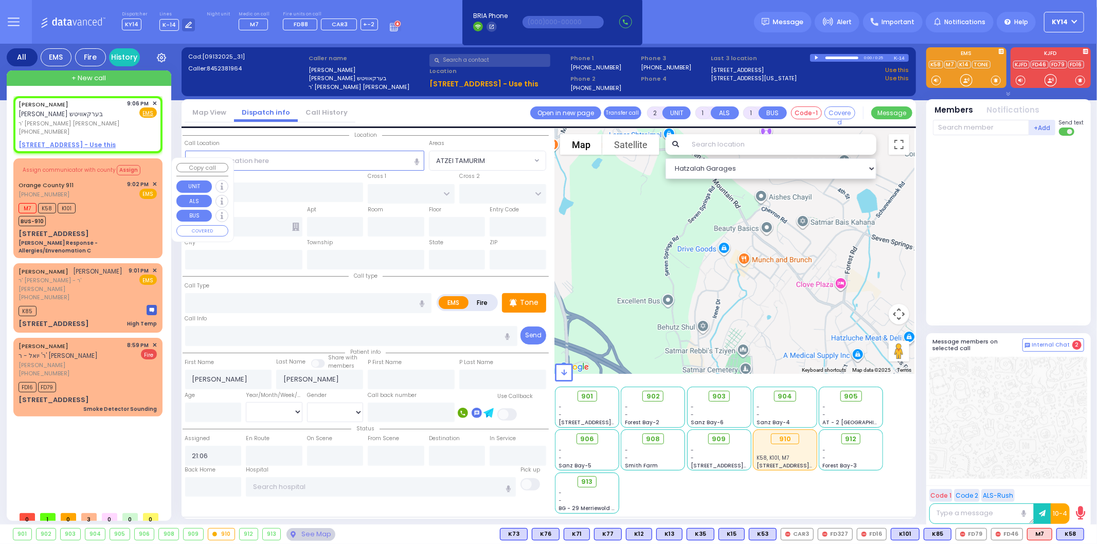
click at [83, 190] on div "Orange County 911 (845) 469-0911 9:02 PM ✕ EMS" at bounding box center [88, 189] width 138 height 19
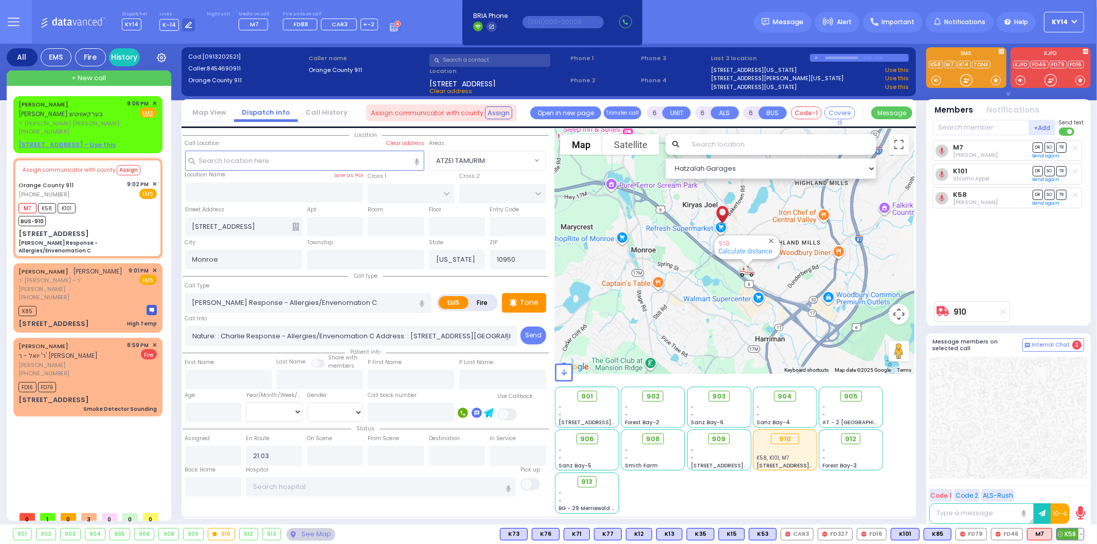
click at [1083, 533] on button at bounding box center [1080, 534] width 5 height 11
click at [1073, 491] on icon at bounding box center [1073, 488] width 11 height 11
drag, startPoint x: 1074, startPoint y: 473, endPoint x: 1084, endPoint y: 394, distance: 79.3
click at [1084, 394] on div at bounding box center [1008, 418] width 158 height 122
click at [152, 101] on div "9:06 PM ✕" at bounding box center [143, 103] width 30 height 9
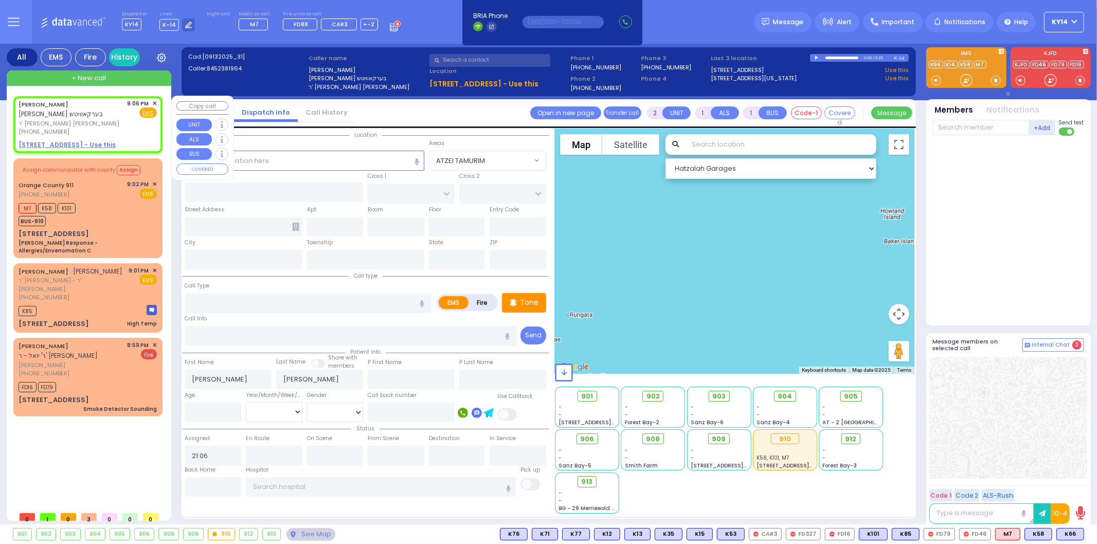
click at [156, 100] on span "✕" at bounding box center [154, 103] width 5 height 9
drag, startPoint x: 53, startPoint y: 450, endPoint x: 59, endPoint y: 448, distance: 6.5
click at [55, 451] on div "MOSHE HERSH BERKOWITZ משה הערש בערקאוויטש ר' חיים יחזקאל - הרר ישראל שמעון מאיר…" at bounding box center [89, 301] width 153 height 410
drag, startPoint x: 86, startPoint y: 281, endPoint x: 80, endPoint y: 280, distance: 6.2
click at [87, 293] on div "[PHONE_NUMBER]" at bounding box center [72, 297] width 107 height 9
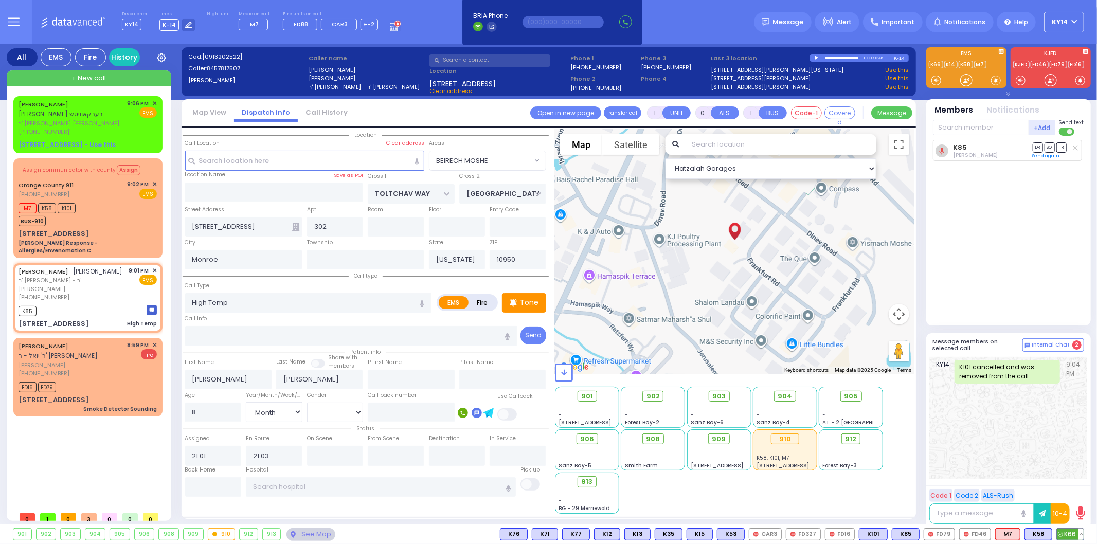
click at [1070, 534] on span "K66" at bounding box center [1070, 534] width 27 height 11
click at [155, 100] on span "✕" at bounding box center [154, 103] width 5 height 9
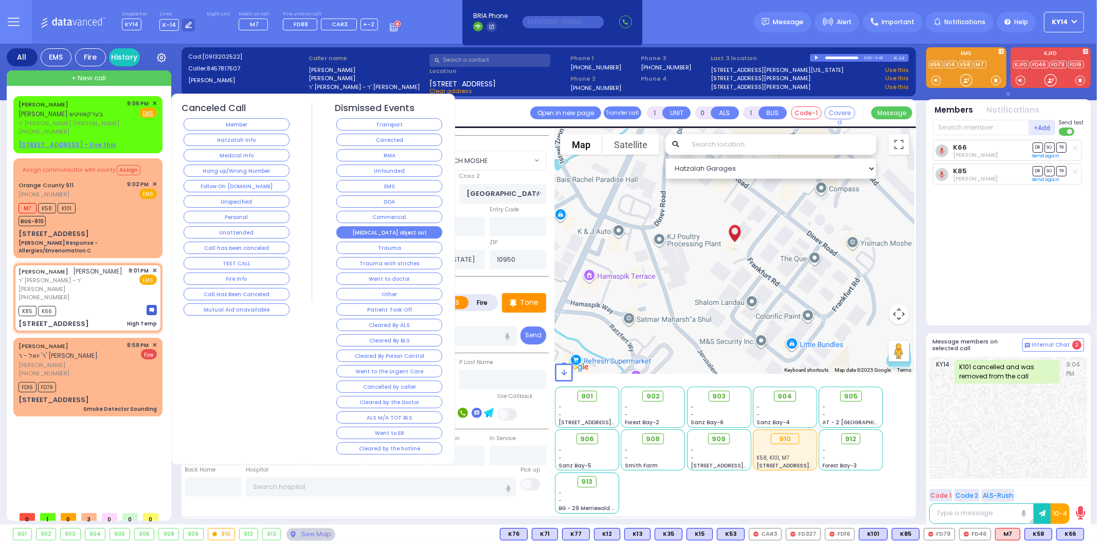
click at [417, 232] on button "[MEDICAL_DATA] object out" at bounding box center [389, 232] width 106 height 12
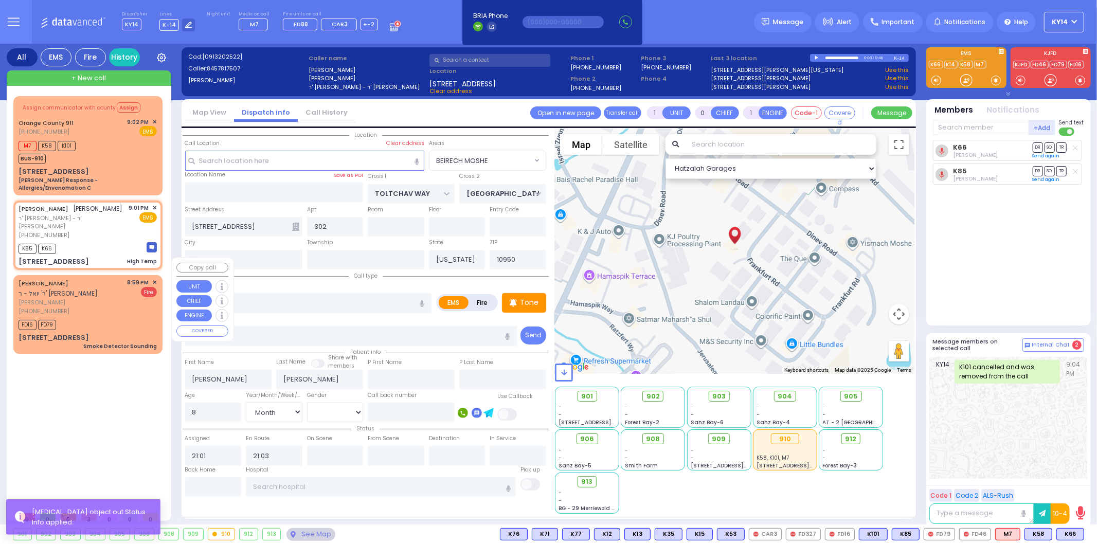
click at [32, 257] on div "[STREET_ADDRESS]" at bounding box center [54, 262] width 70 height 10
click at [109, 298] on span "[PERSON_NAME]" at bounding box center [71, 302] width 105 height 9
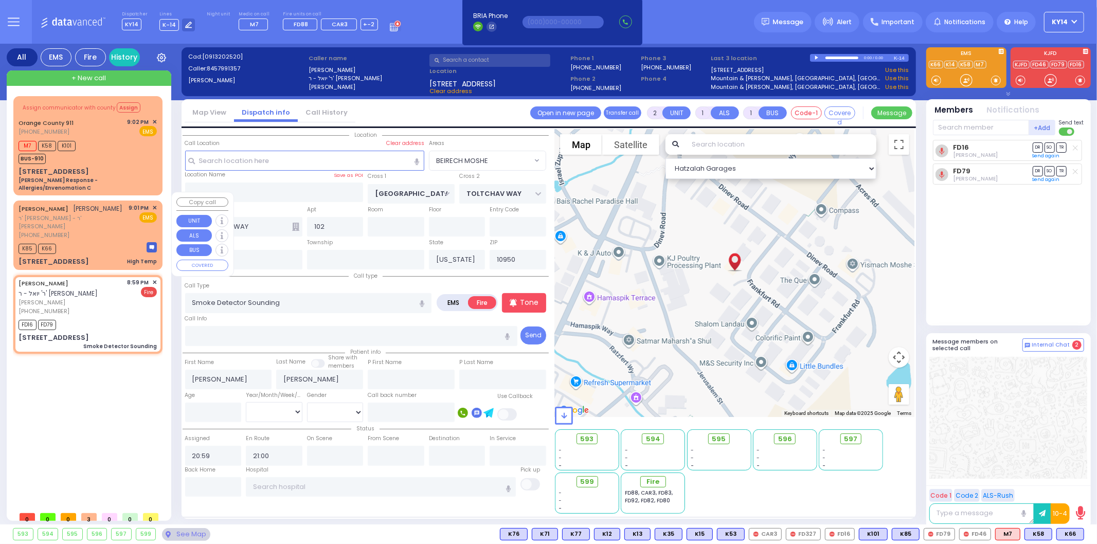
click at [106, 231] on div "[PHONE_NUMBER]" at bounding box center [72, 235] width 107 height 9
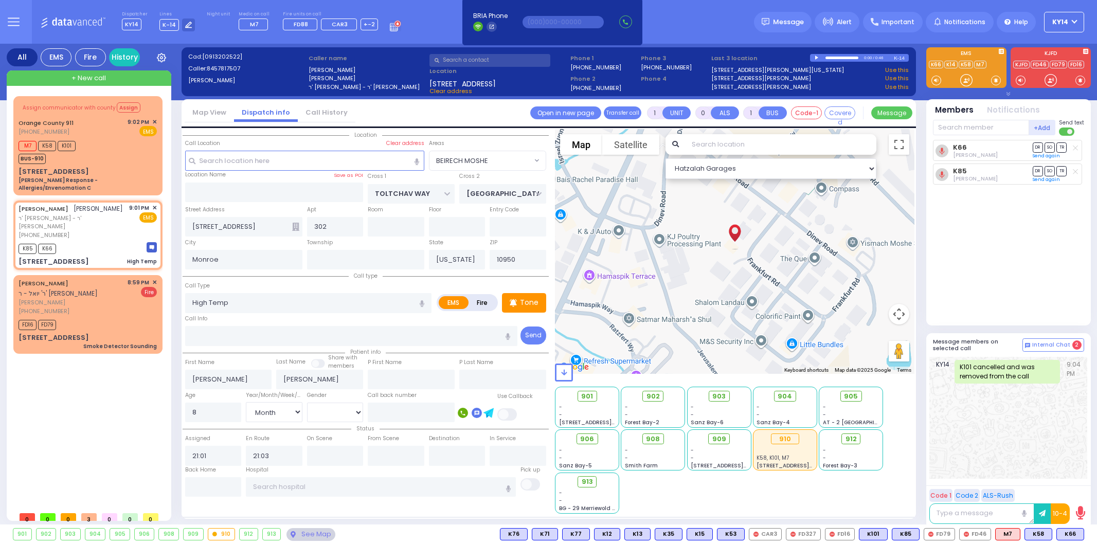
select select "BEIRECH MOSHE"
select select "Month"
click at [25, 307] on span "[PHONE_NUMBER]" at bounding box center [44, 311] width 51 height 8
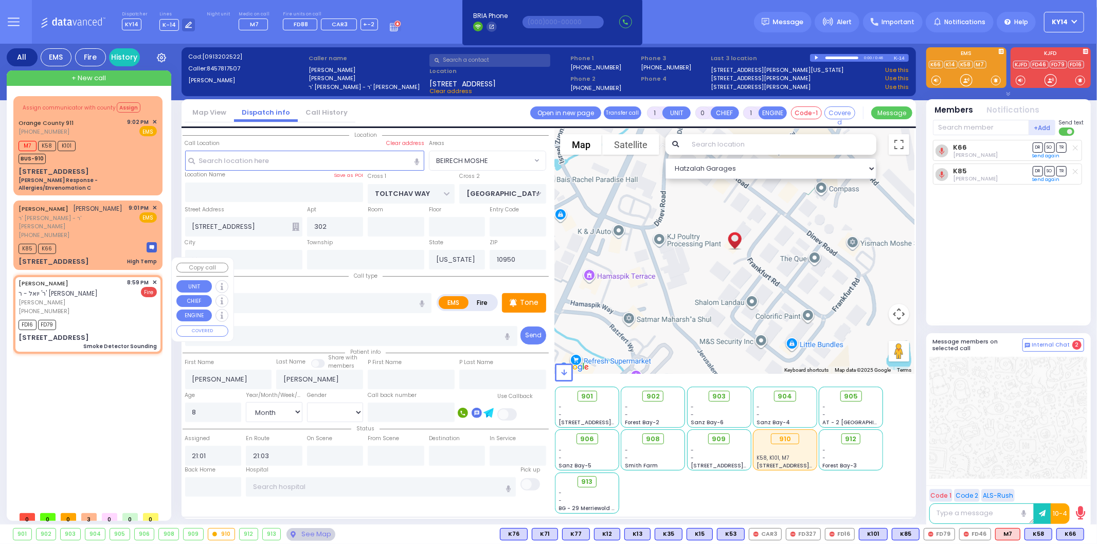
type input "2"
type input "1"
select select
type input "Smoke Detector Sounding"
radio input "false"
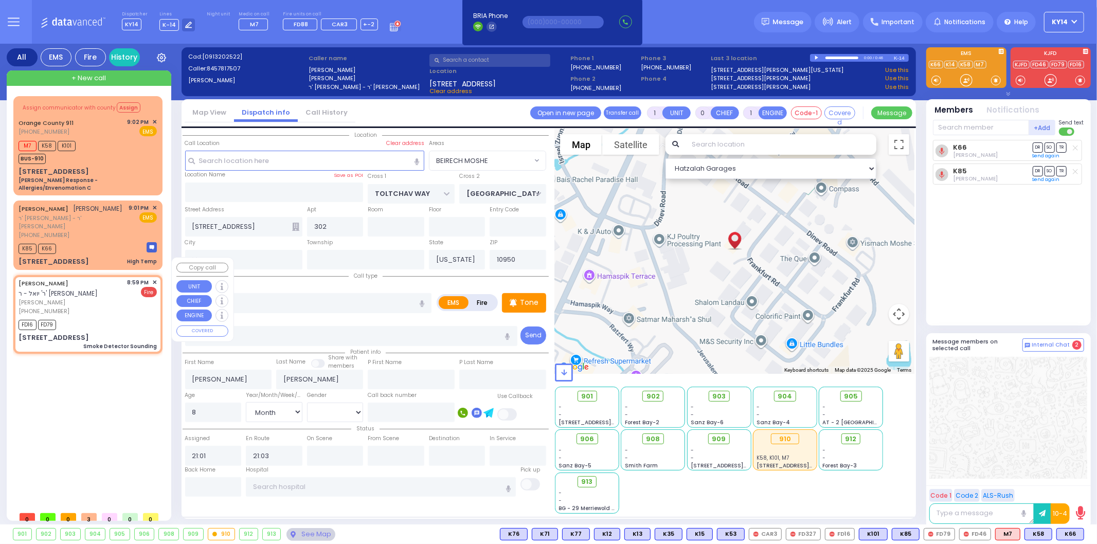
radio input "true"
type input "[PERSON_NAME]"
select select
type input "20:59"
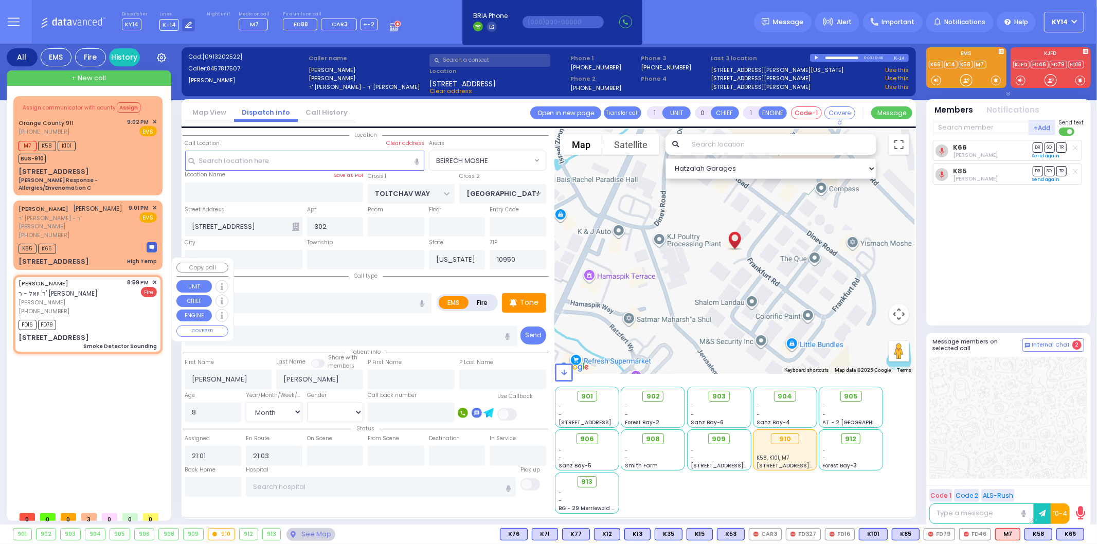
type input "21:00"
select select "Hatzalah Garages"
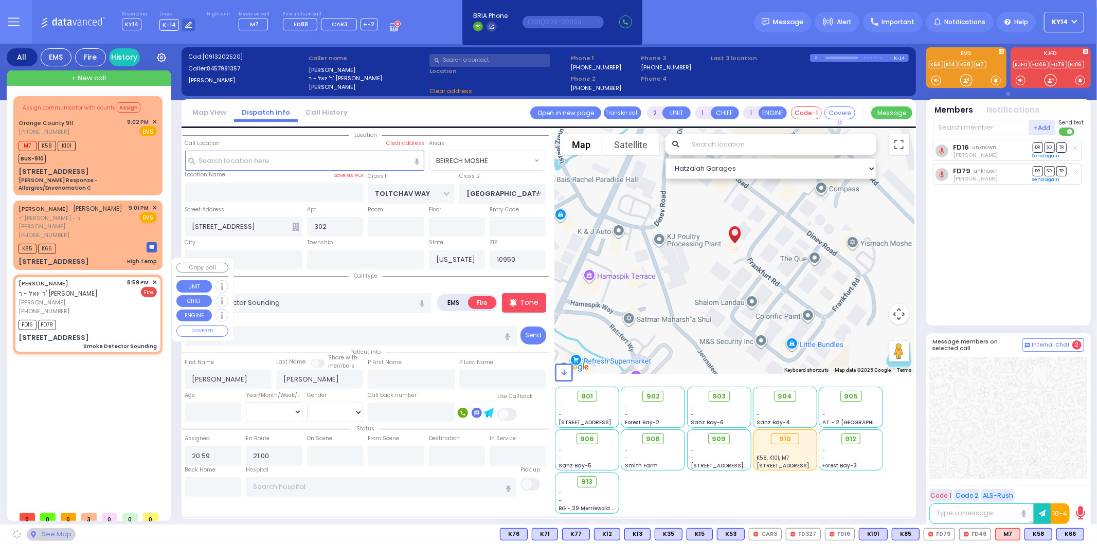
type input "[GEOGRAPHIC_DATA]"
type input "TOLTCHAV WAY"
type input "5 TOLTCHAV WAY"
type input "102"
select select "BEIRECH MOSHE"
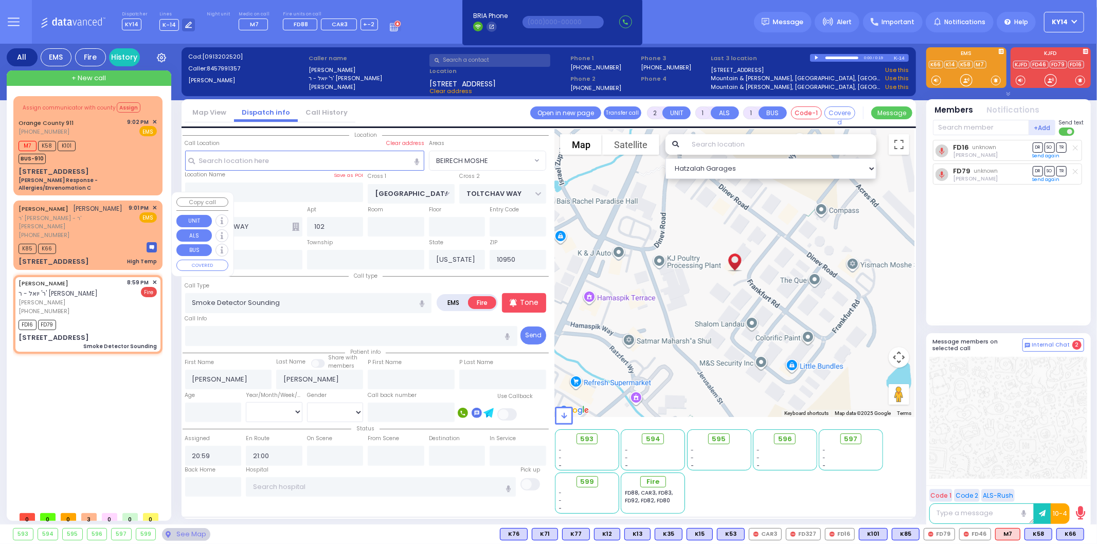
click at [89, 241] on div "K85 K66" at bounding box center [88, 247] width 138 height 13
type input "1"
type input "0"
select select
type input "High Temp"
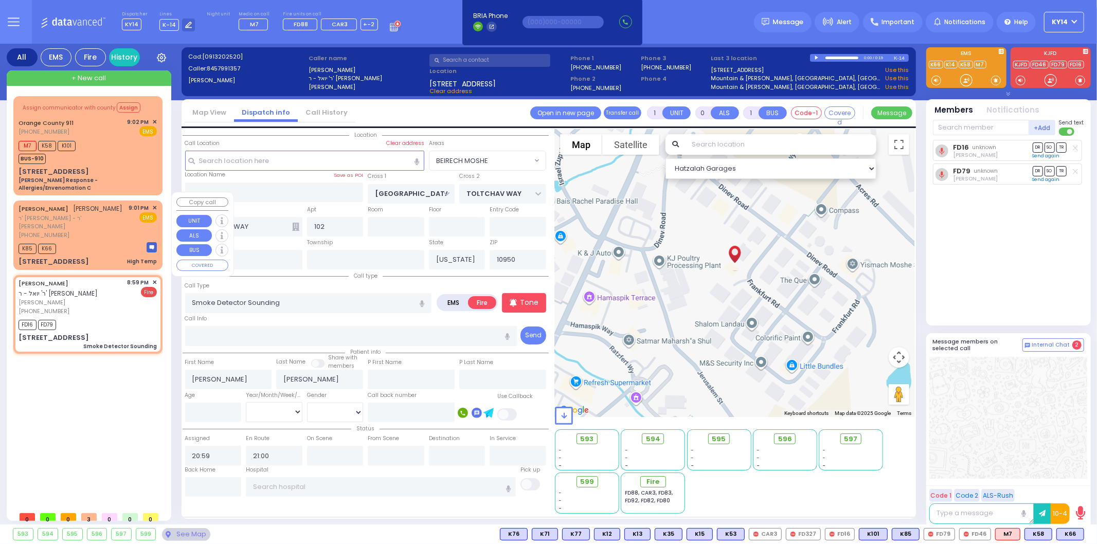
radio input "true"
type input "[PERSON_NAME]"
type input "8"
select select "Month"
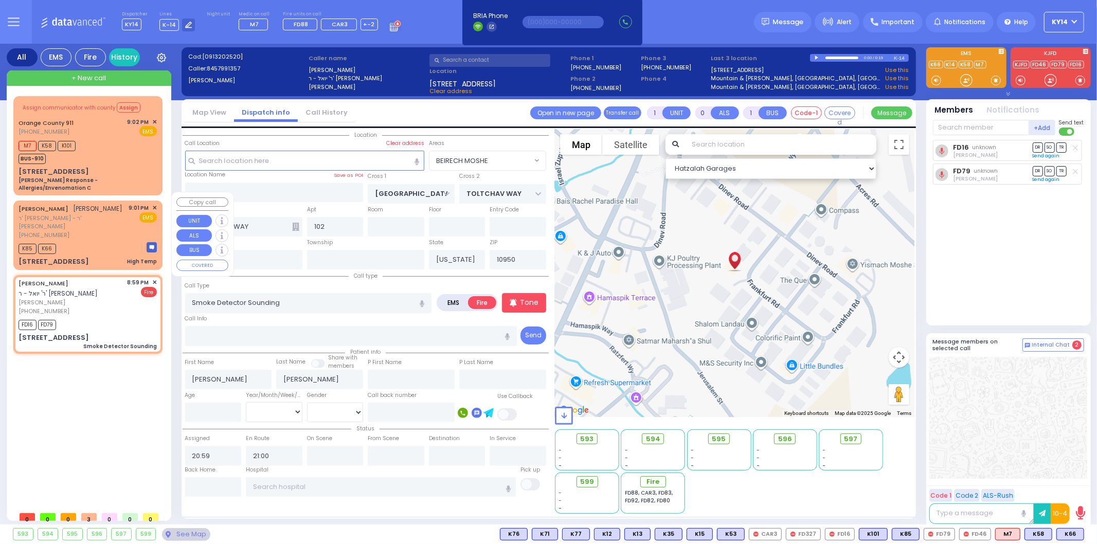
type input "21:01"
type input "21:03"
select select "Hatzalah Garages"
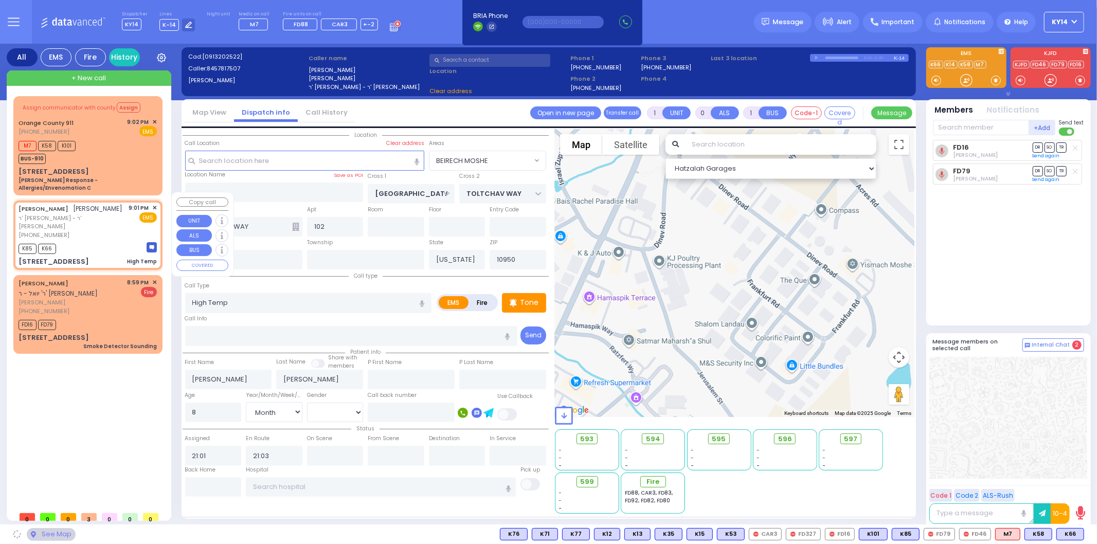
type input "TOLTCHAV WAY"
type input "[GEOGRAPHIC_DATA]"
type input "[STREET_ADDRESS]"
type input "302"
select select "BEIRECH MOSHE"
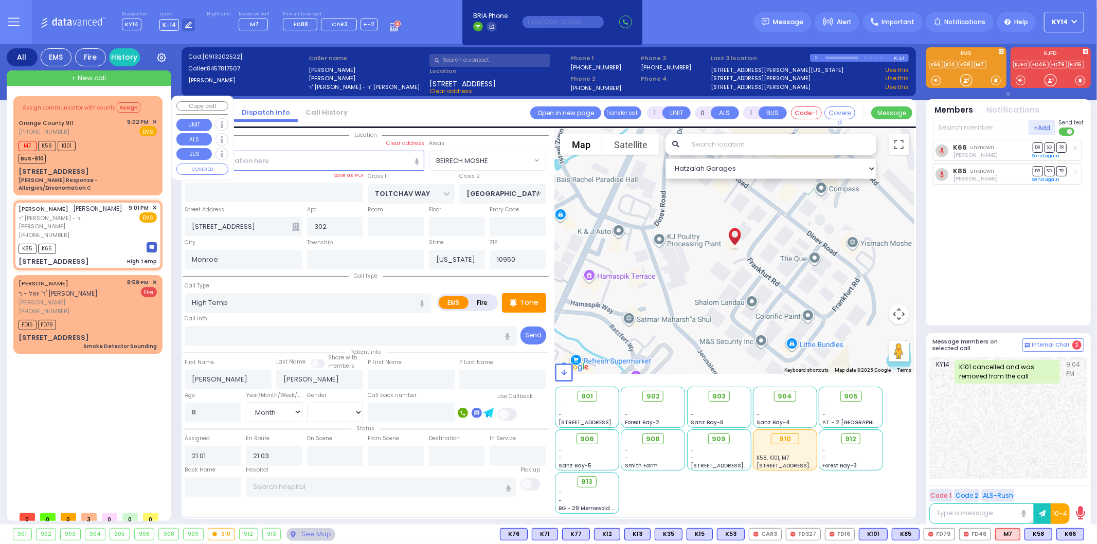
click at [85, 155] on div "M7 K58 K101 BUS-910" at bounding box center [88, 151] width 138 height 26
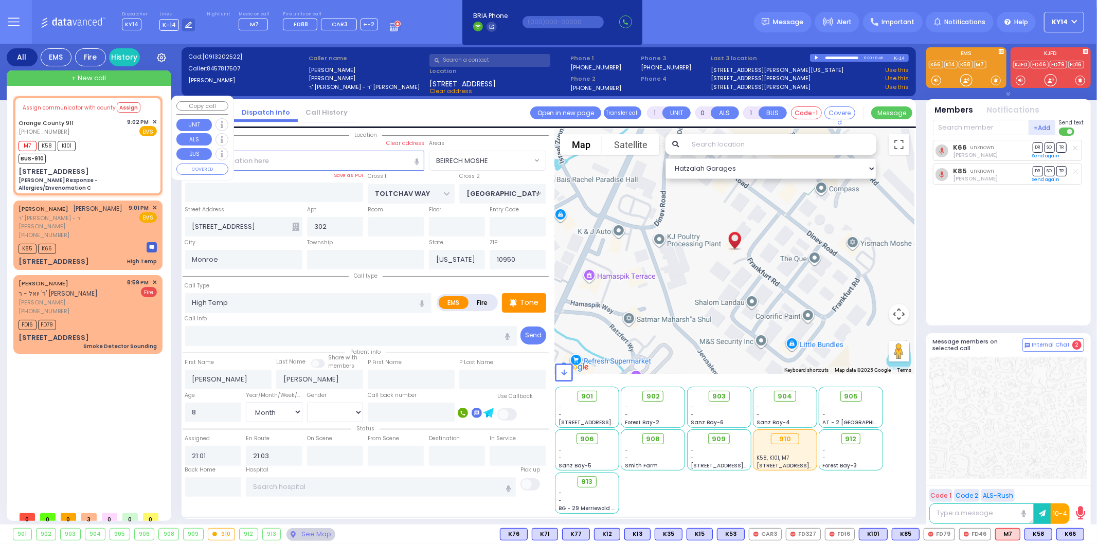
type input "6"
select select
type input "[PERSON_NAME] Response - Allergies/Envenomation C"
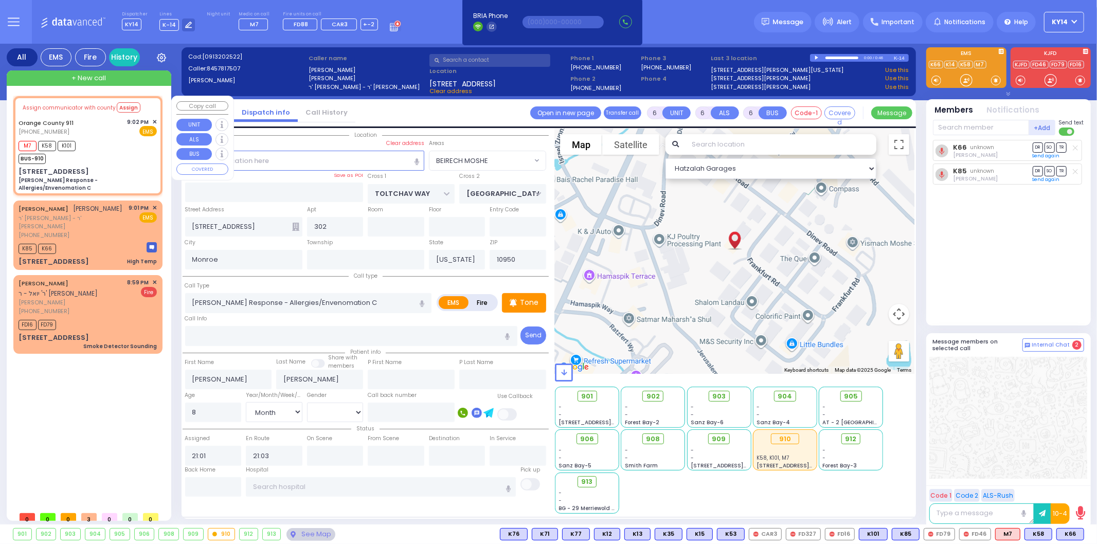
radio input "true"
type input "Nature: : Charlie Response - Allergies/Envenomation C Address: : [STREET_ADDRES…"
select select
select select "Hatzalah Garages"
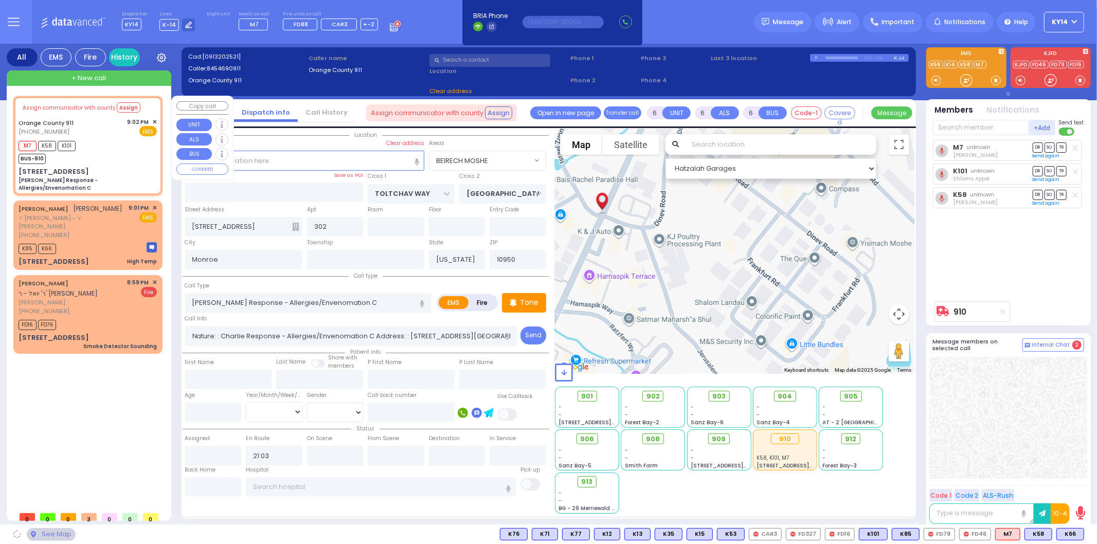
type input "[STREET_ADDRESS]"
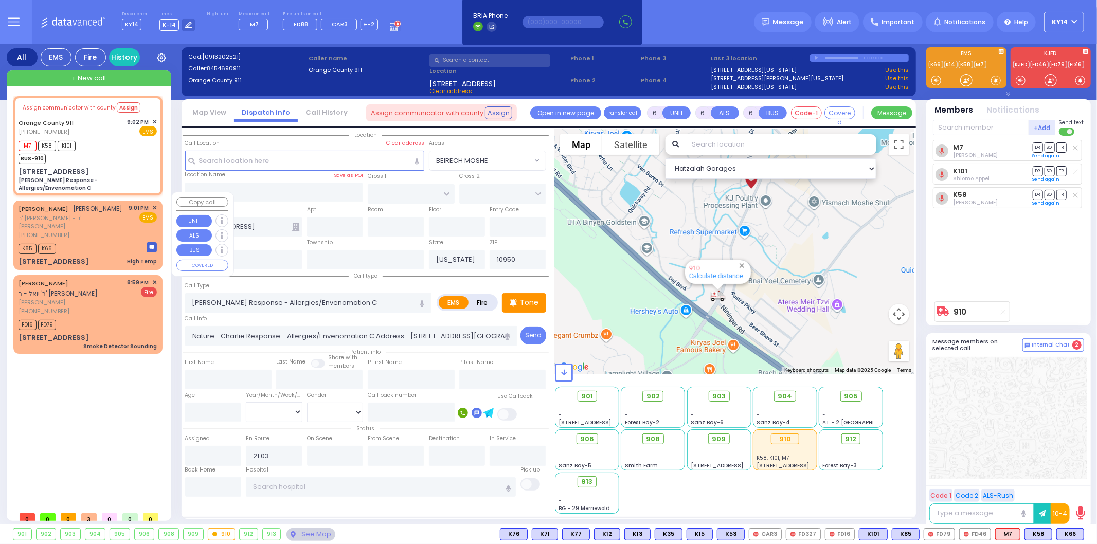
click at [124, 241] on div "K85 K66" at bounding box center [88, 247] width 138 height 13
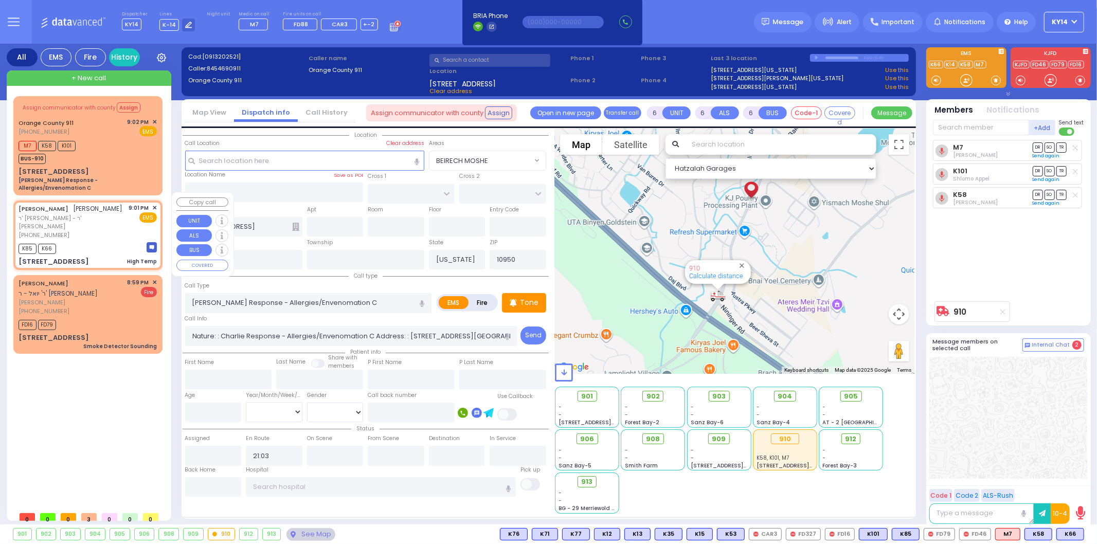
type input "1"
type input "0"
type input "1"
select select
type input "High Temp"
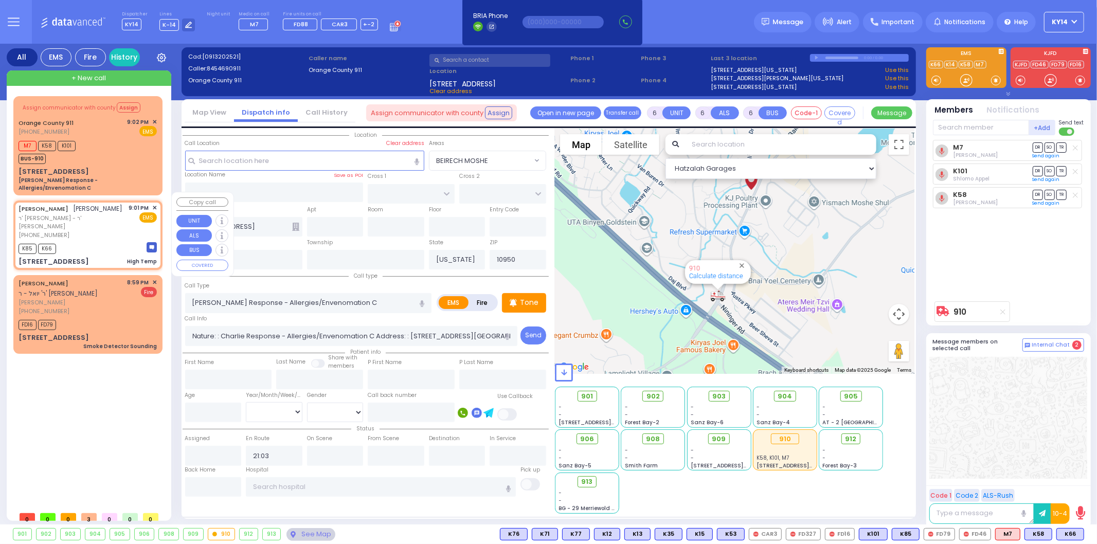
radio input "true"
type input "[PERSON_NAME]"
type input "8"
select select "Month"
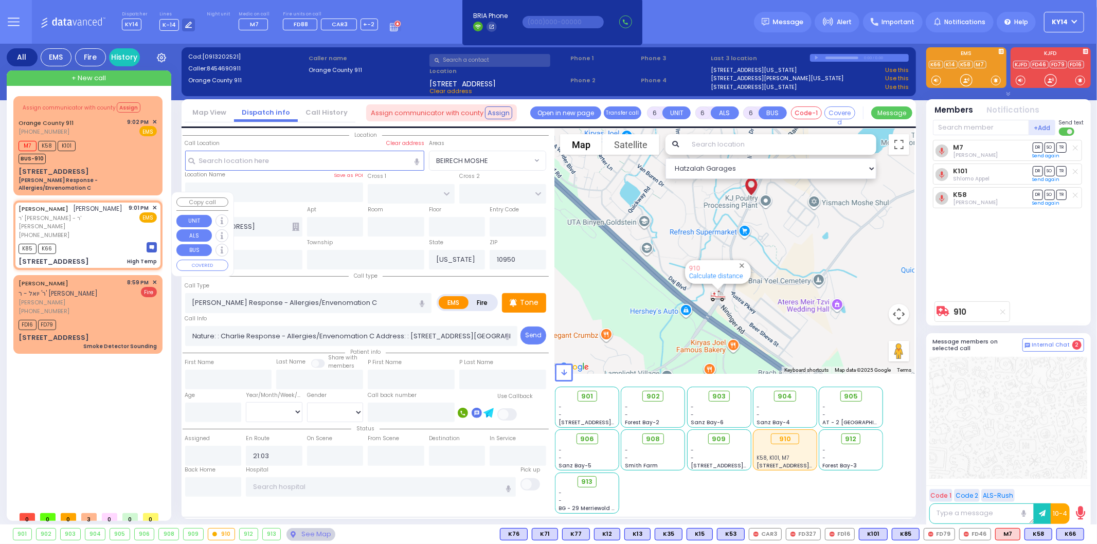
type input "21:01"
type input "TOLTCHAV WAY"
type input "[GEOGRAPHIC_DATA]"
type input "[STREET_ADDRESS]"
type input "302"
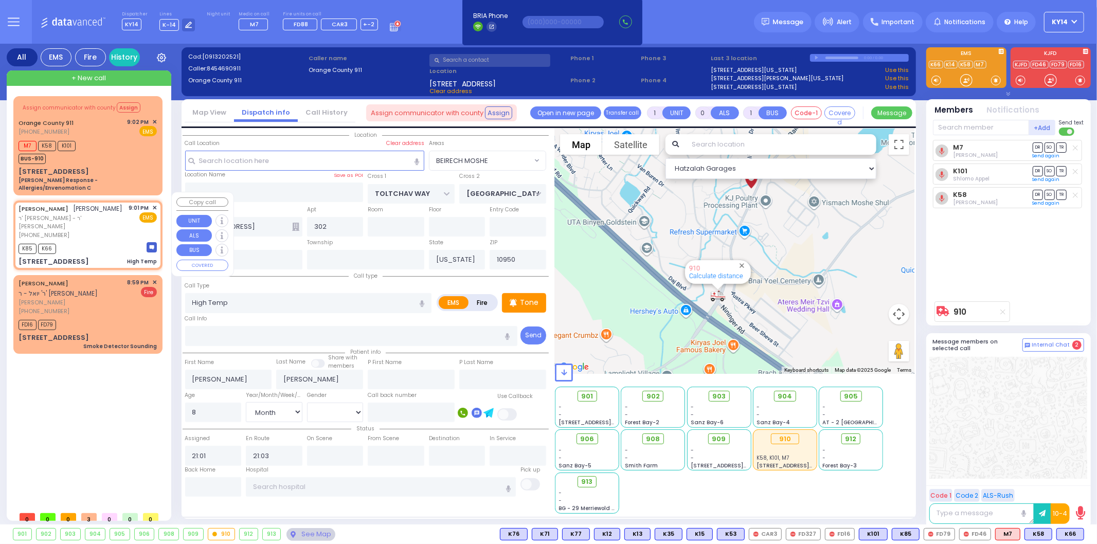
select select "Hatzalah Garages"
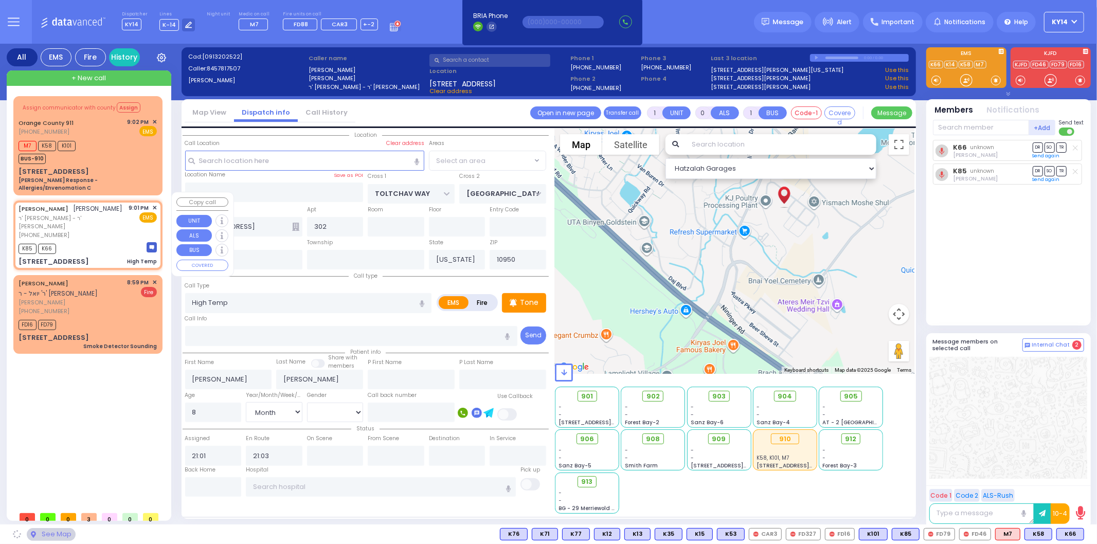
select select "BEIRECH MOSHE"
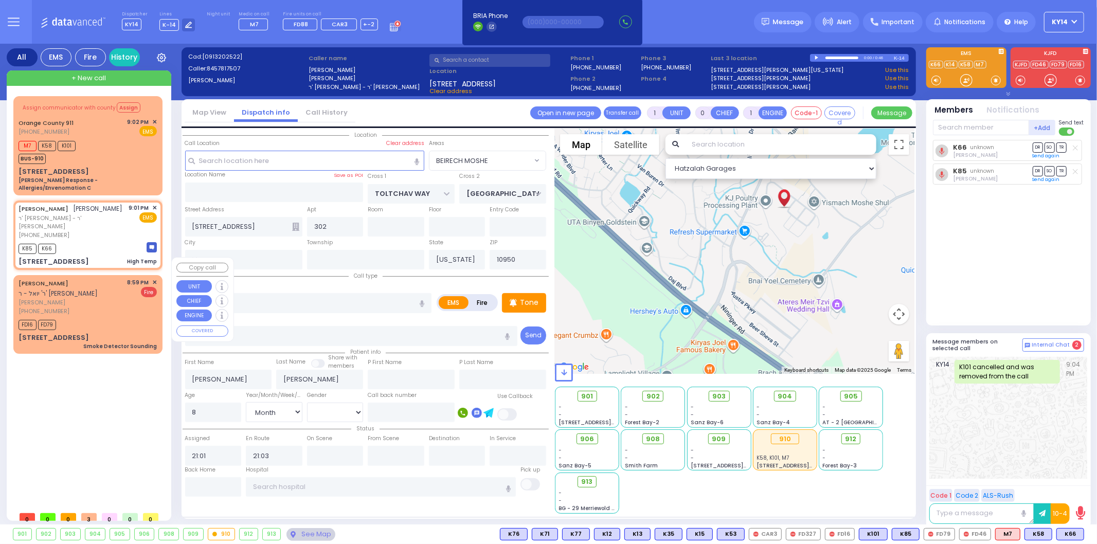
click at [100, 298] on span "[PERSON_NAME]" at bounding box center [71, 302] width 105 height 9
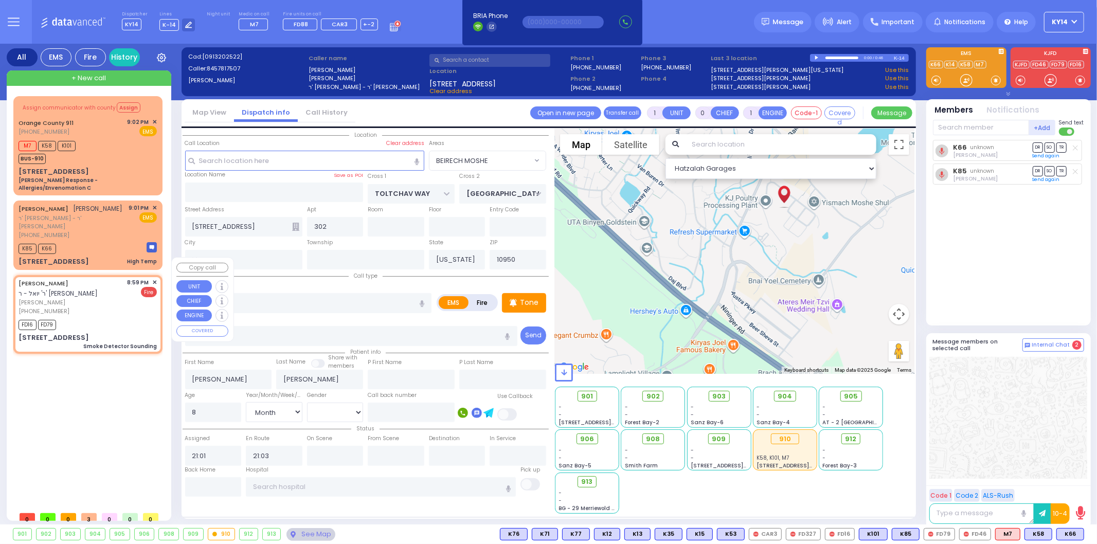
type input "2"
type input "1"
select select
type input "Smoke Detector Sounding"
radio input "false"
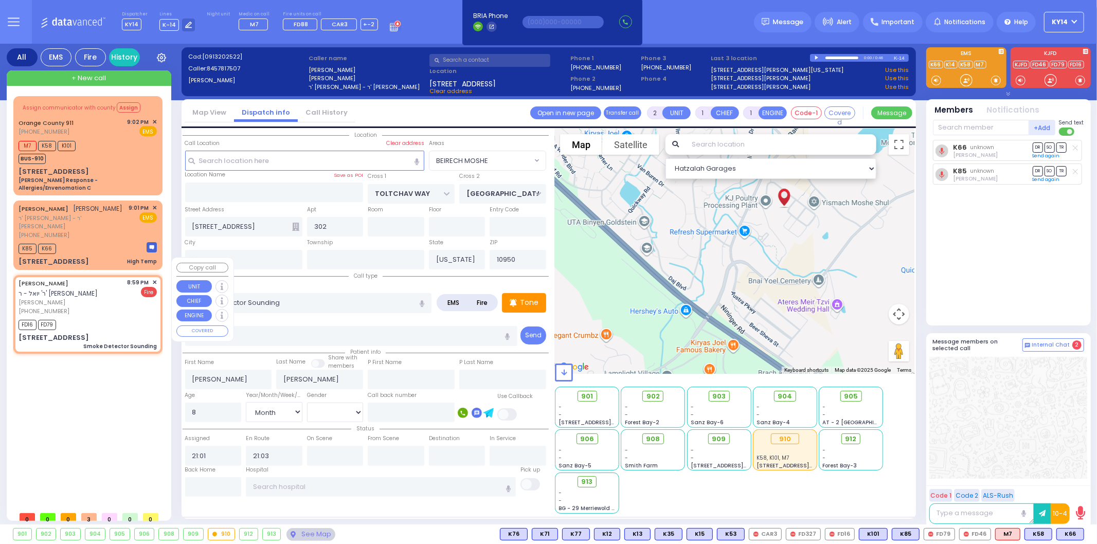
radio input "true"
type input "[PERSON_NAME]"
select select
type input "20:59"
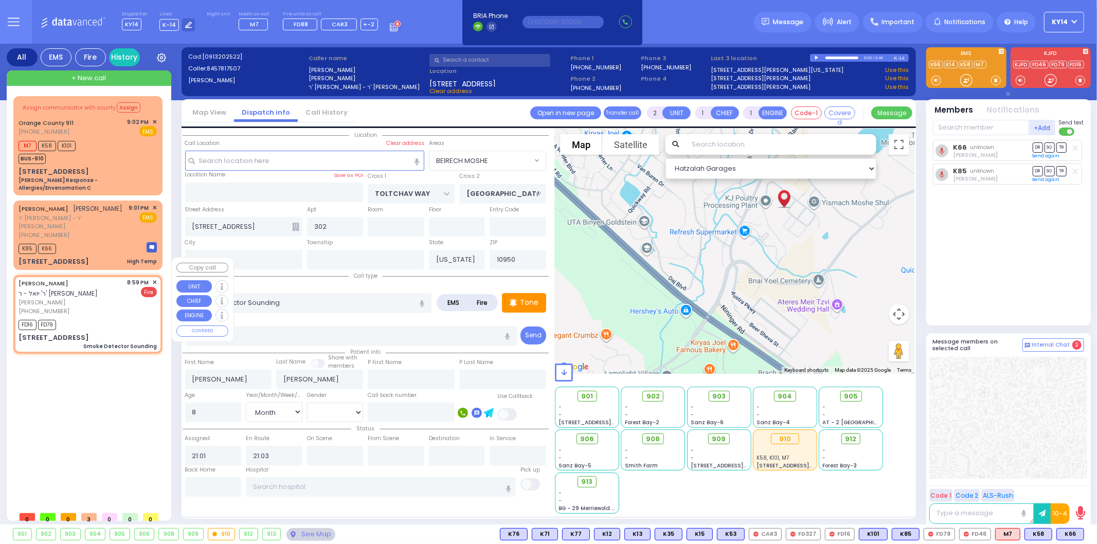
type input "21:00"
select select "Hatzalah Garages"
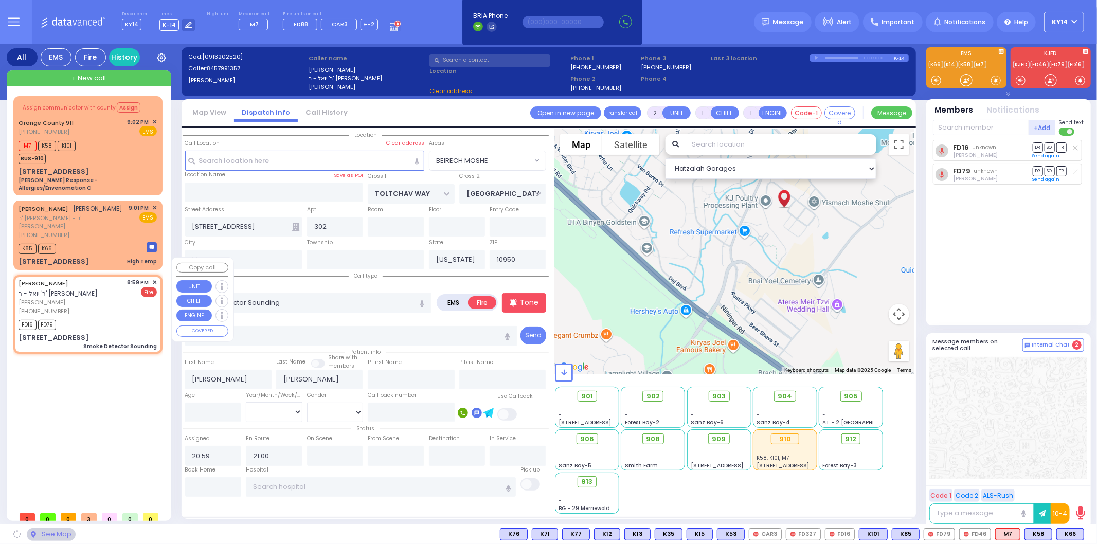
type input "[GEOGRAPHIC_DATA]"
type input "TOLTCHAV WAY"
type input "5 TOLTCHAV WAY"
type input "102"
select select "BEIRECH MOSHE"
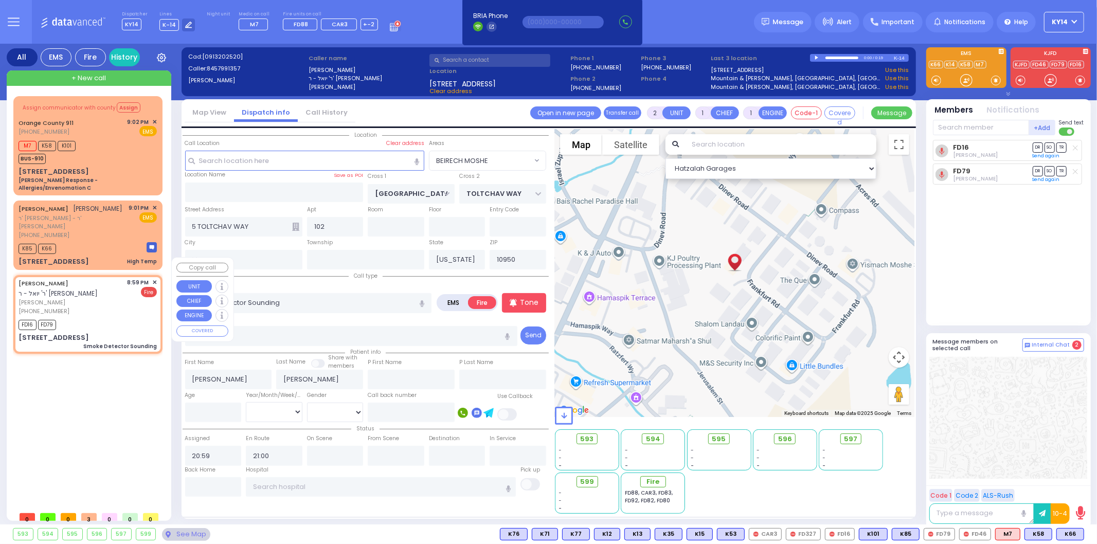
click at [152, 278] on div "8:59 PM ✕" at bounding box center [143, 282] width 30 height 9
select select
radio input "true"
select select
select select "Hatzalah Garages"
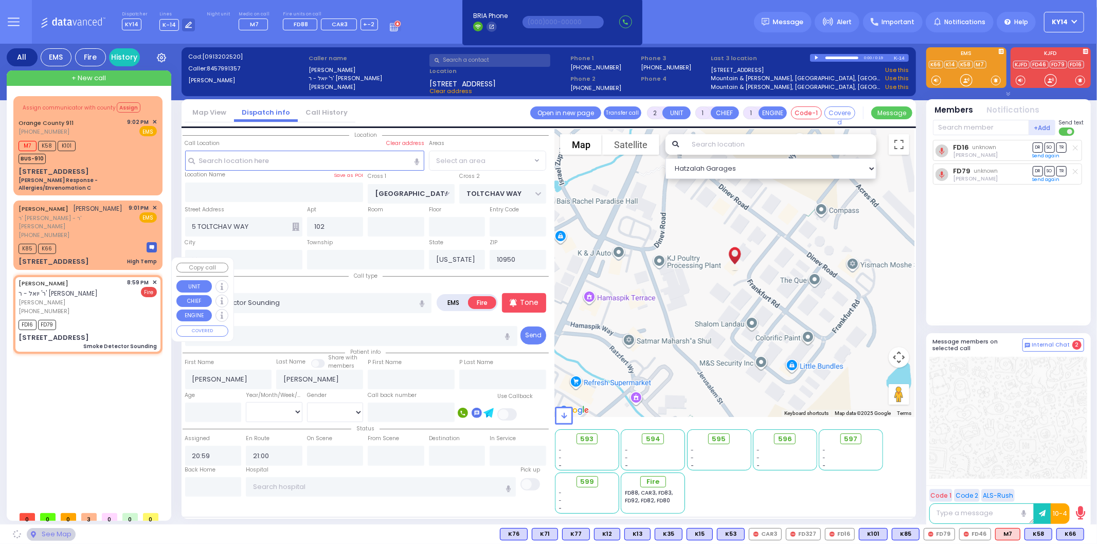
select select "BEIRECH MOSHE"
click at [155, 278] on span "✕" at bounding box center [154, 282] width 5 height 9
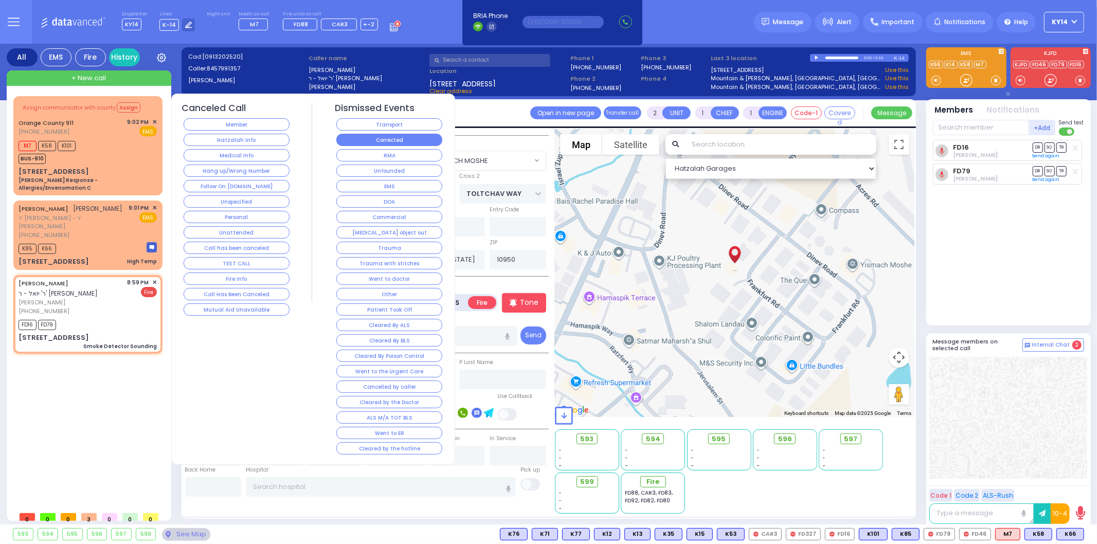
click at [384, 134] on button "Corrected" at bounding box center [389, 140] width 106 height 12
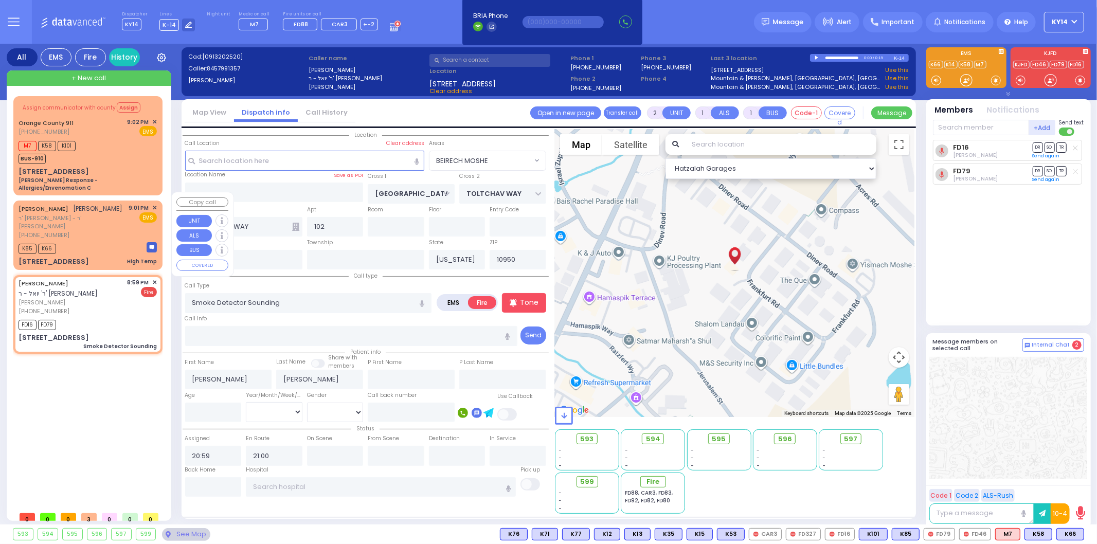
select select
radio input "true"
select select
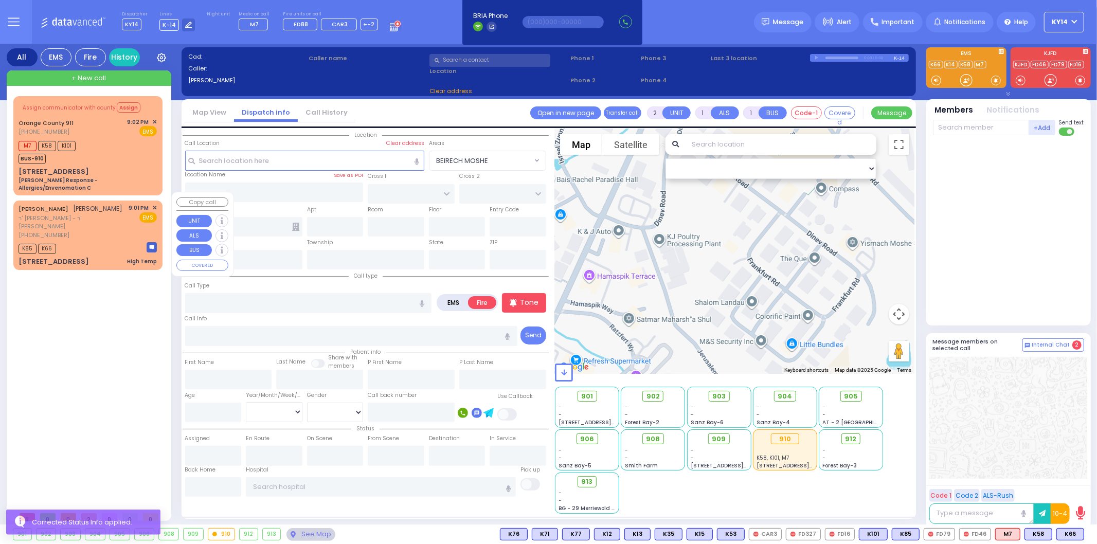
click at [86, 231] on div "[PHONE_NUMBER]" at bounding box center [72, 235] width 107 height 9
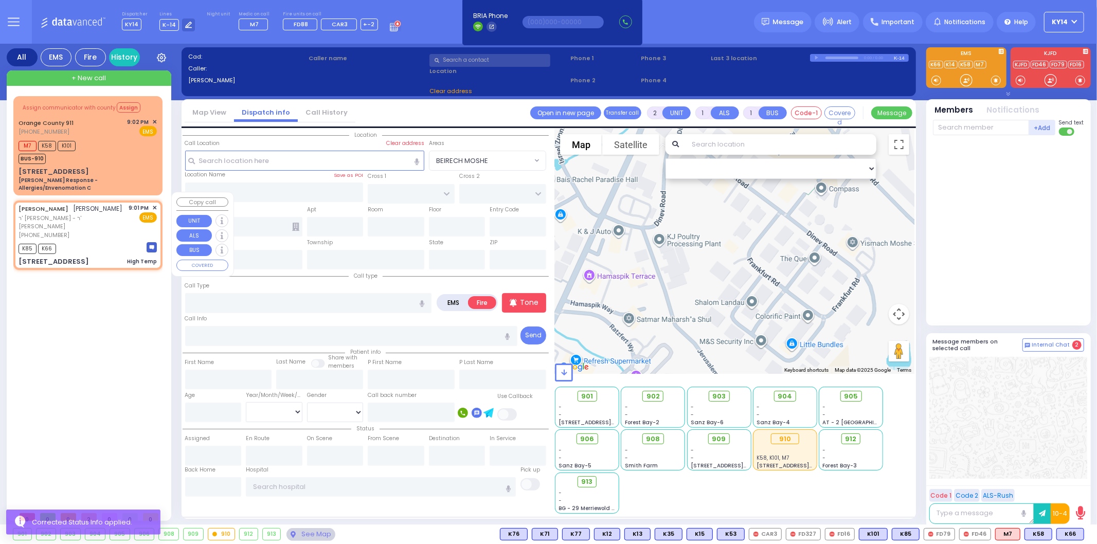
type input "1"
type input "0"
select select
type input "High Temp"
radio input "true"
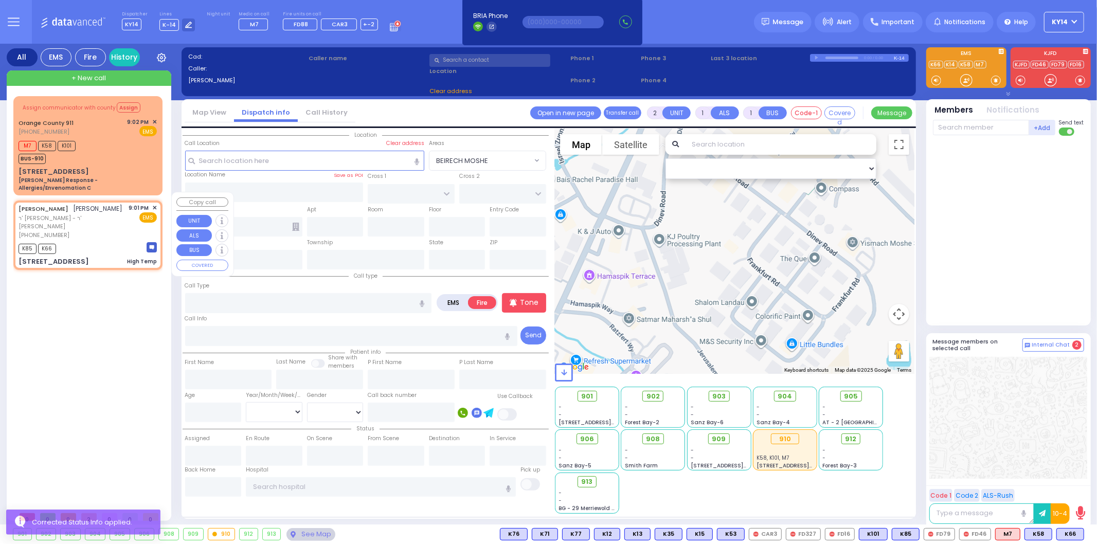
type input "[PERSON_NAME]"
type input "8"
select select "Month"
type input "21:01"
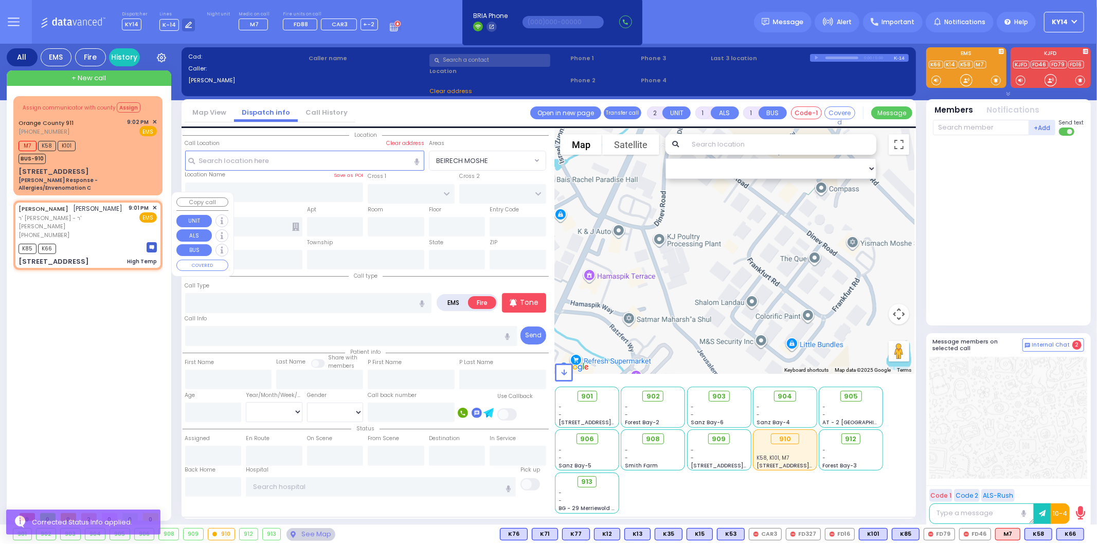
type input "21:03"
type input "TOLTCHAV WAY"
type input "[GEOGRAPHIC_DATA]"
type input "[STREET_ADDRESS]"
type input "302"
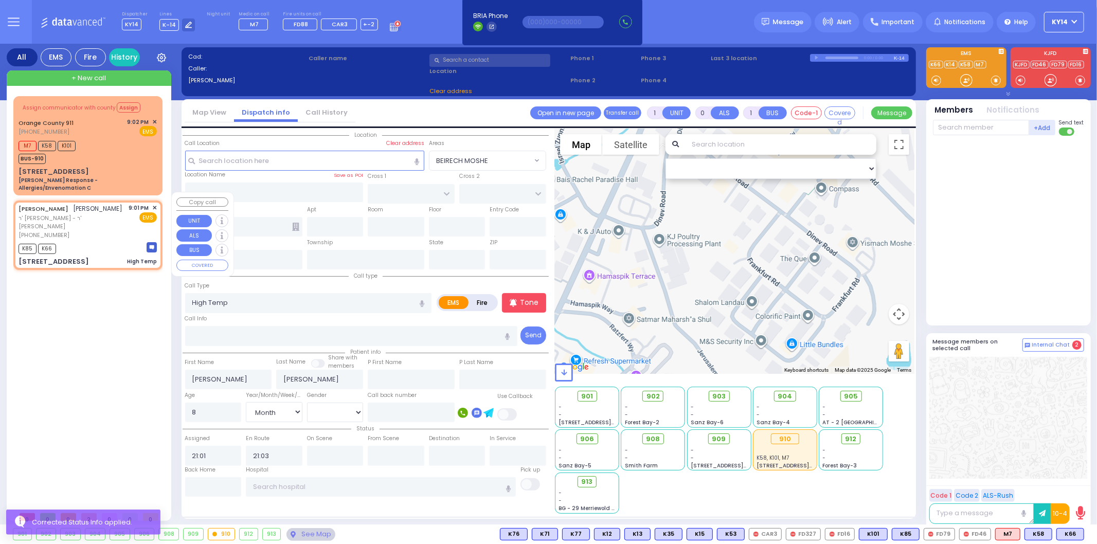
type input "Monroe"
type input "[US_STATE]"
type input "10950"
select select "BEIRECH MOSHE"
select select "Hatzalah Garages"
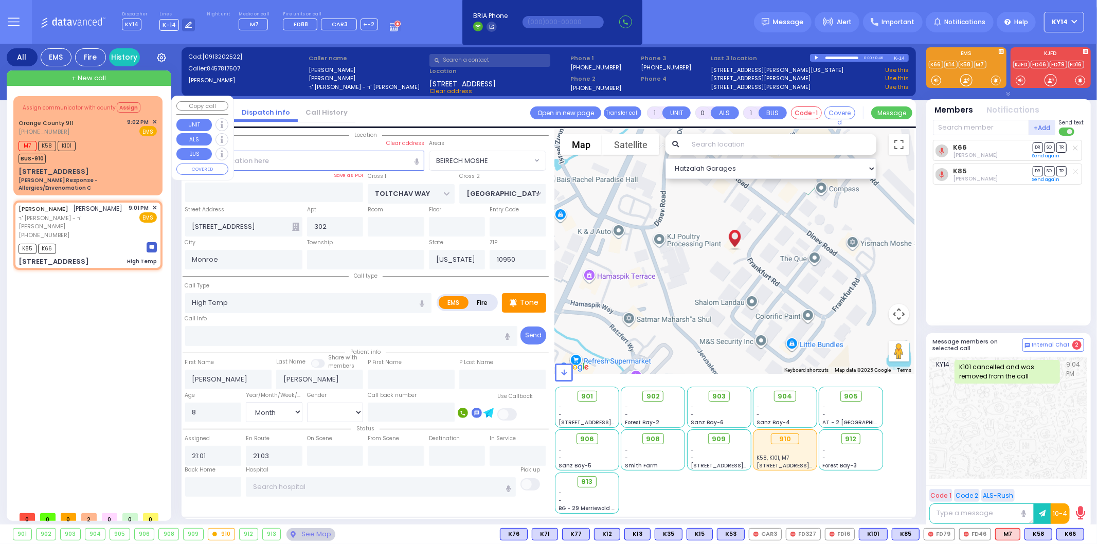
click at [93, 152] on div "M7 K58 K101 BUS-910" at bounding box center [88, 151] width 138 height 26
type input "6"
select select
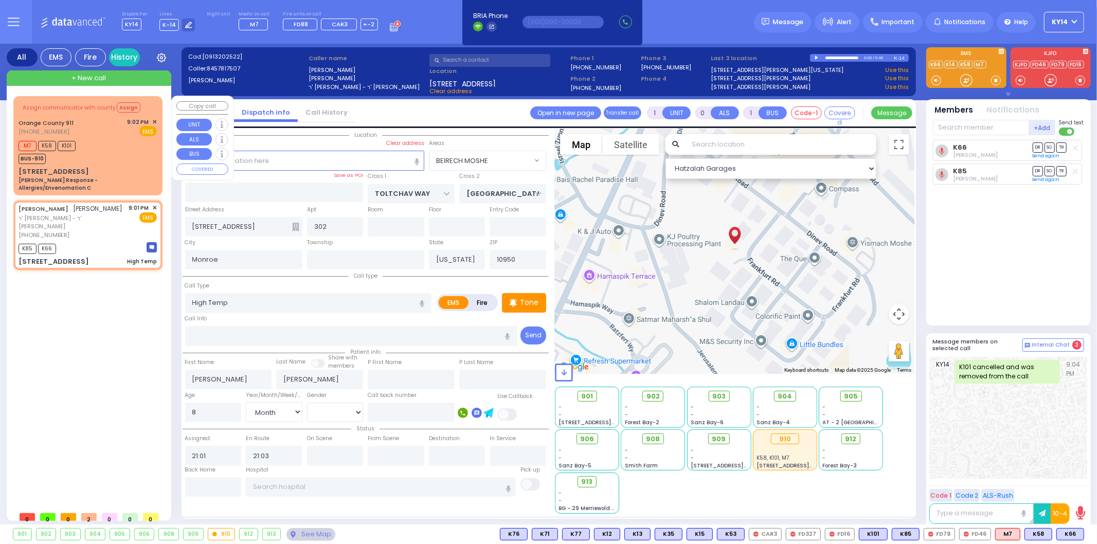
type input "[PERSON_NAME] Response - Allergies/Envenomation C"
radio input "true"
type input "Nature: : Charlie Response - Allergies/Envenomation C Address: : [STREET_ADDRES…"
select select
select select "Hatzalah Garages"
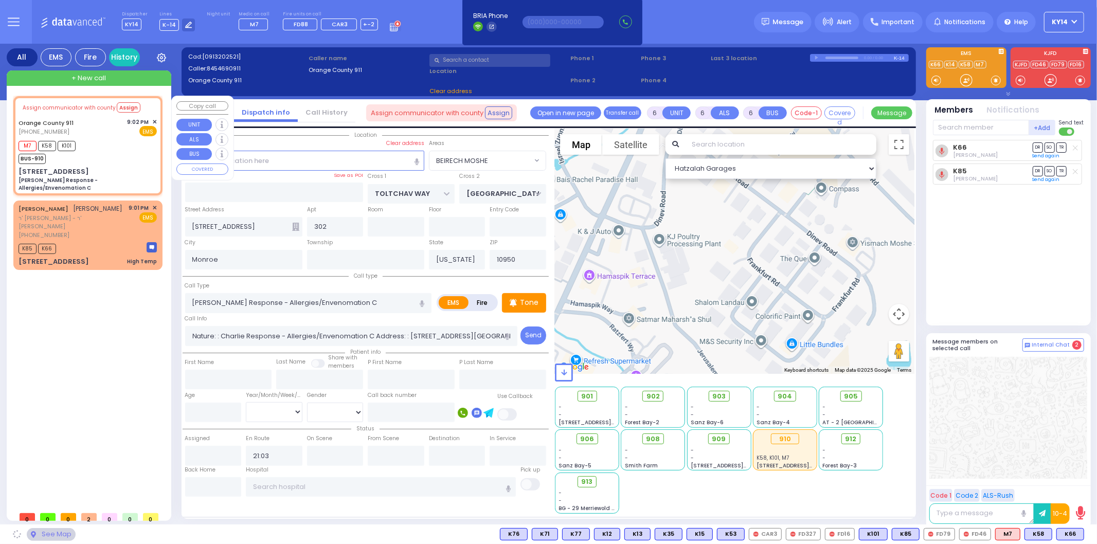
type input "[STREET_ADDRESS]"
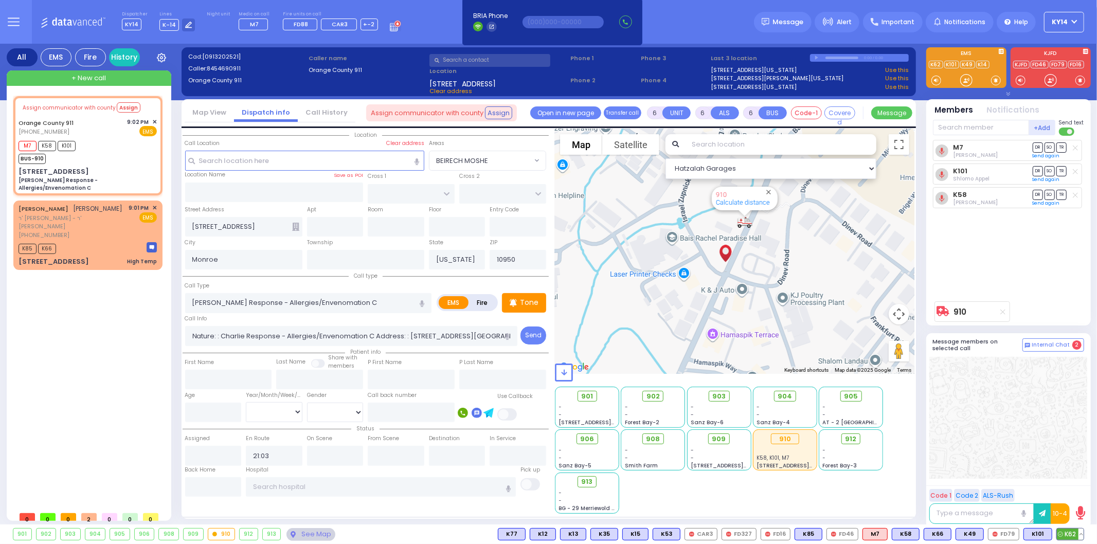
click at [1070, 533] on span "K62" at bounding box center [1070, 534] width 27 height 11
select select
radio input "true"
select select
select select "Hatzalah Garages"
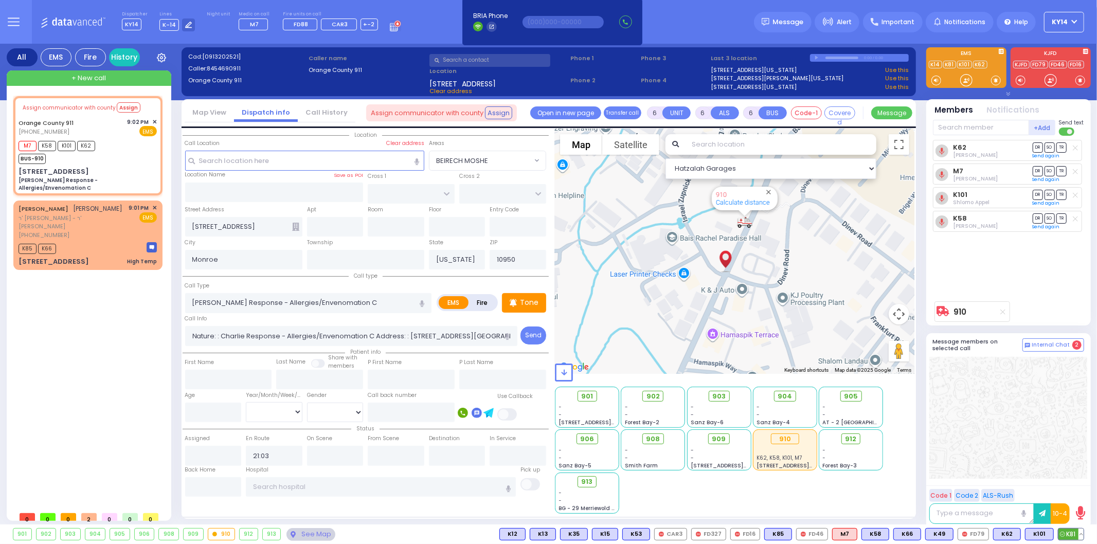
click at [1073, 535] on span "K81" at bounding box center [1070, 534] width 25 height 11
select select
radio input "true"
select select
select select "Hatzalah Garages"
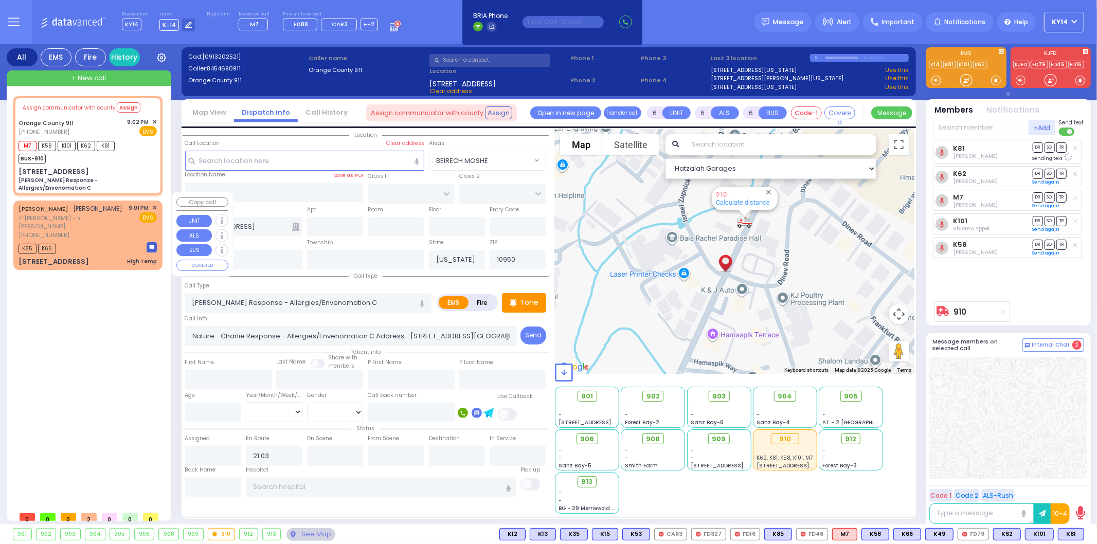
click at [116, 214] on span "ר' [PERSON_NAME] - ר' [PERSON_NAME]" at bounding box center [72, 222] width 107 height 17
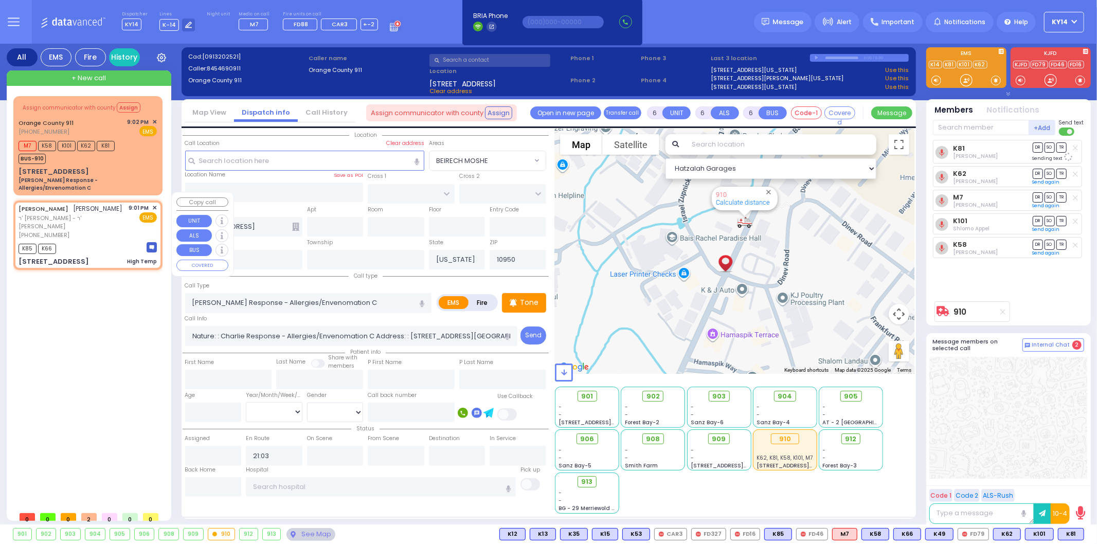
type input "1"
type input "0"
type input "1"
select select
type input "High Temp"
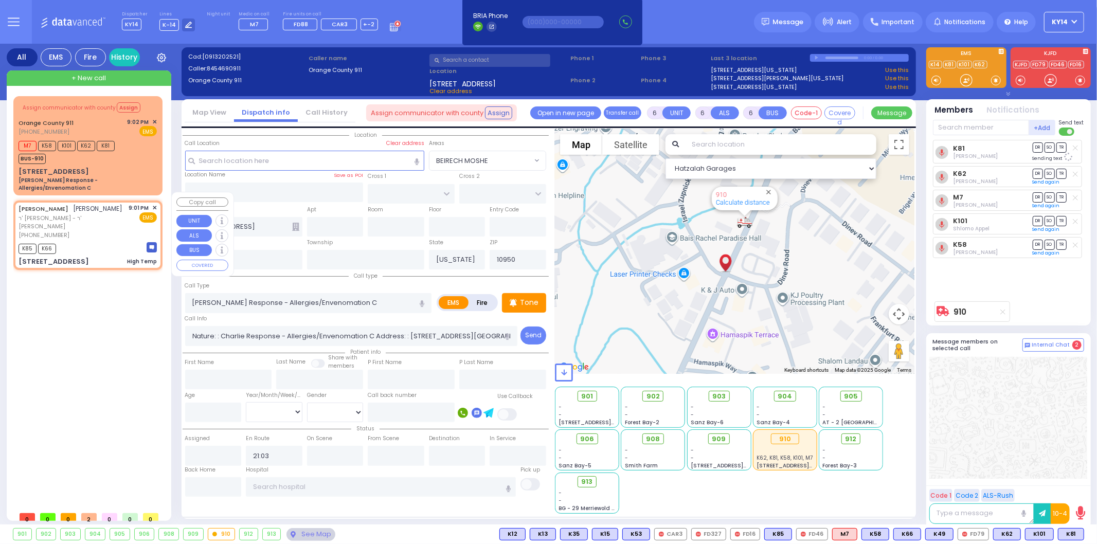
radio input "true"
type input "[PERSON_NAME]"
type input "8"
select select "Month"
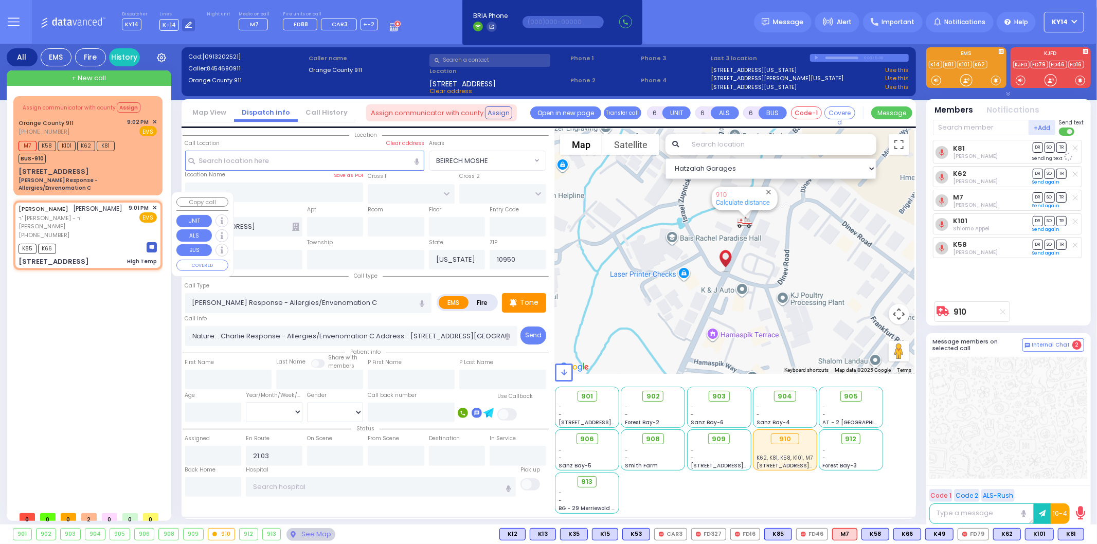
type input "21:01"
type input "TOLTCHAV WAY"
type input "[GEOGRAPHIC_DATA]"
type input "[STREET_ADDRESS]"
type input "302"
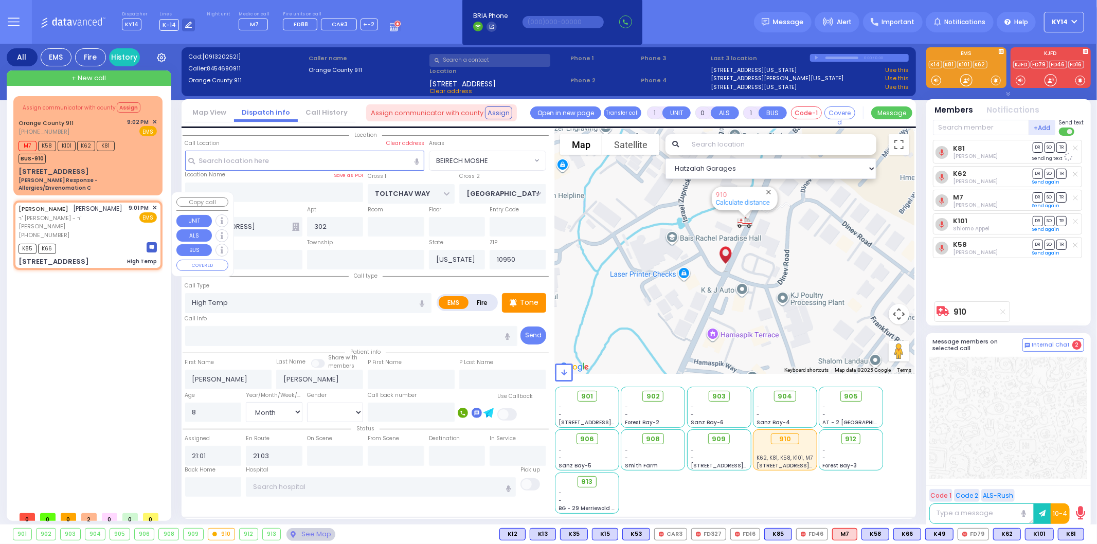
select select "Hatzalah Garages"
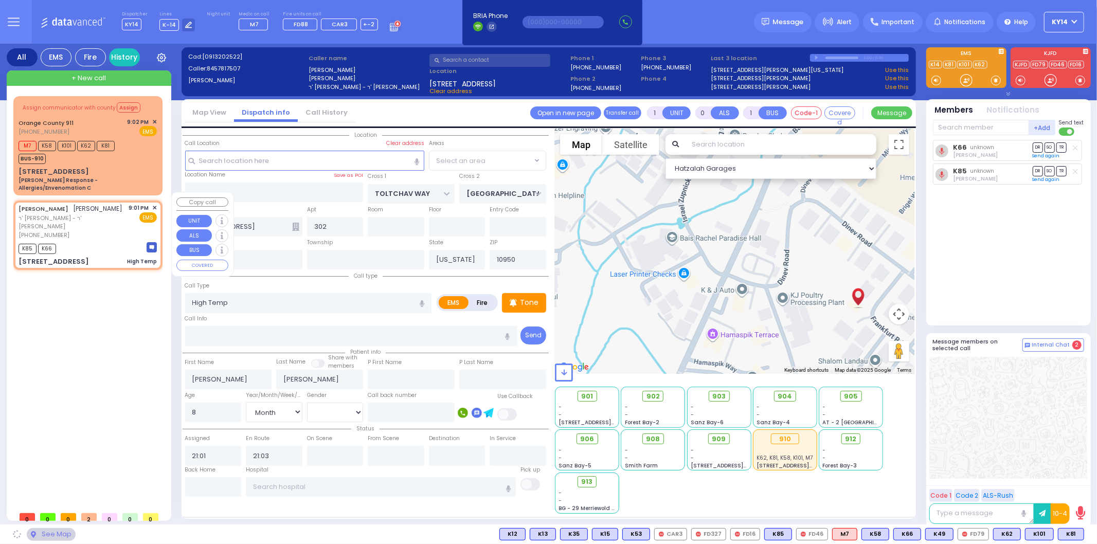
select select "BEIRECH MOSHE"
